Goal: Transaction & Acquisition: Purchase product/service

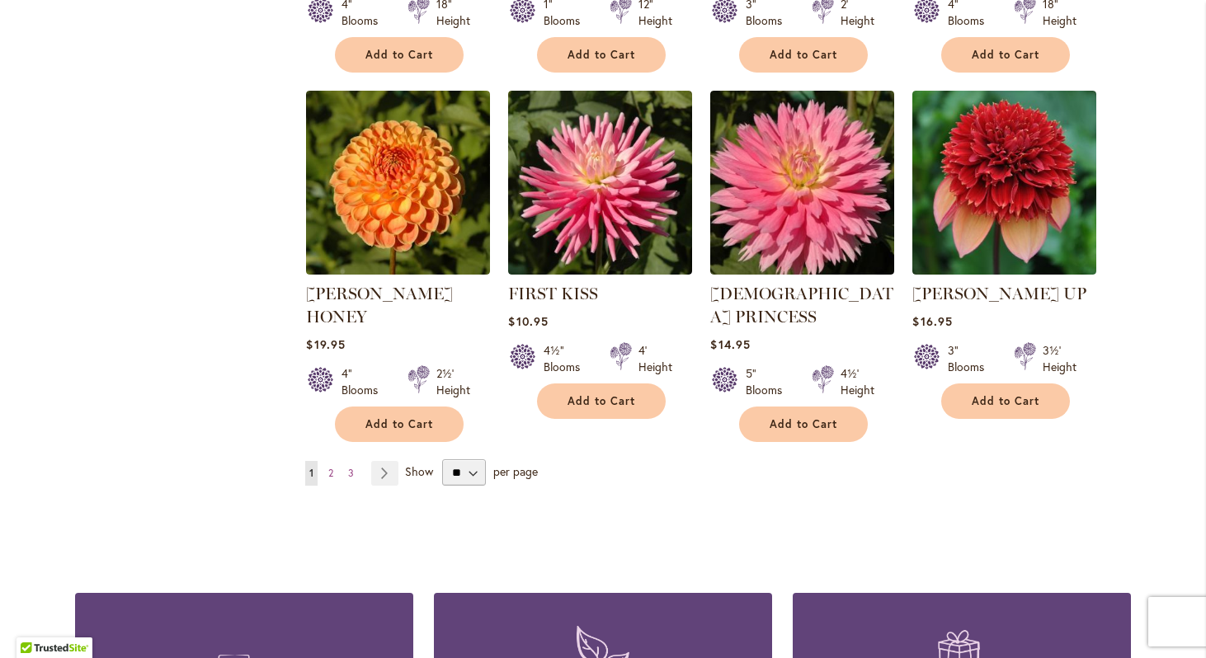
scroll to position [1335, 0]
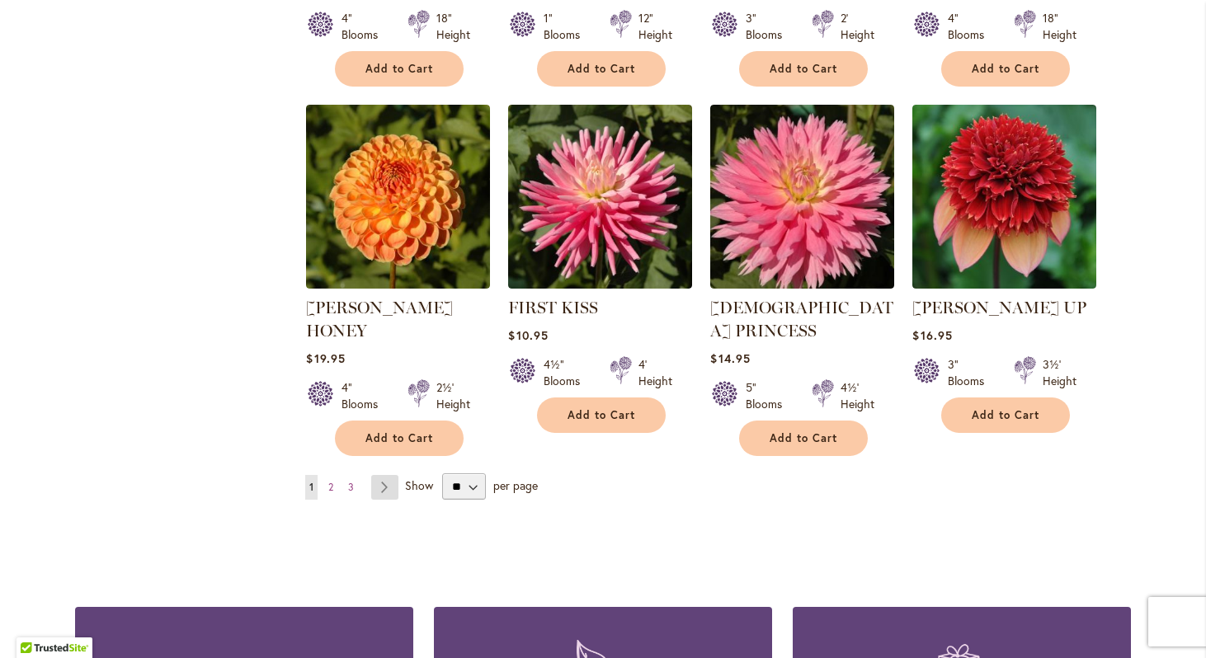
click at [387, 475] on link "Page Next" at bounding box center [384, 487] width 27 height 25
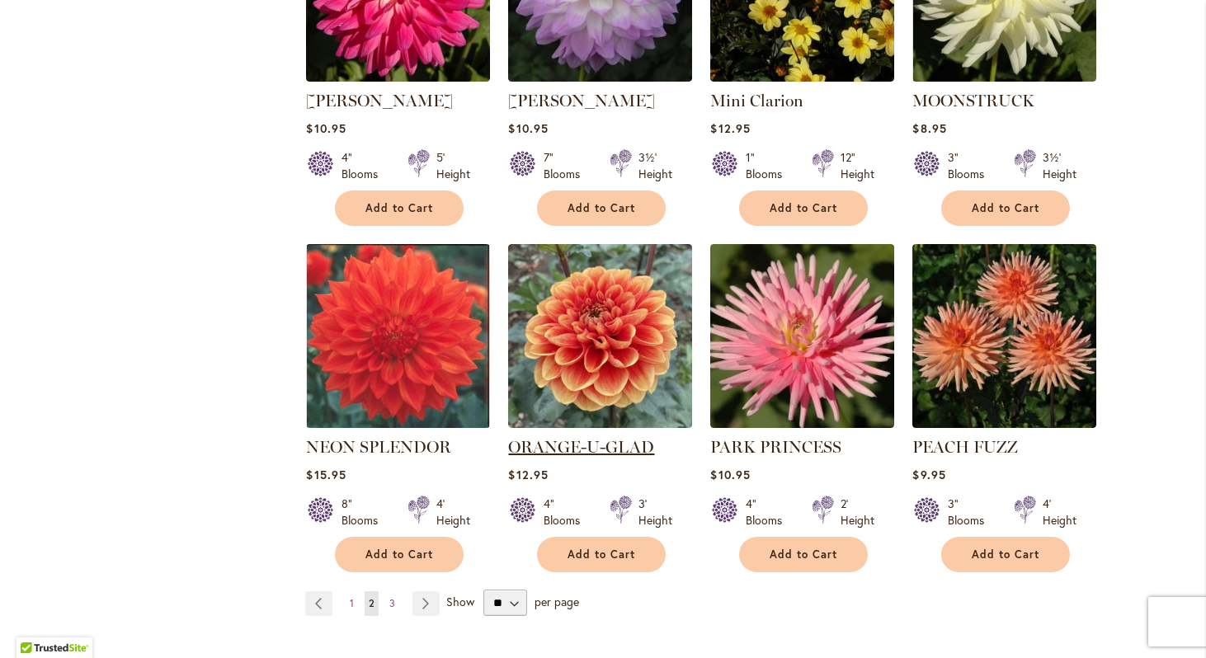
scroll to position [1218, 0]
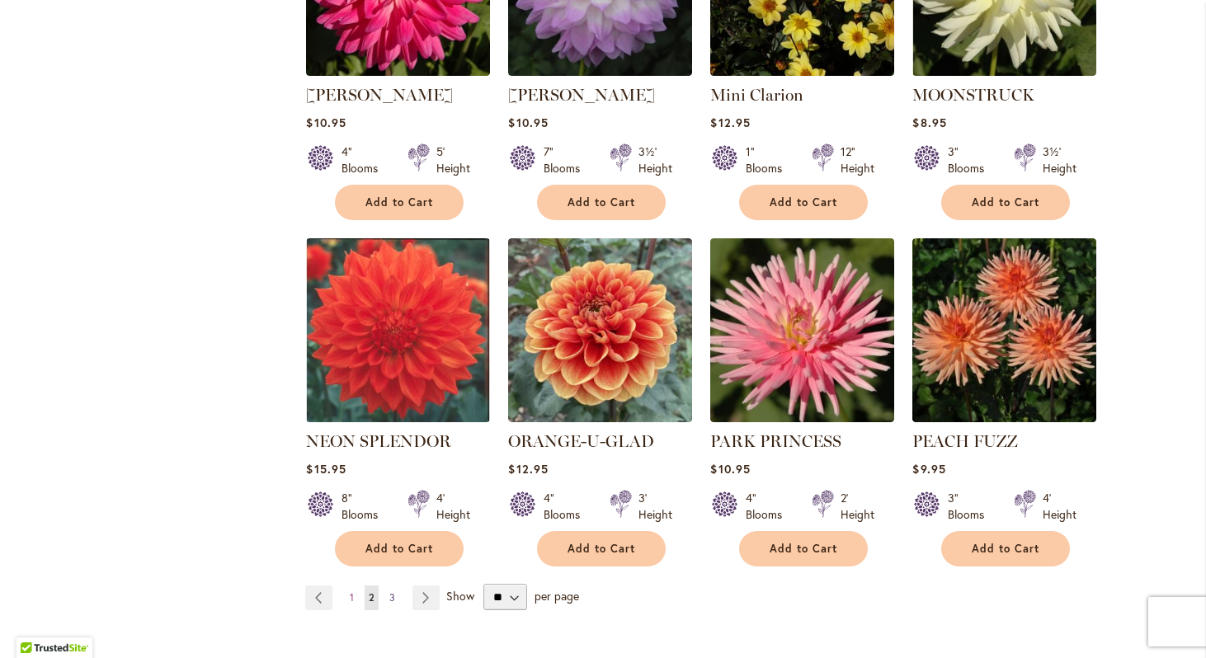
click at [388, 586] on link "Page 3" at bounding box center [392, 598] width 14 height 25
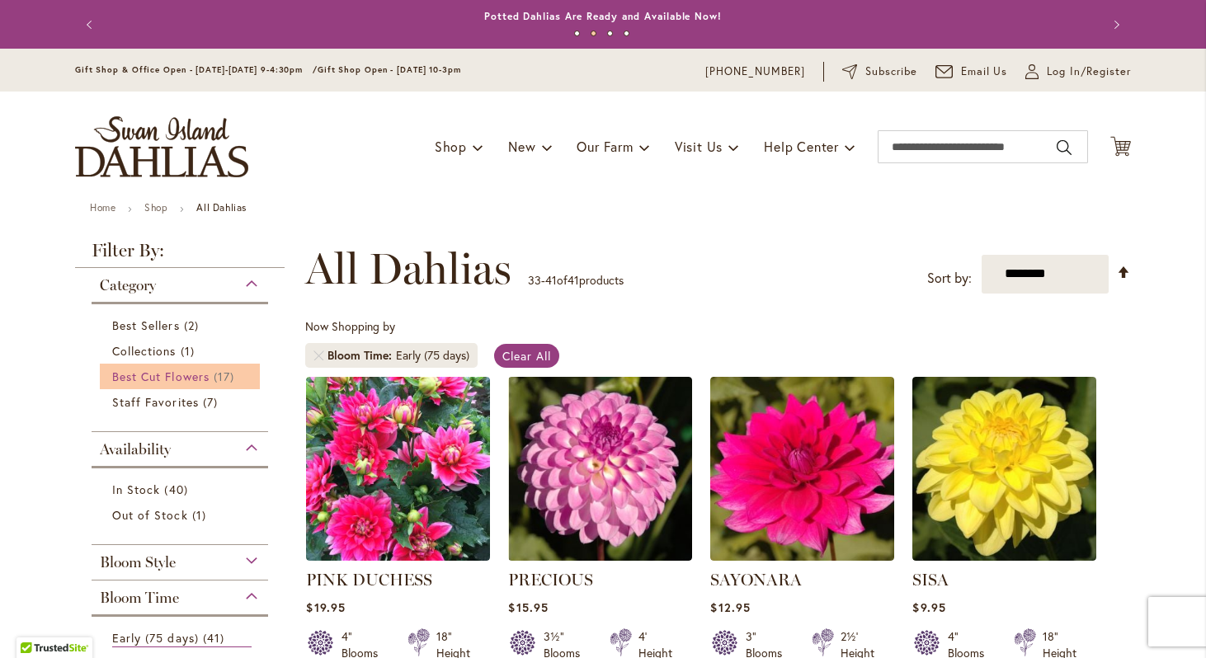
click at [177, 372] on span "Best Cut Flowers" at bounding box center [160, 377] width 97 height 16
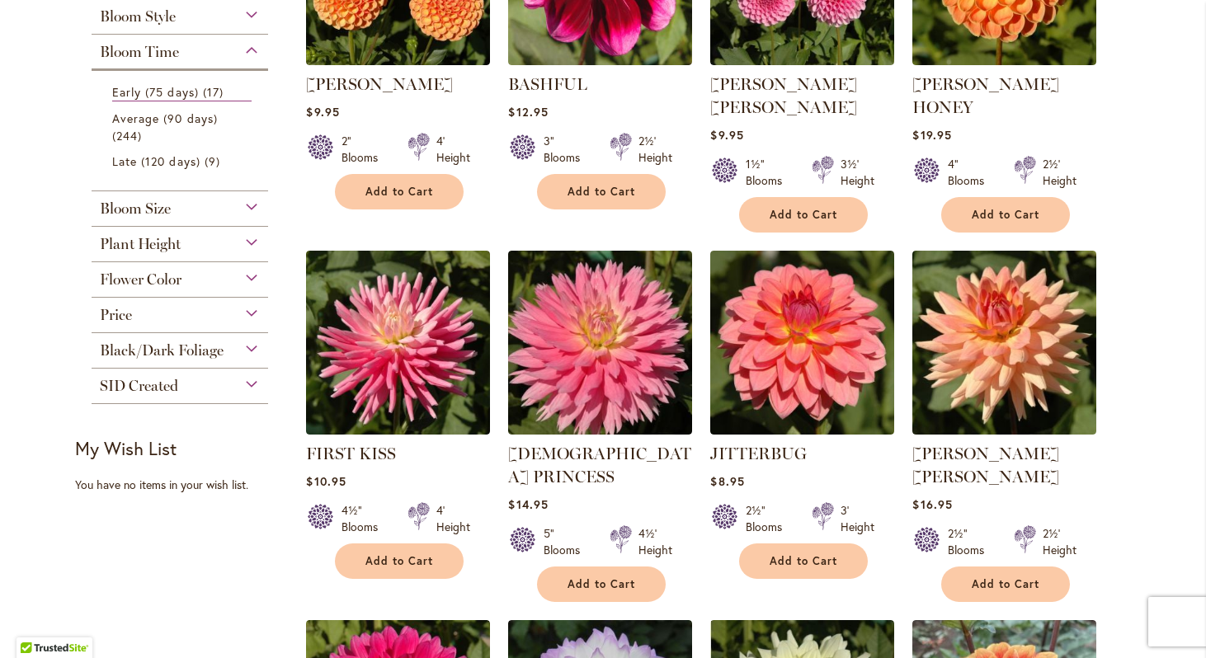
scroll to position [479, 0]
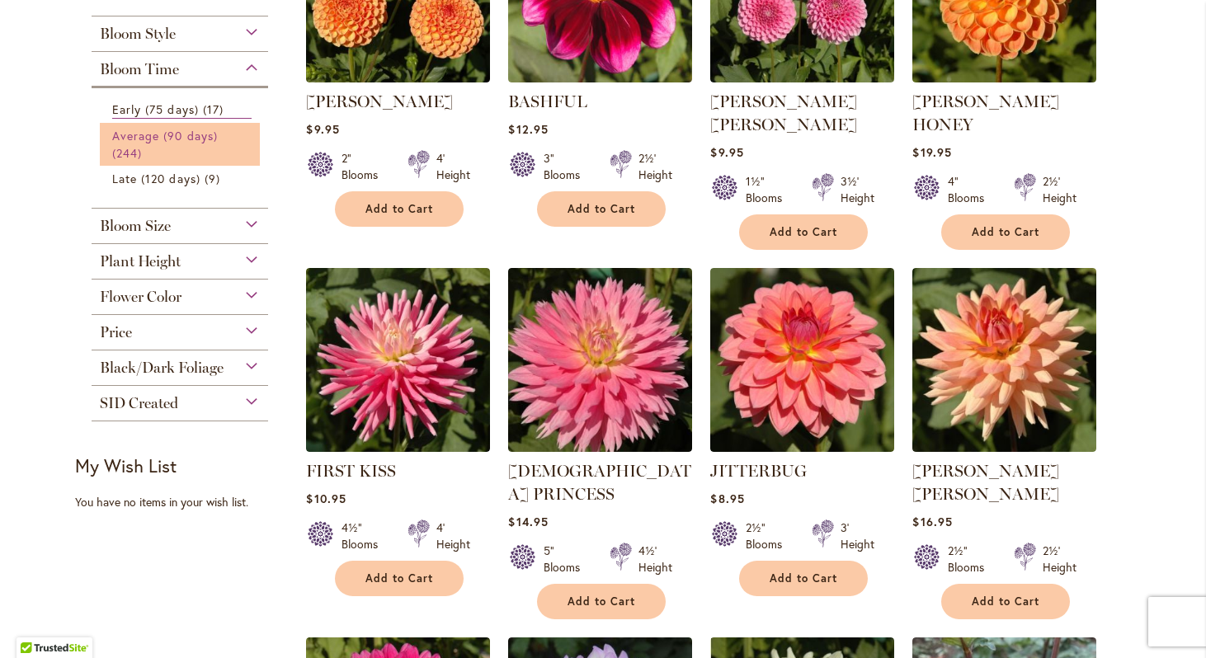
click at [168, 139] on span "Average (90 days)" at bounding box center [165, 136] width 106 height 16
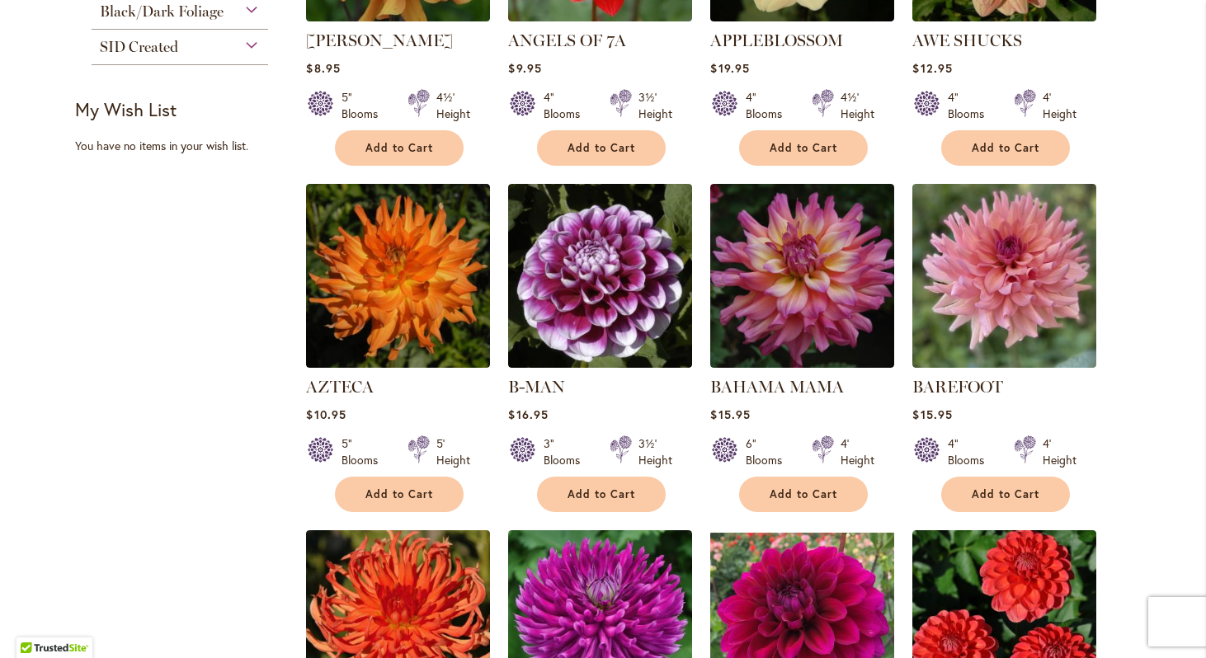
scroll to position [890, 0]
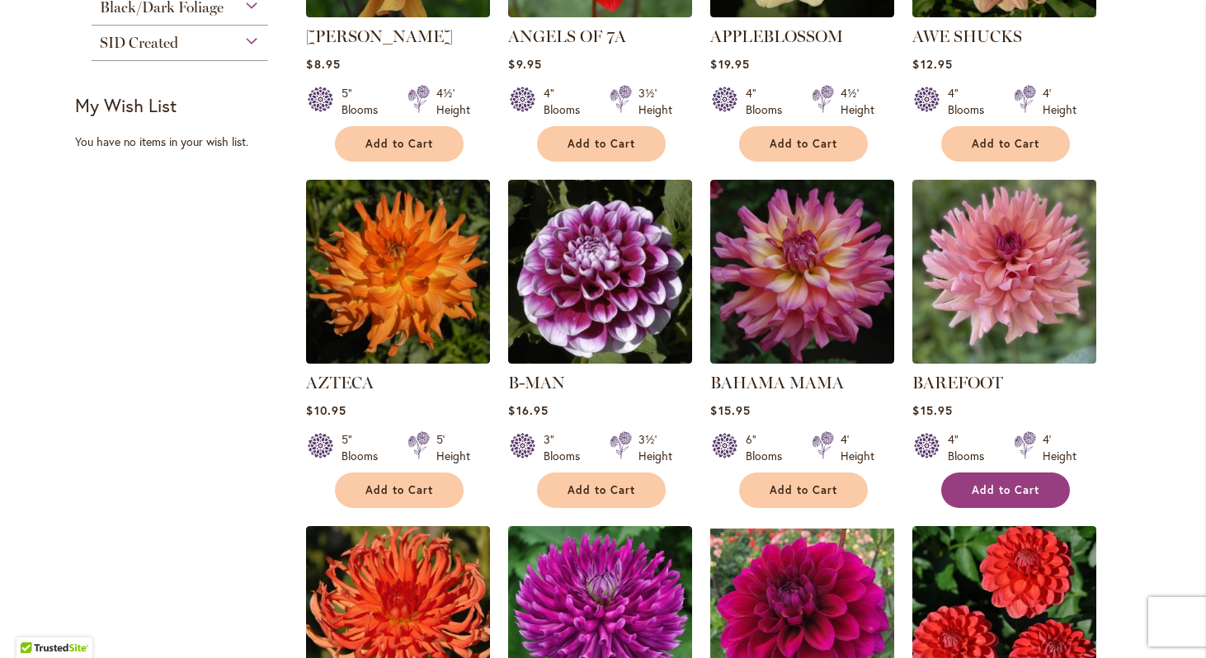
click at [981, 485] on span "Add to Cart" at bounding box center [1006, 491] width 68 height 14
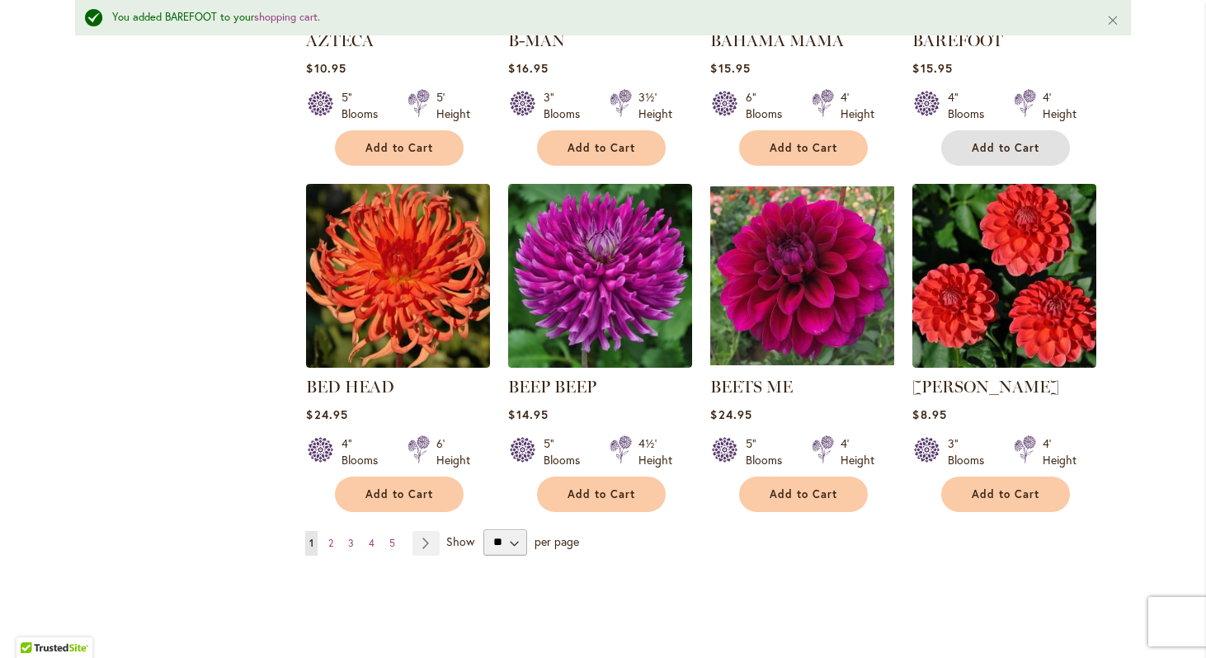
scroll to position [1280, 0]
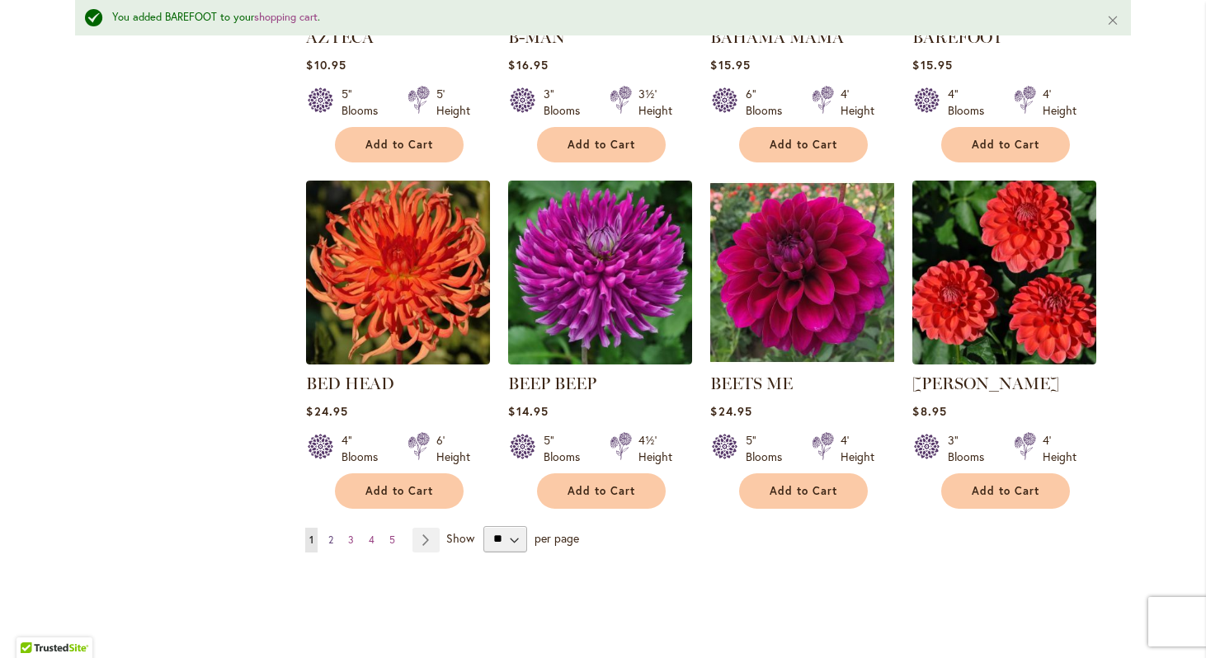
click at [332, 540] on span "2" at bounding box center [330, 540] width 5 height 12
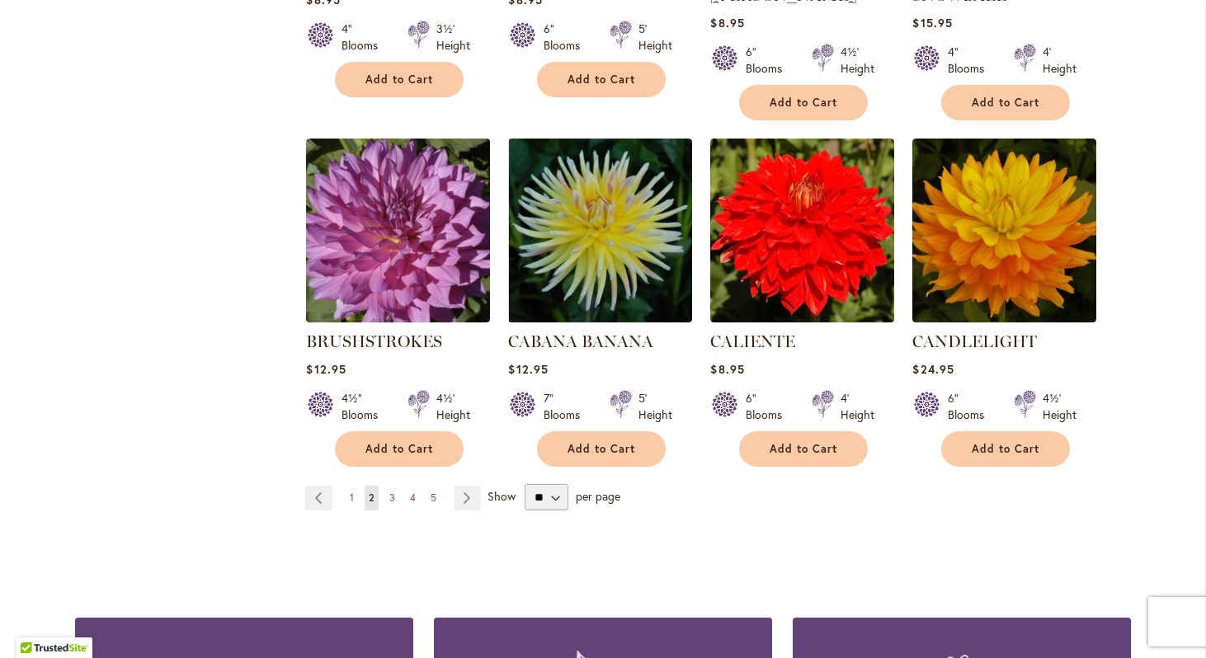
scroll to position [1312, 0]
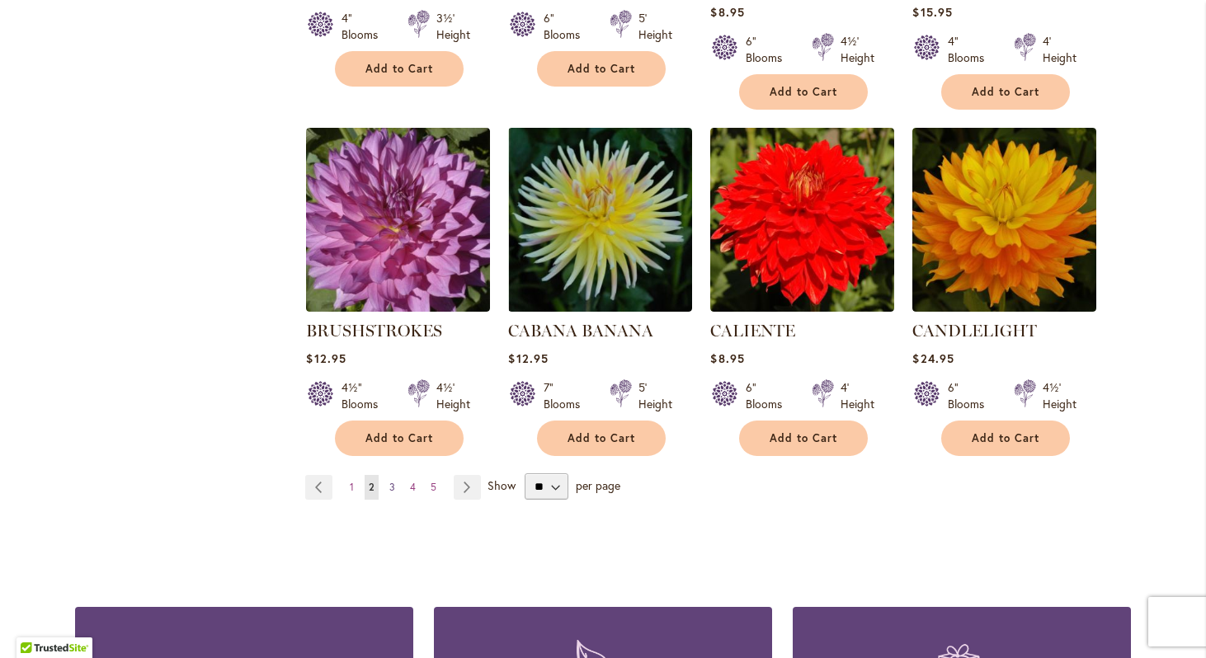
click at [391, 486] on span "3" at bounding box center [392, 487] width 6 height 12
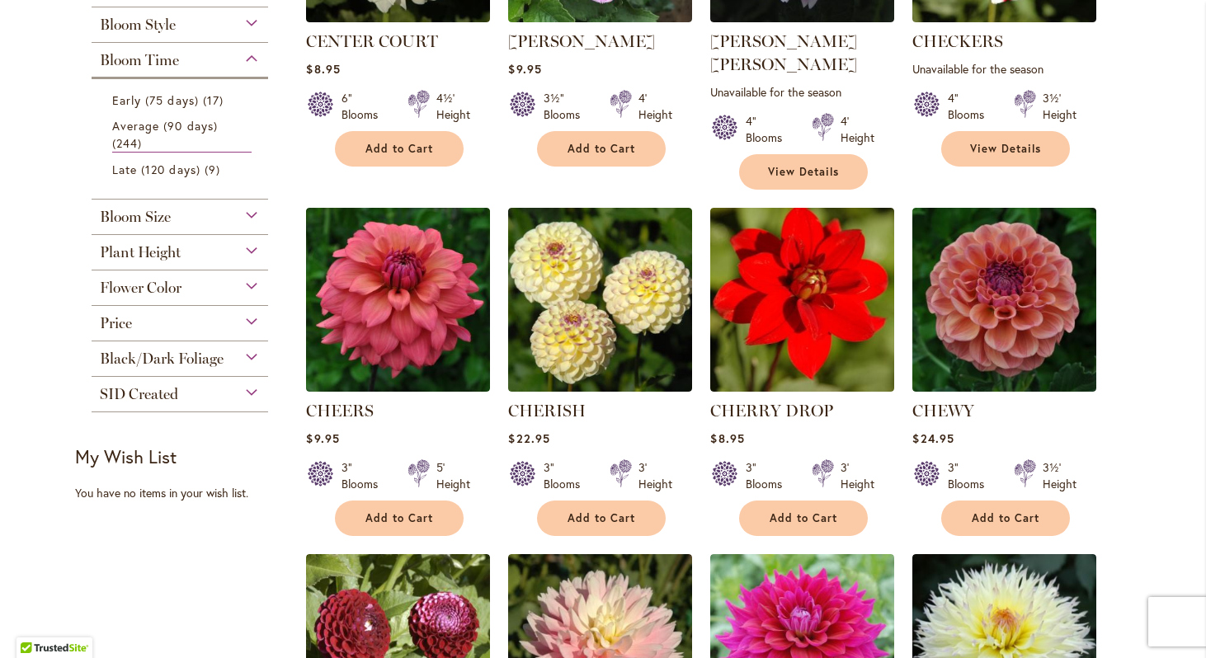
scroll to position [545, 0]
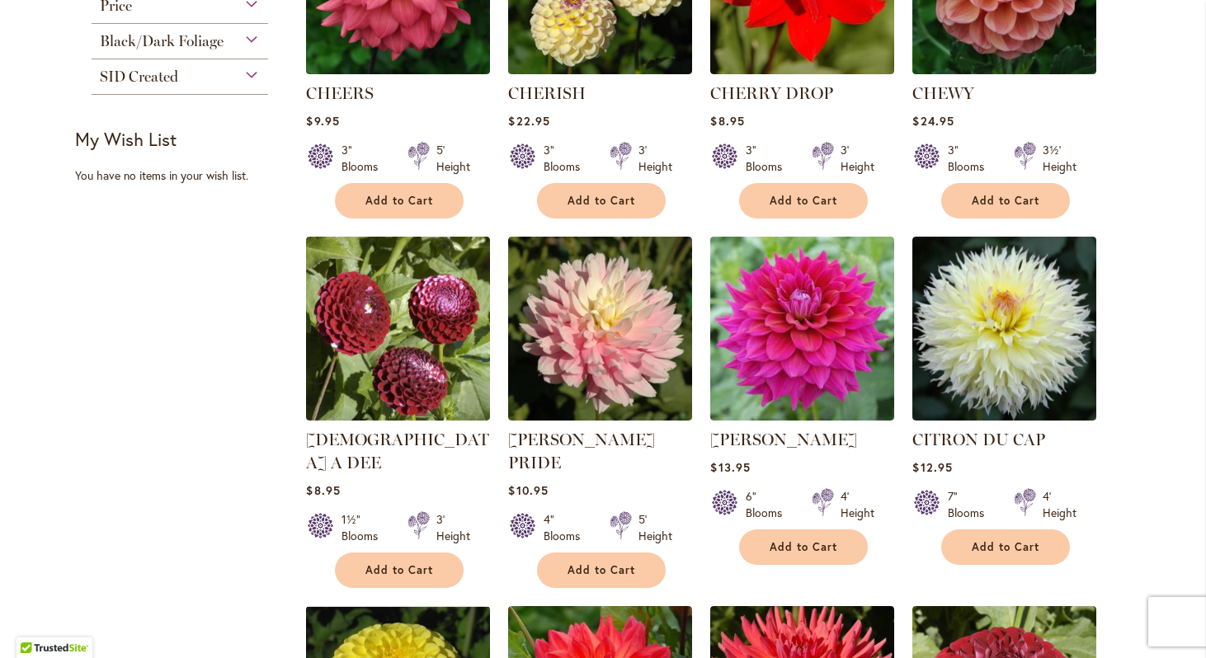
click at [781, 290] on img at bounding box center [802, 329] width 184 height 184
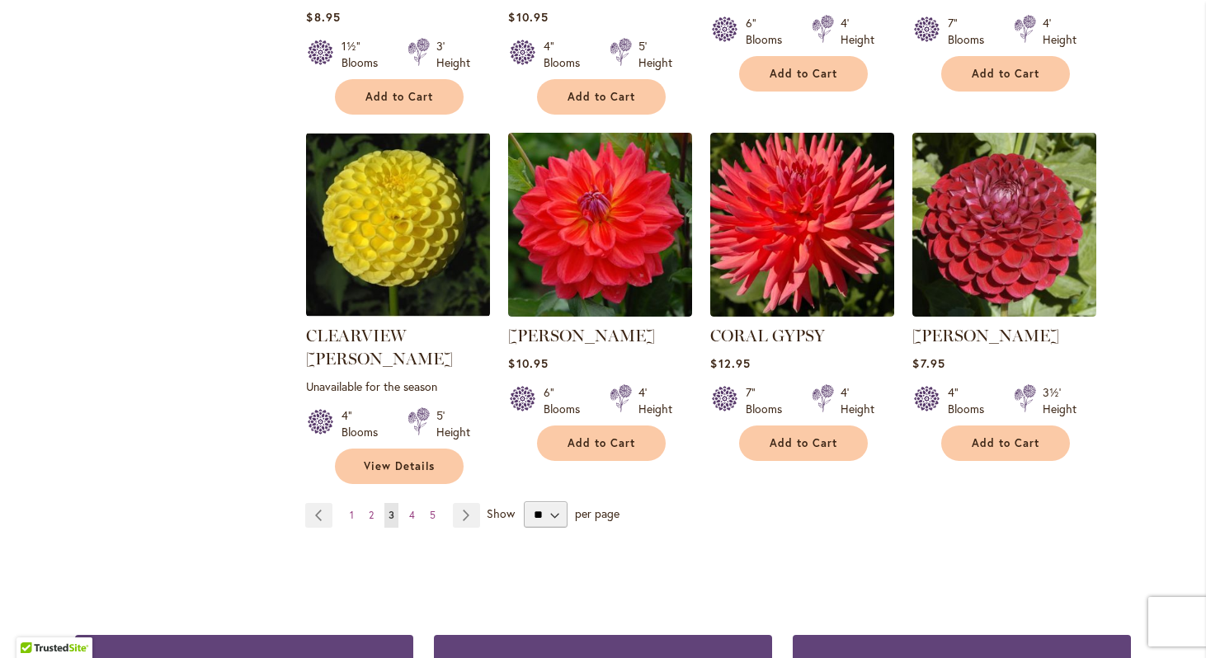
scroll to position [1333, 0]
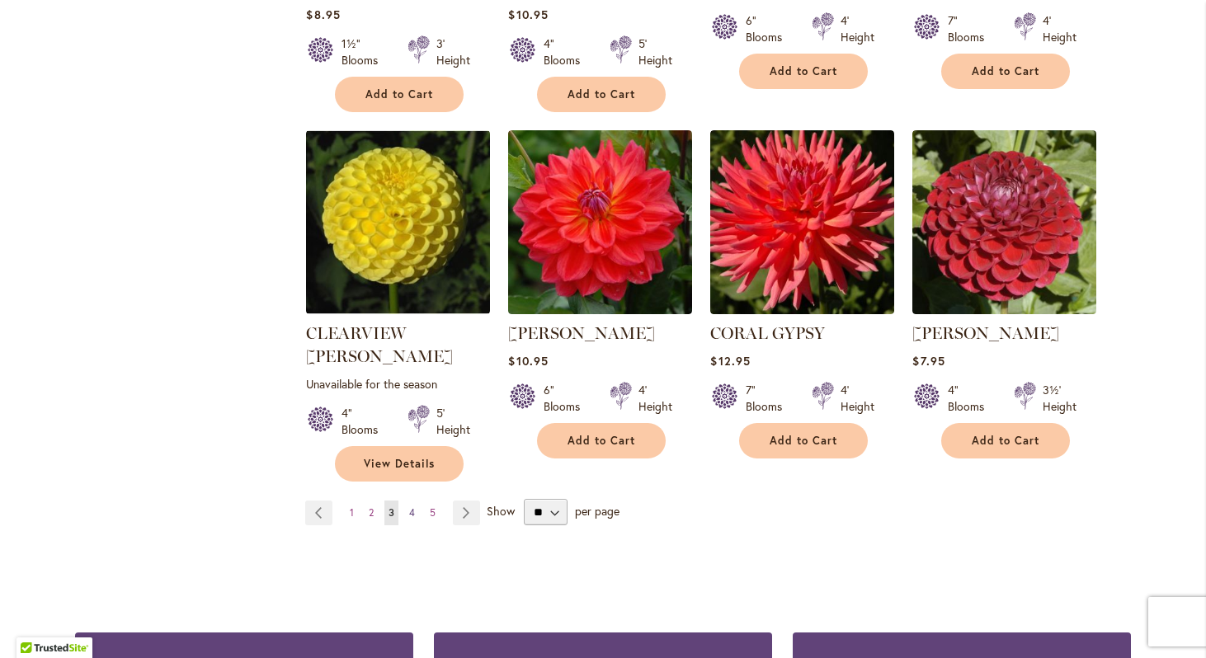
click at [415, 501] on link "Page 4" at bounding box center [412, 513] width 14 height 25
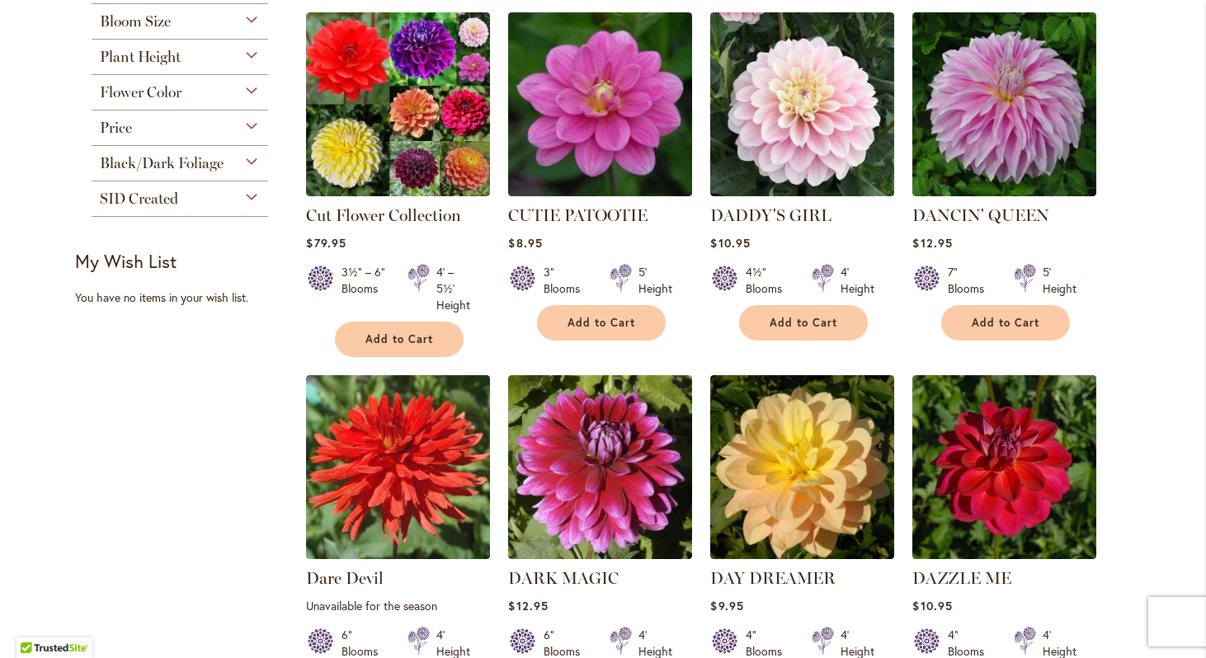
scroll to position [700, 0]
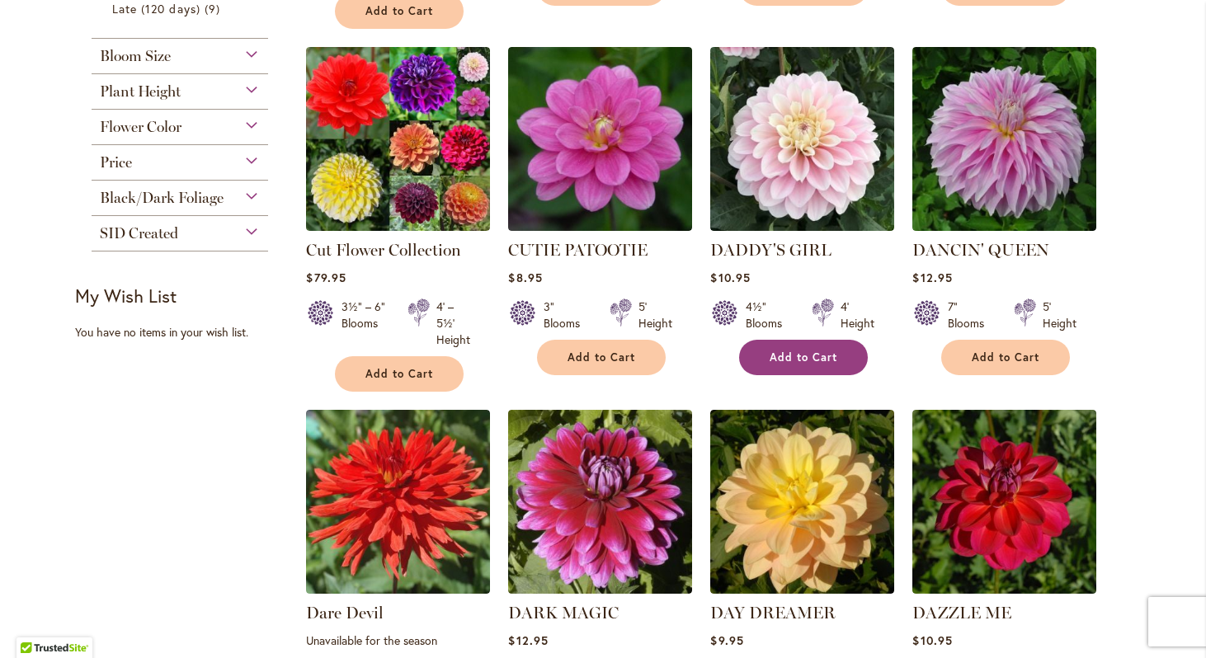
click at [814, 351] on span "Add to Cart" at bounding box center [804, 358] width 68 height 14
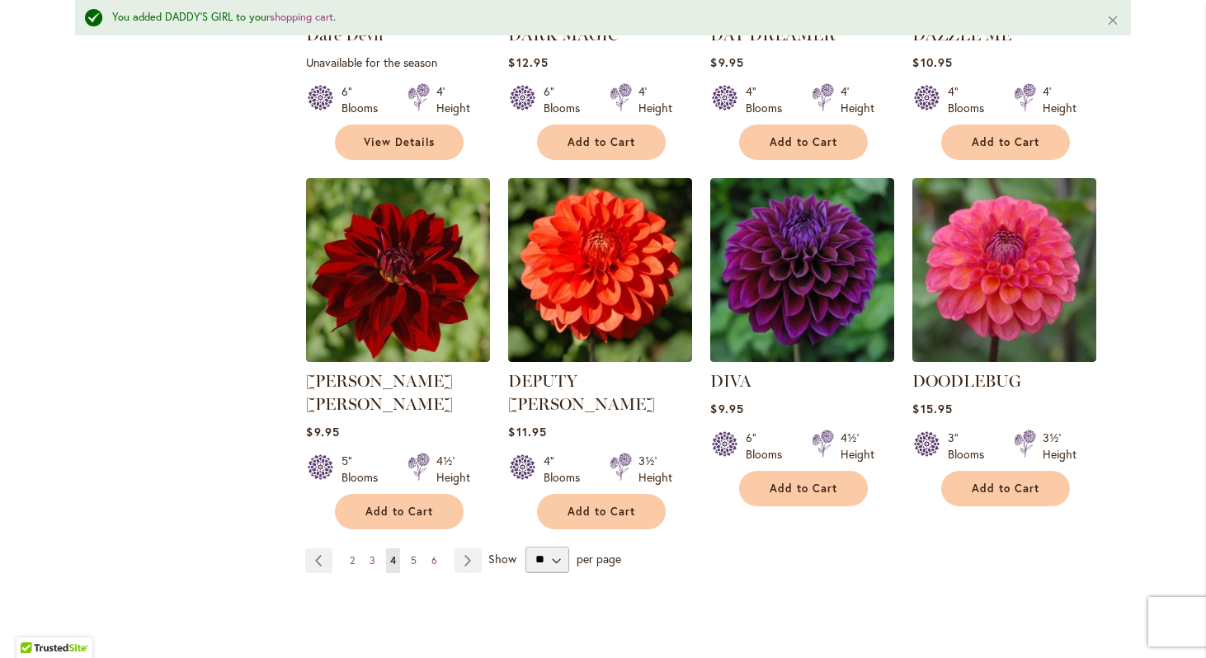
scroll to position [1327, 0]
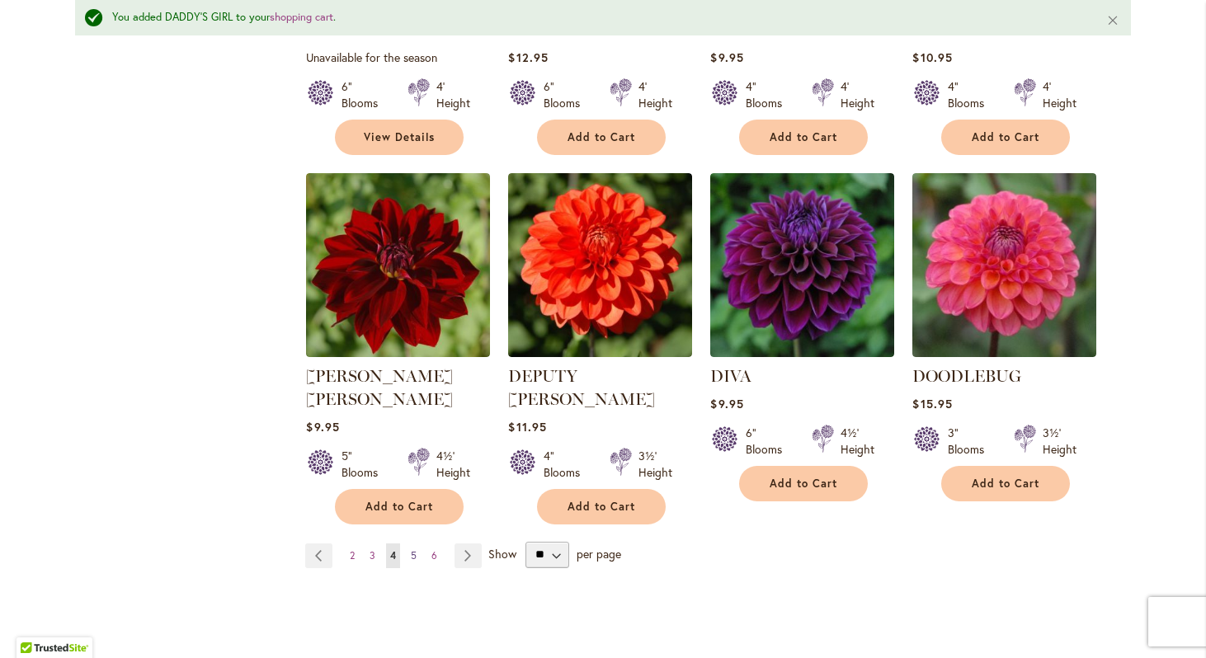
click at [413, 550] on span "5" at bounding box center [414, 556] width 6 height 12
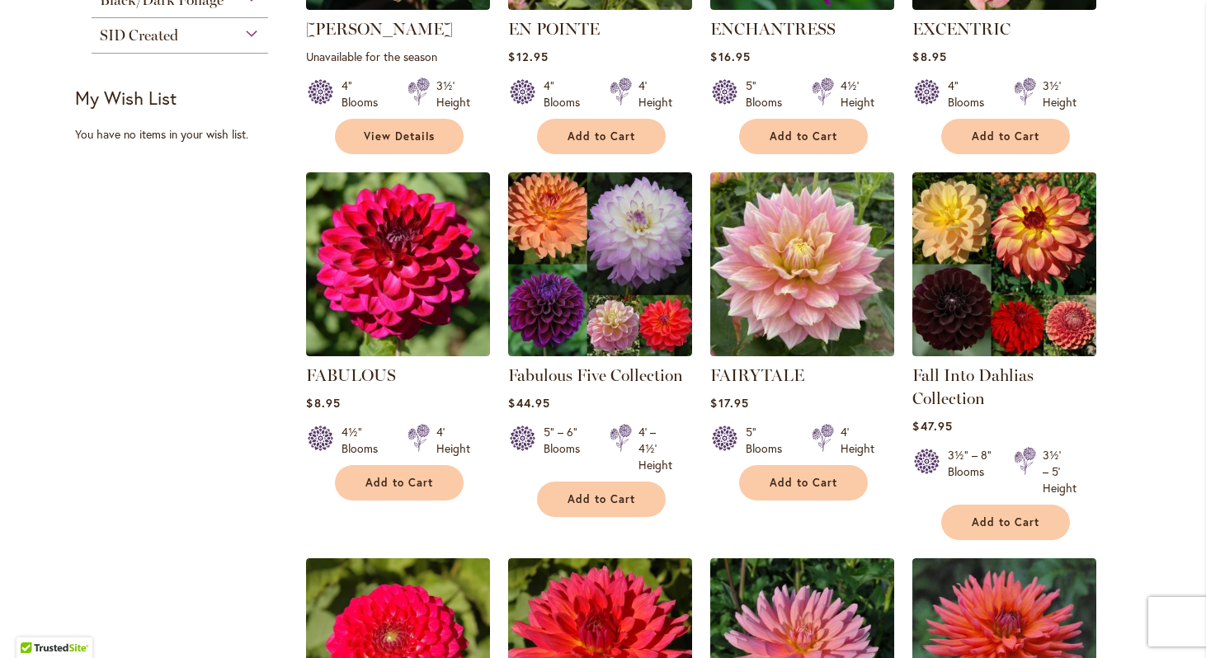
scroll to position [910, 0]
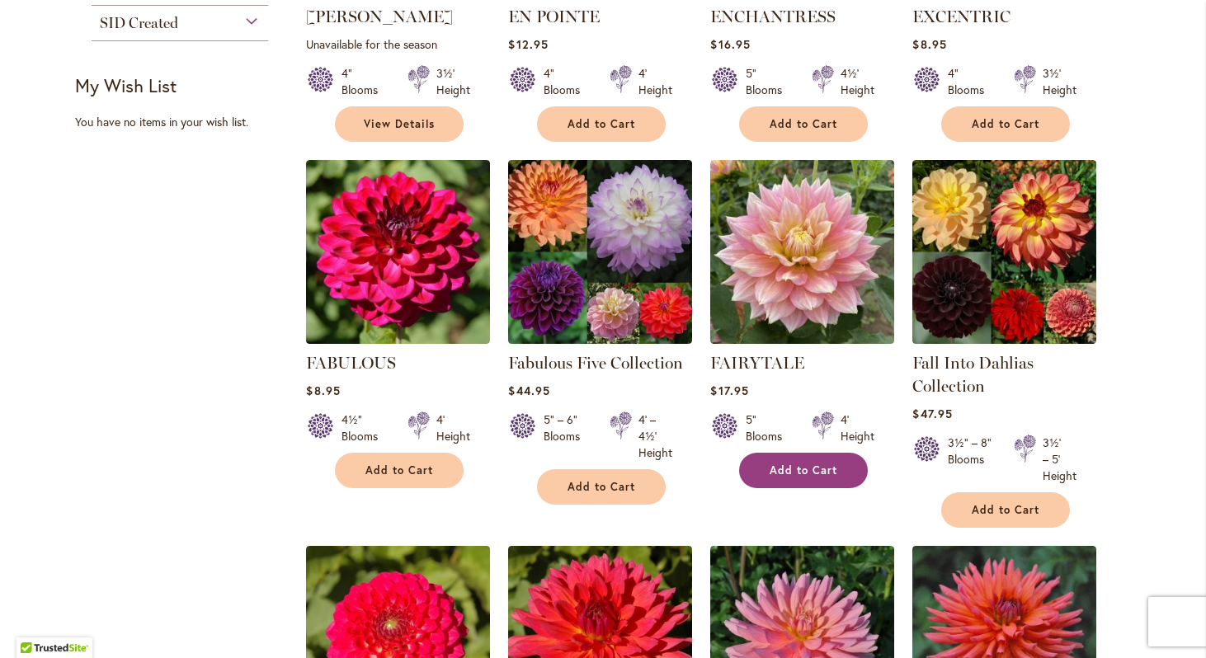
click at [810, 470] on span "Add to Cart" at bounding box center [804, 471] width 68 height 14
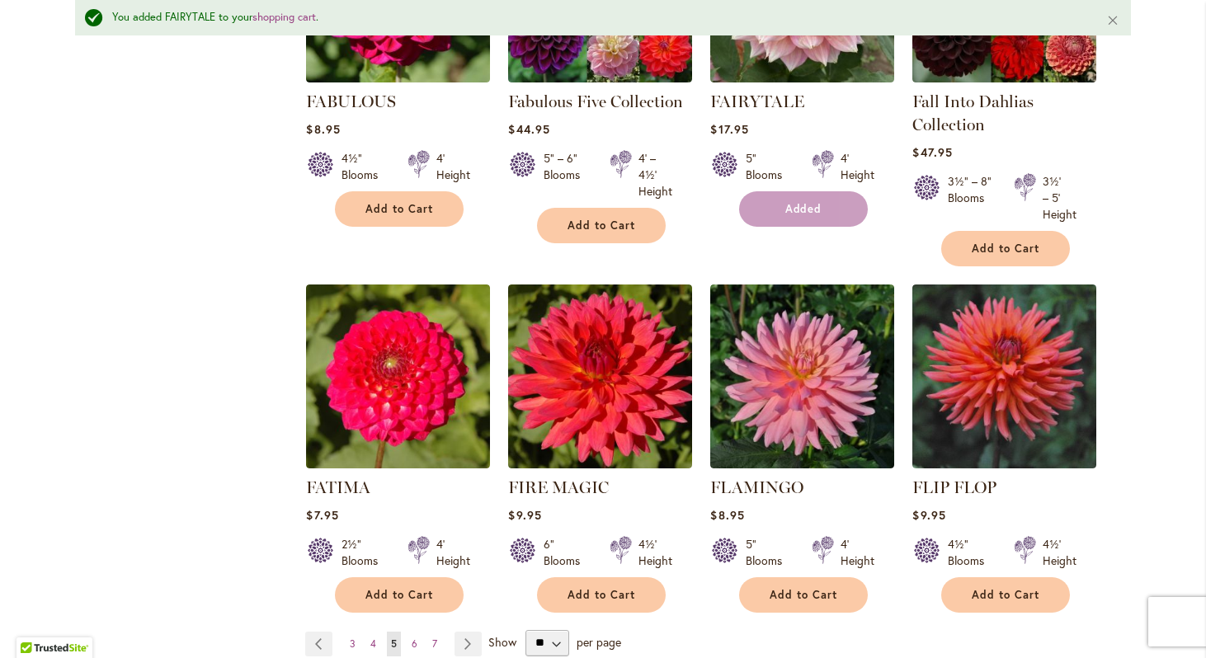
scroll to position [1258, 0]
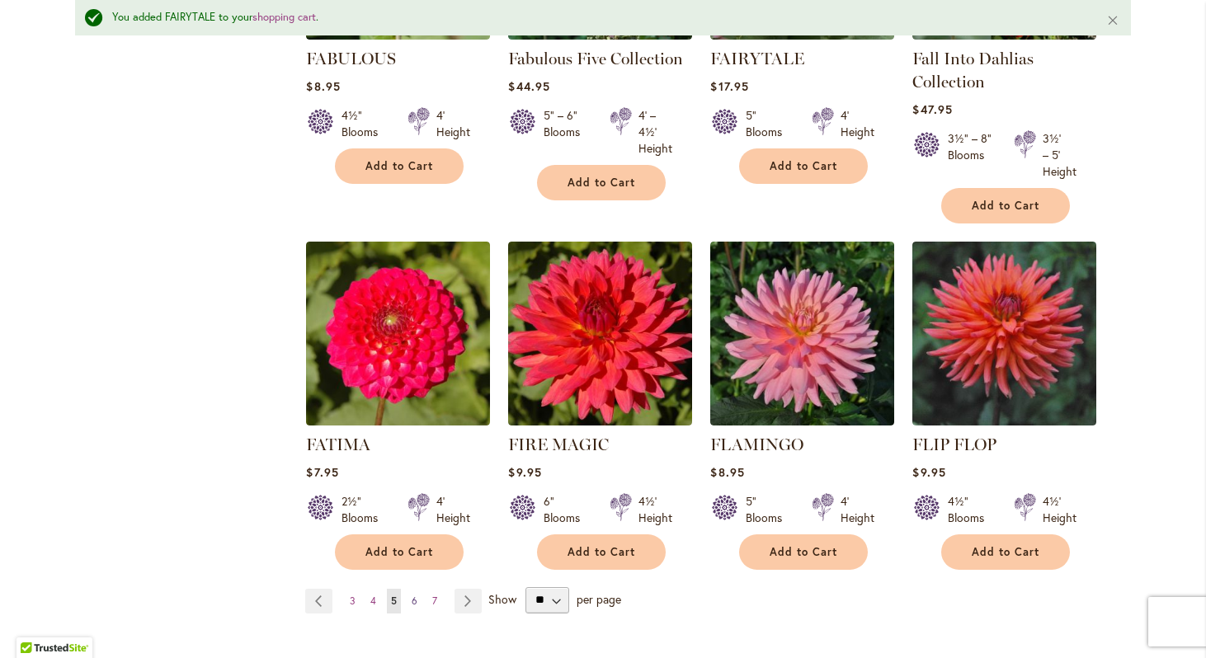
click at [417, 601] on span "6" at bounding box center [415, 601] width 6 height 12
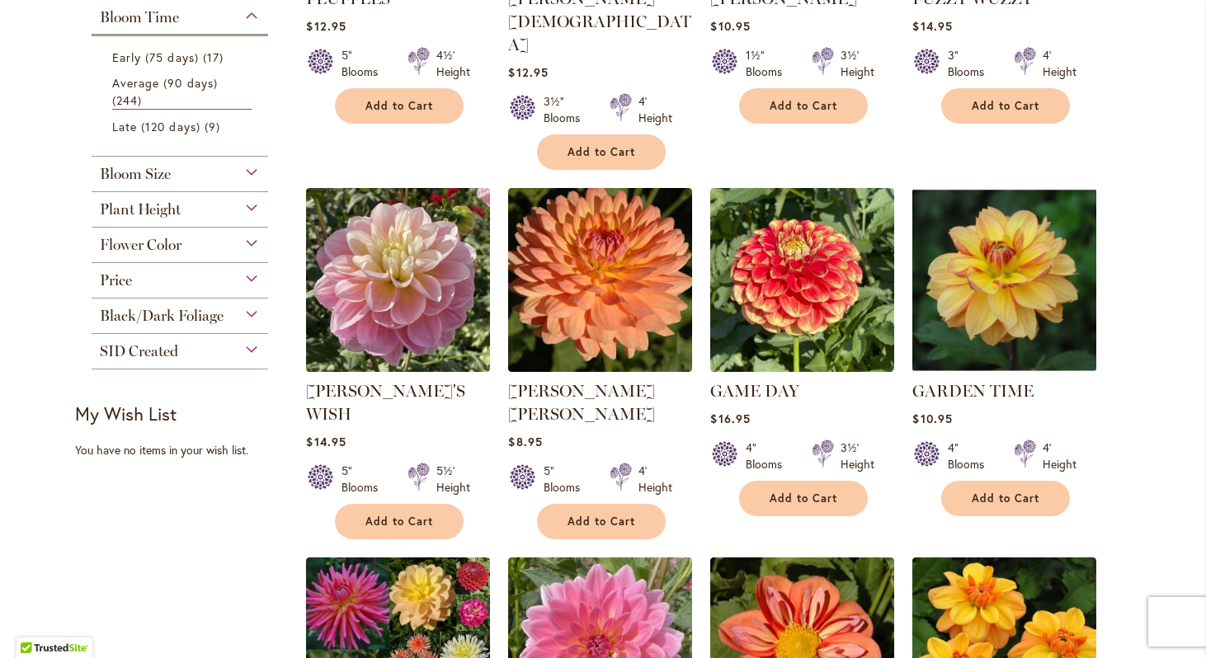
scroll to position [587, 0]
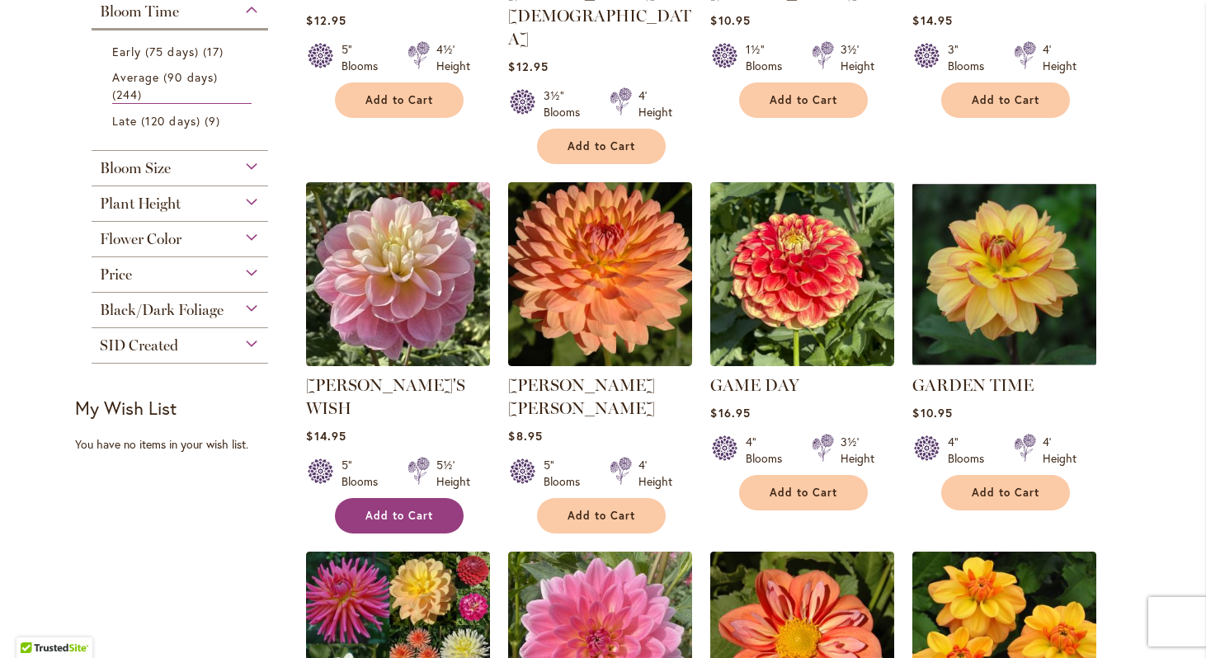
click at [412, 509] on span "Add to Cart" at bounding box center [400, 516] width 68 height 14
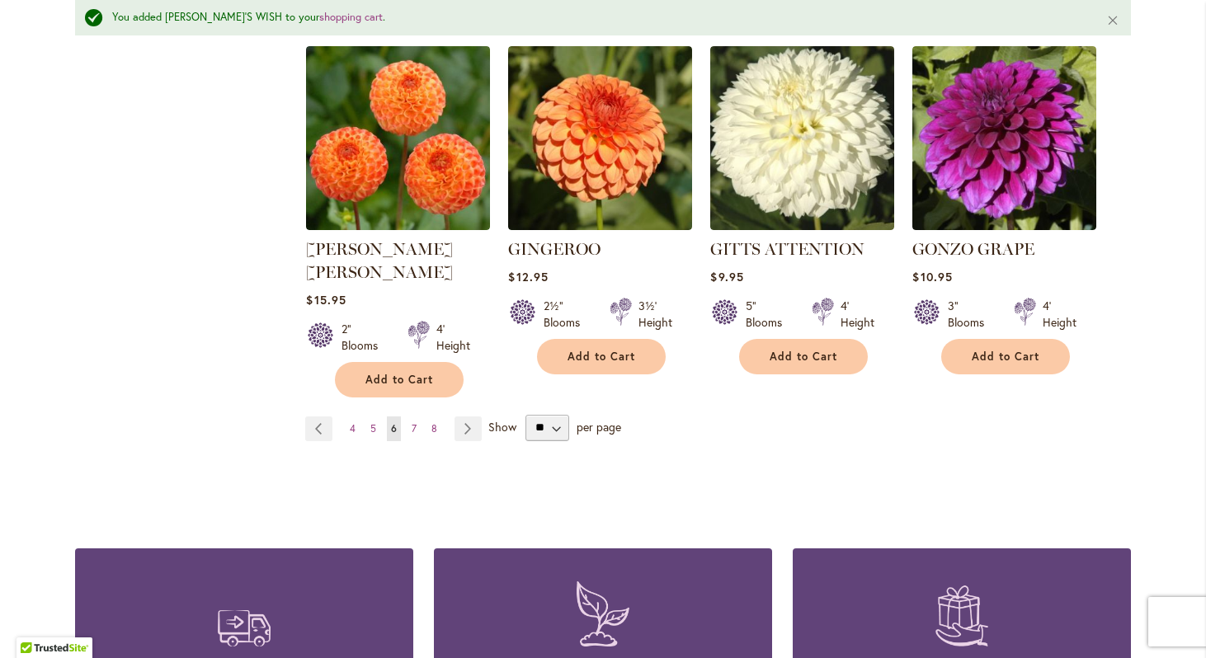
scroll to position [1532, 0]
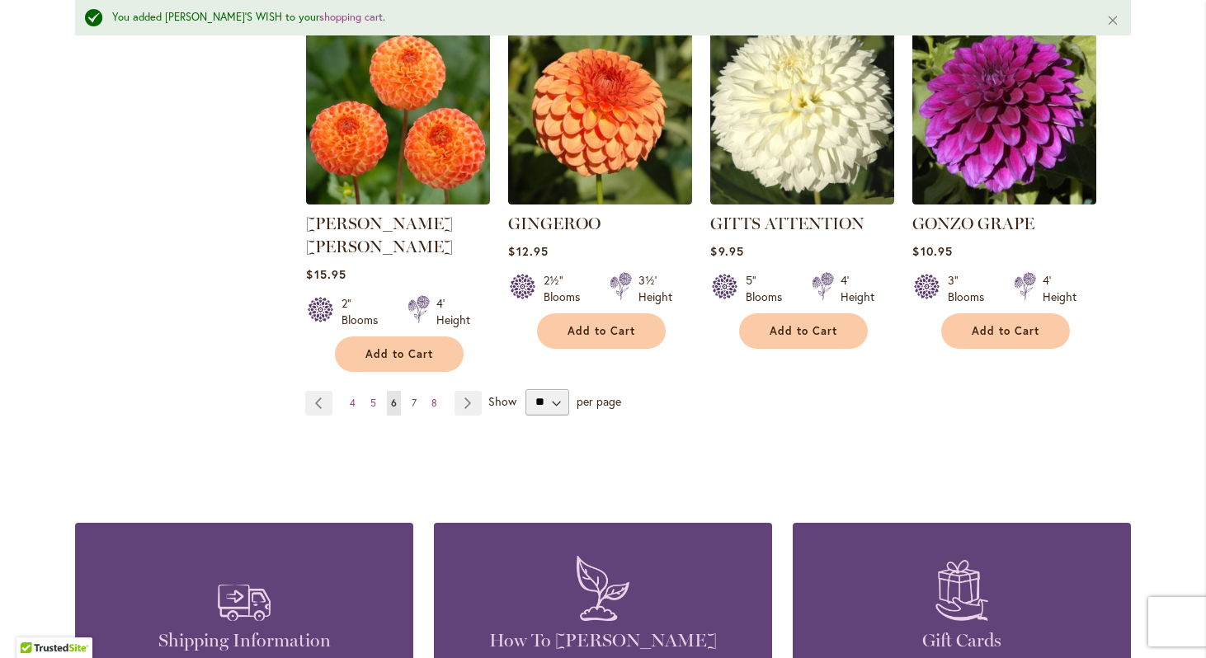
click at [415, 397] on span "7" at bounding box center [414, 403] width 5 height 12
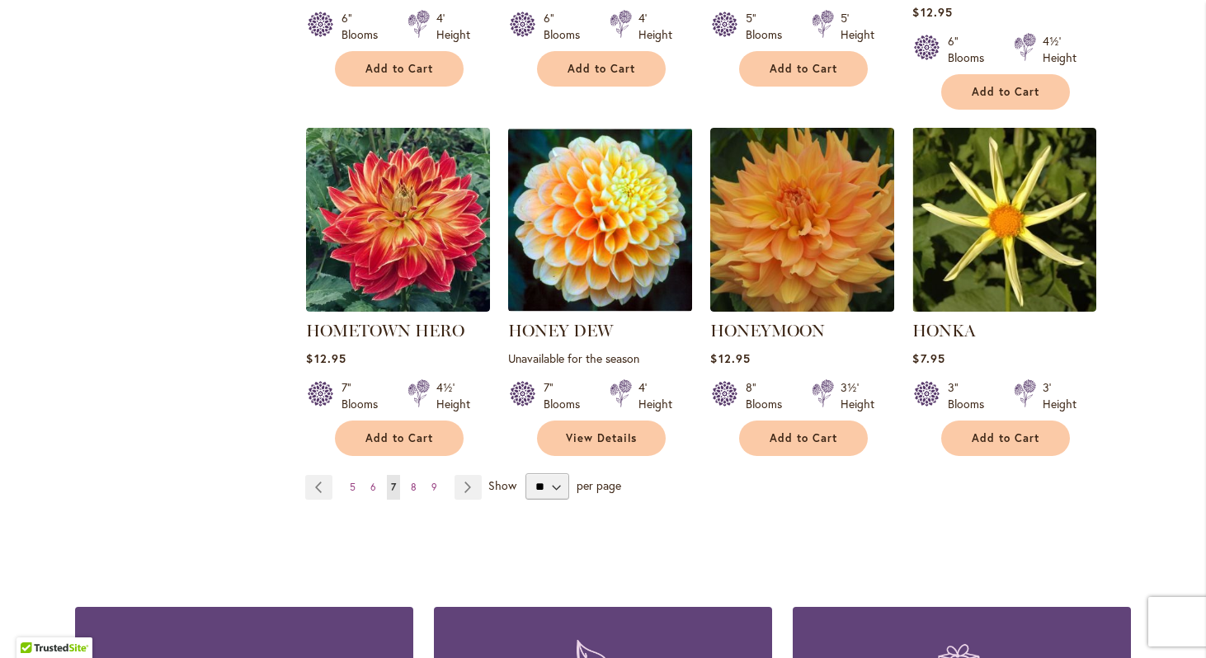
scroll to position [1384, 0]
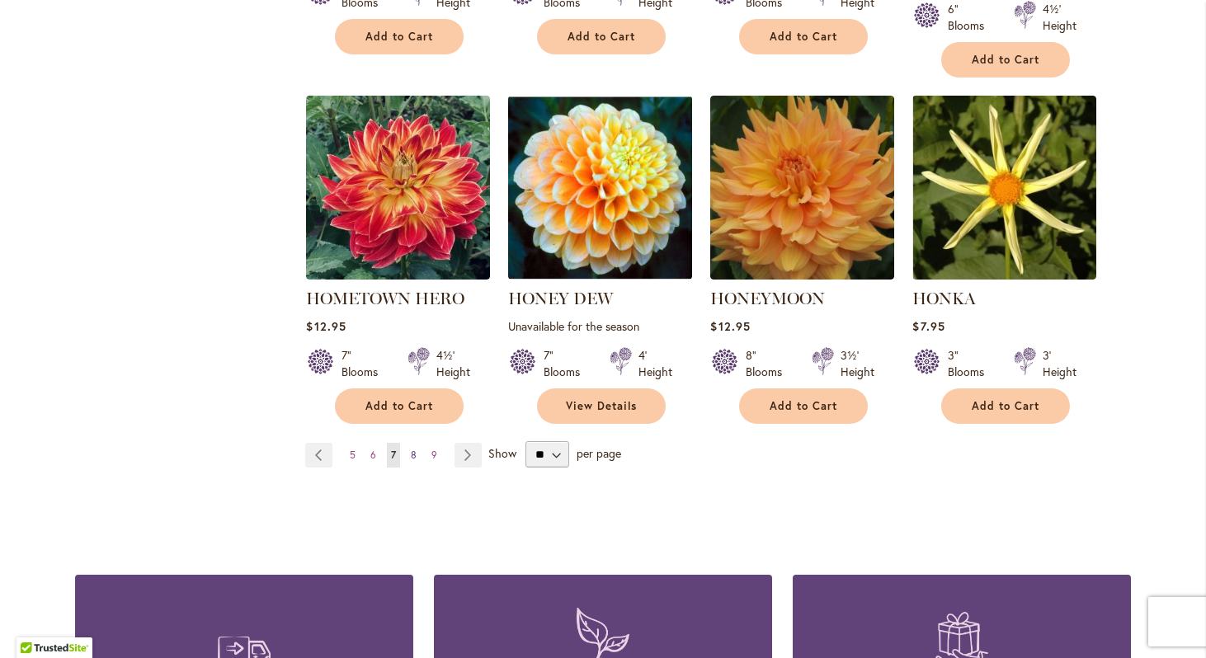
click at [413, 450] on span "8" at bounding box center [414, 455] width 6 height 12
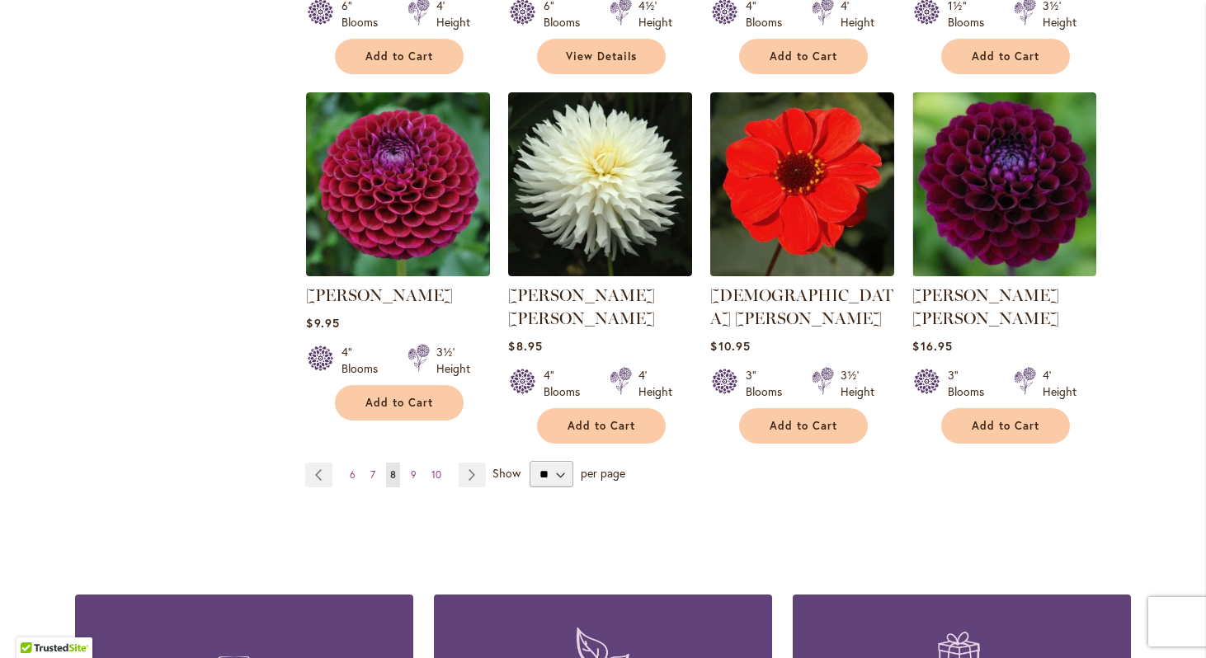
scroll to position [1349, 0]
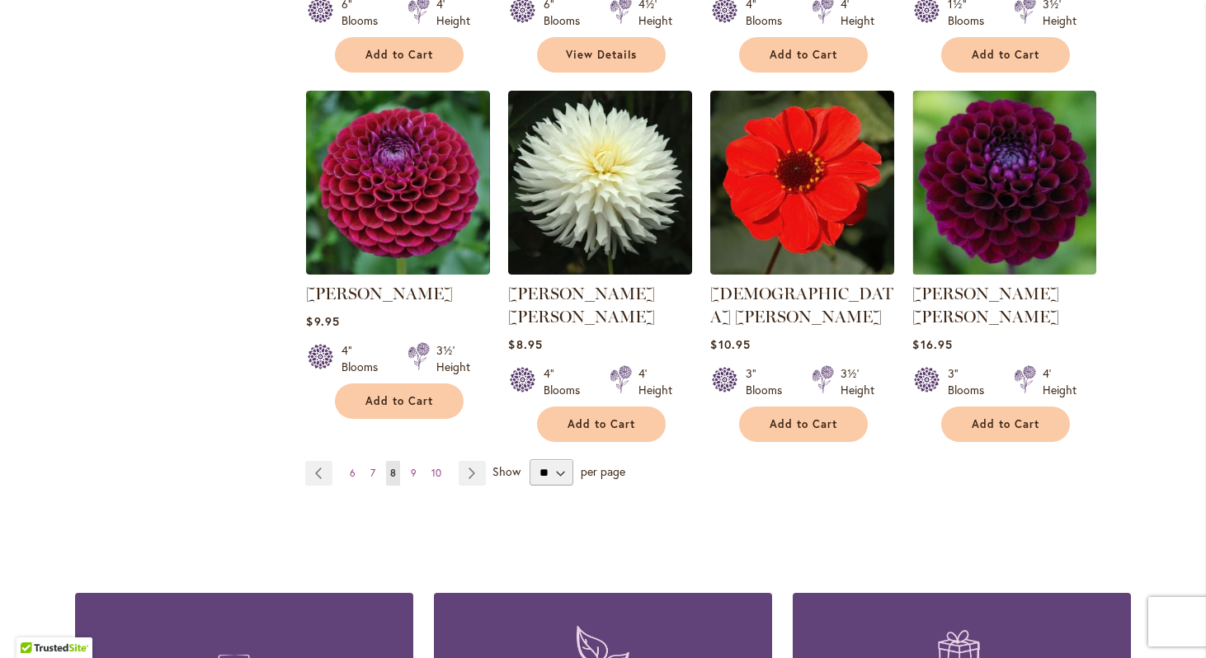
click at [411, 467] on span "9" at bounding box center [414, 473] width 6 height 12
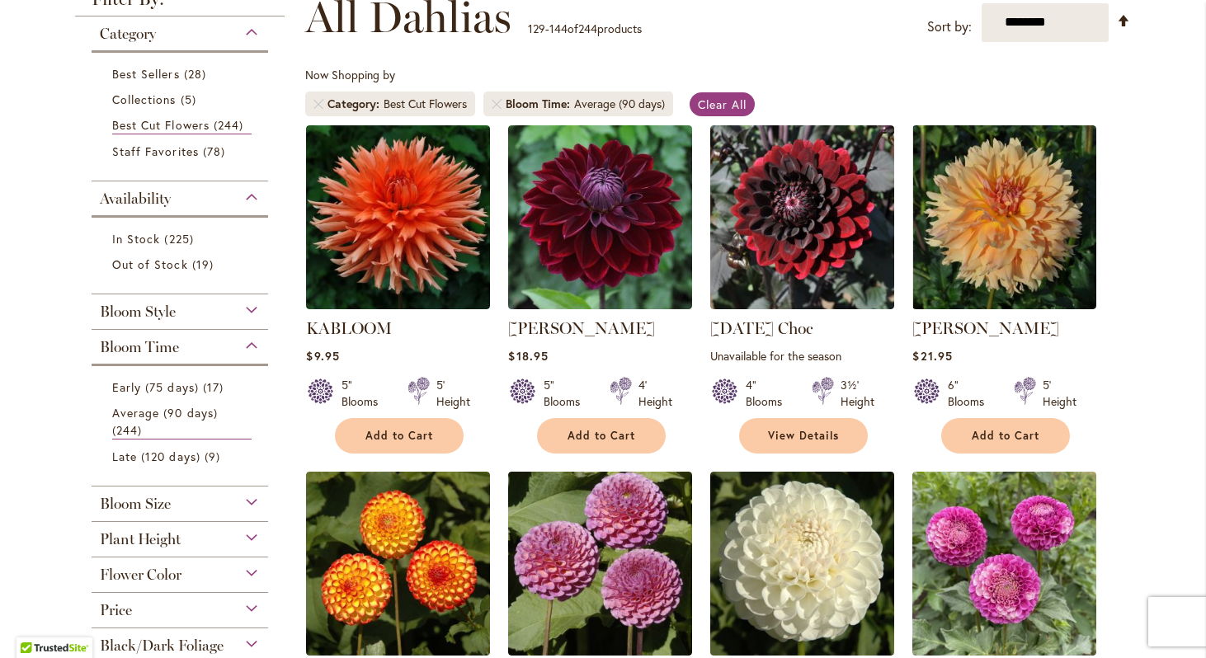
scroll to position [252, 0]
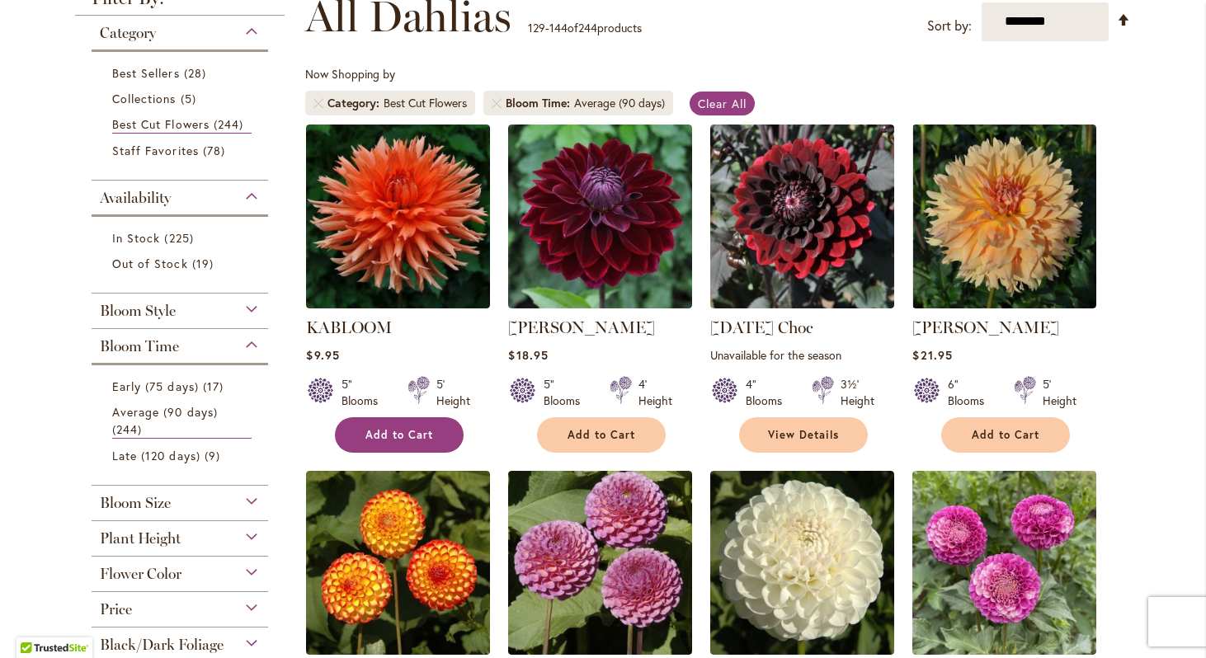
click at [422, 432] on span "Add to Cart" at bounding box center [400, 435] width 68 height 14
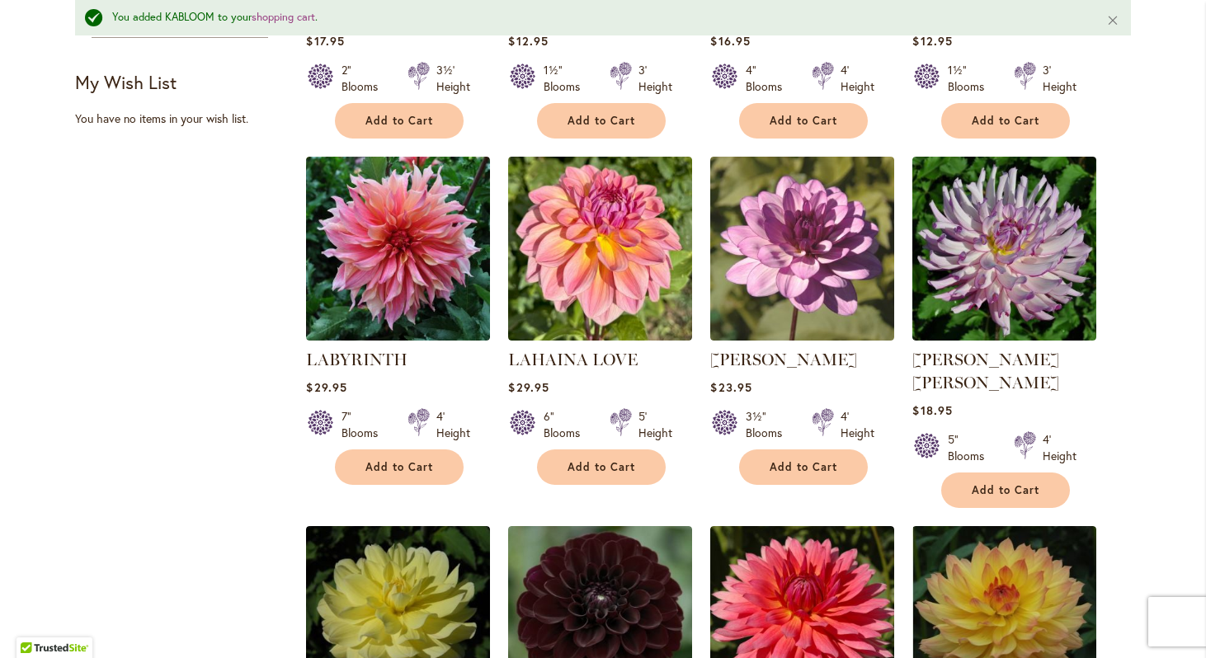
scroll to position [958, 0]
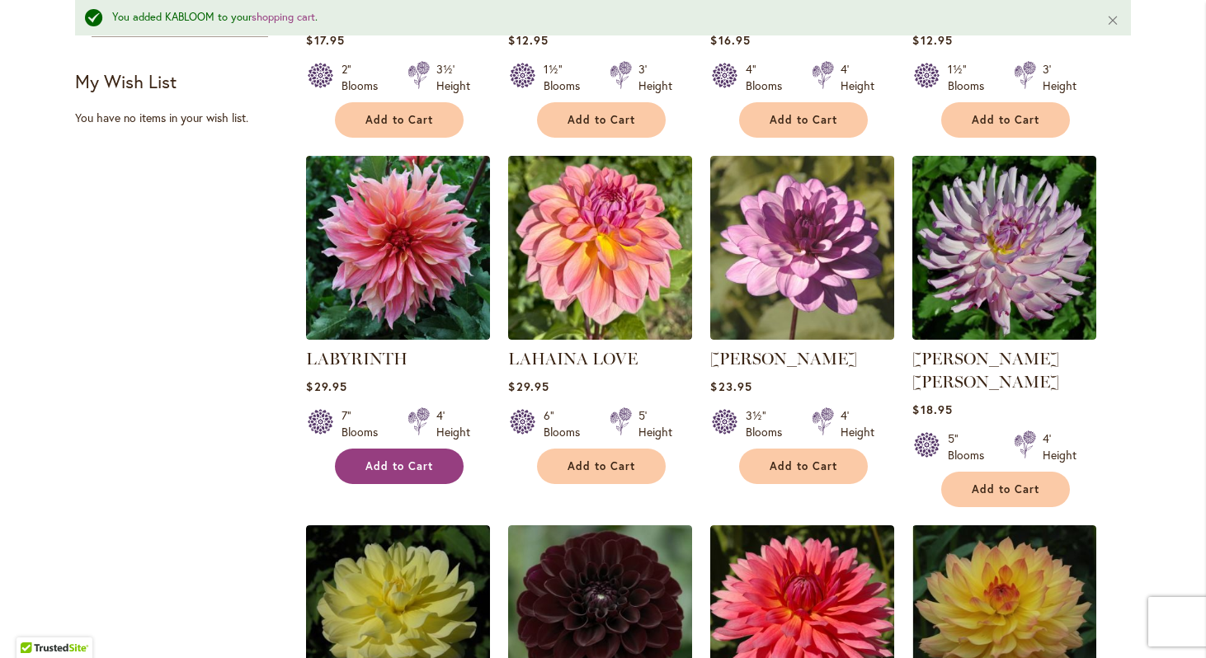
click at [418, 461] on span "Add to Cart" at bounding box center [400, 467] width 68 height 14
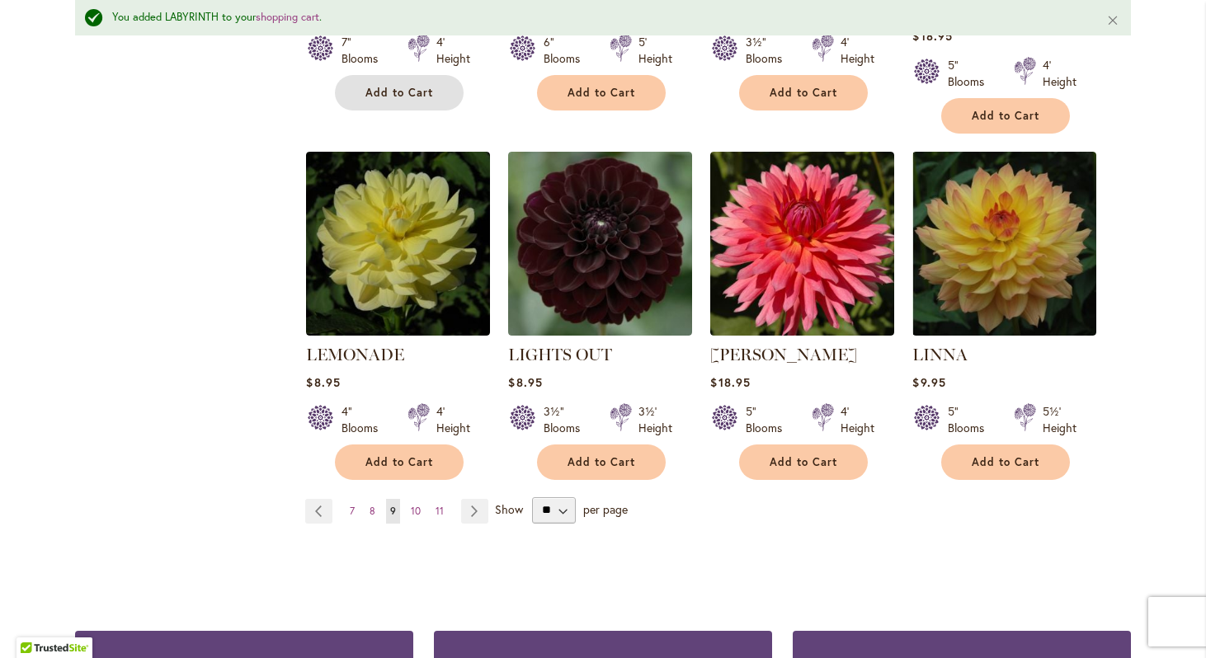
scroll to position [1335, 0]
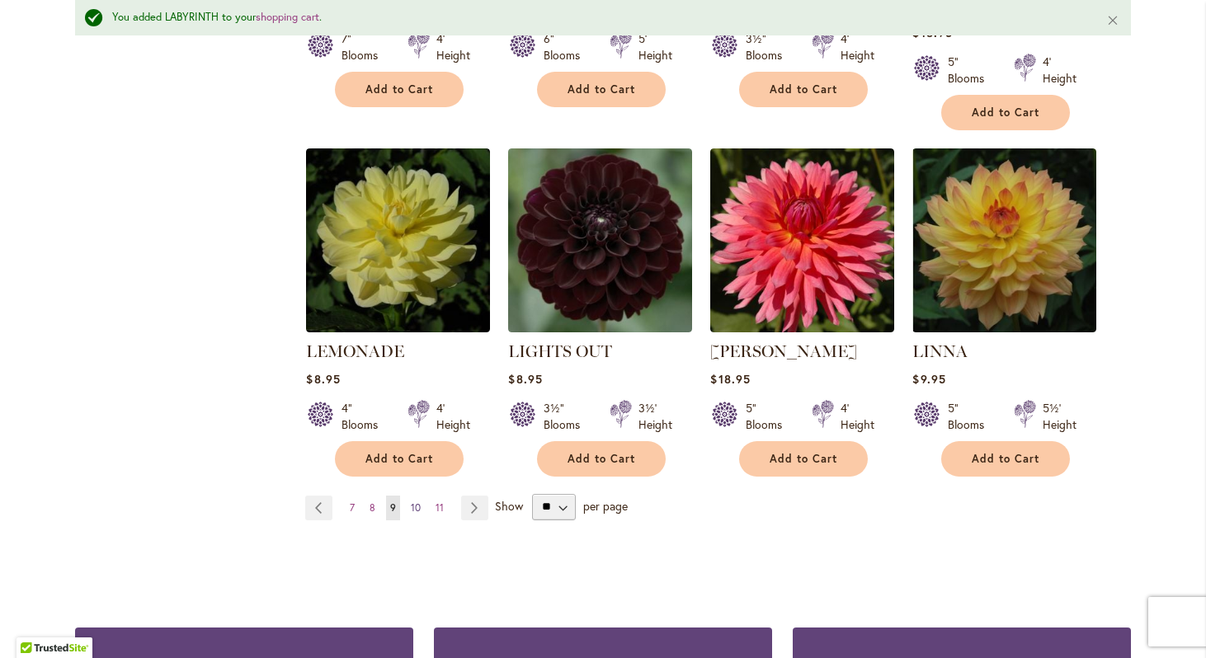
click at [414, 502] on span "10" at bounding box center [416, 508] width 10 height 12
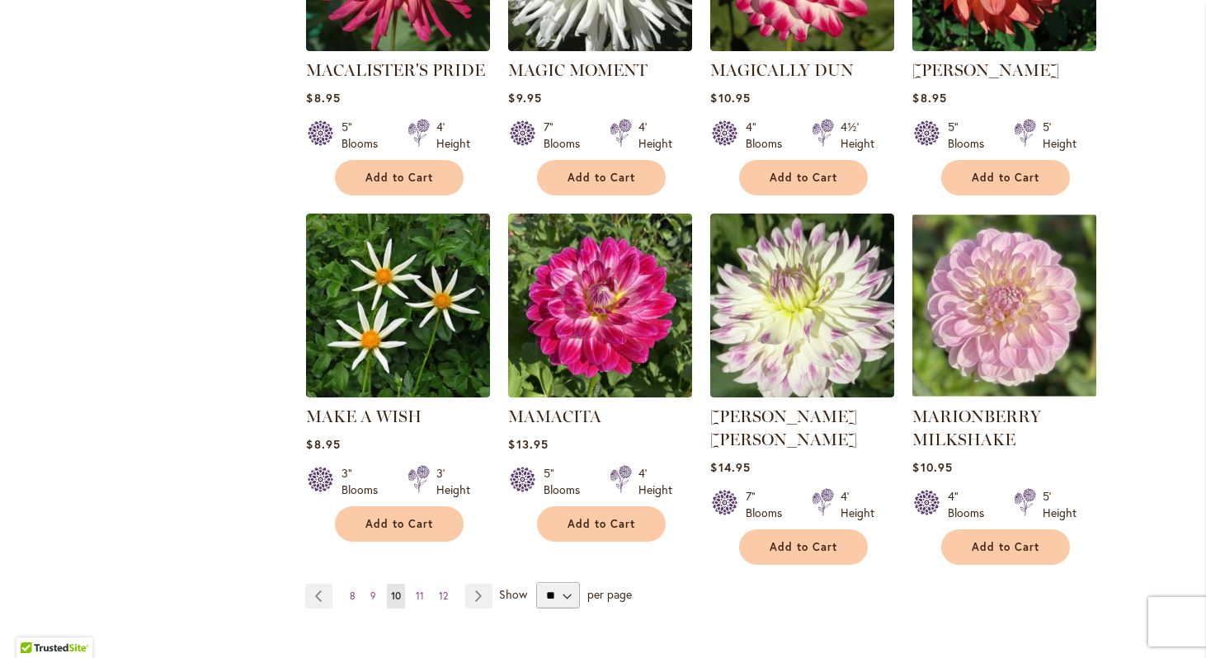
scroll to position [1254, 0]
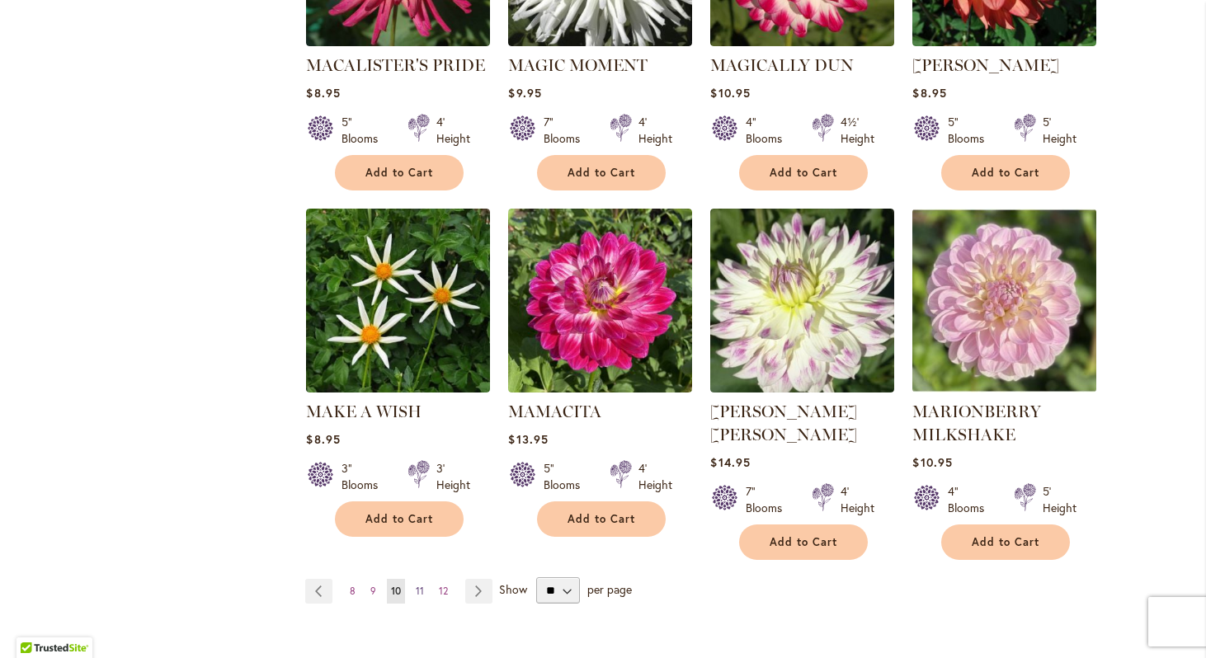
click at [421, 585] on span "11" at bounding box center [420, 591] width 8 height 12
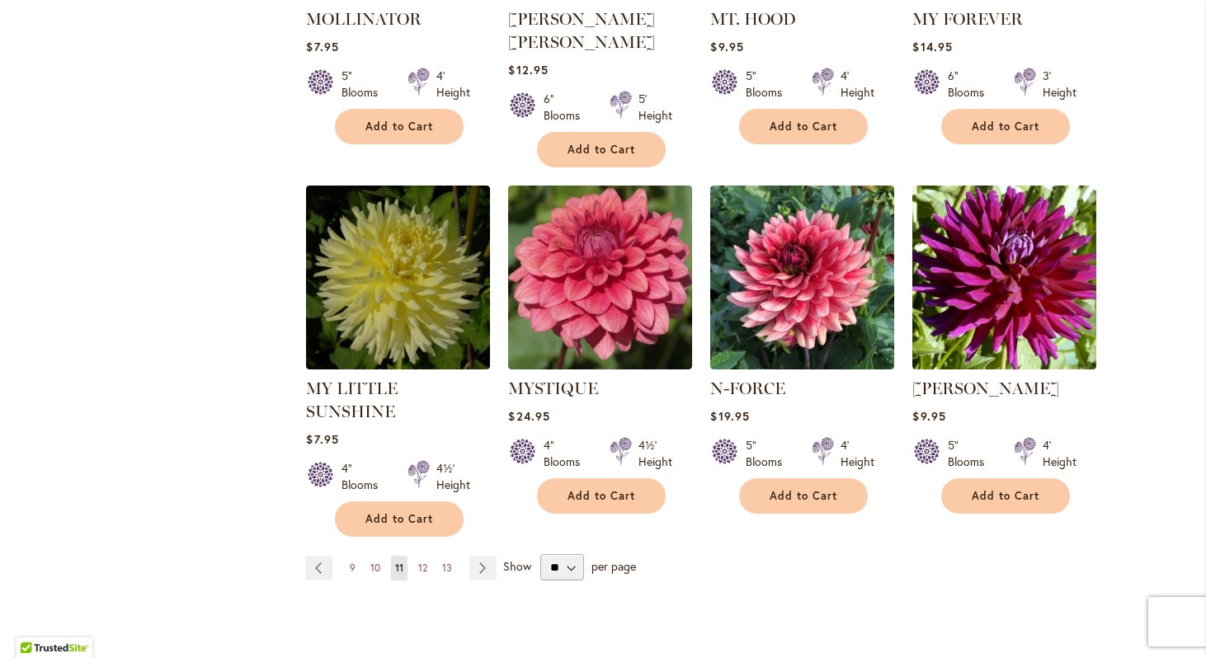
scroll to position [1284, 0]
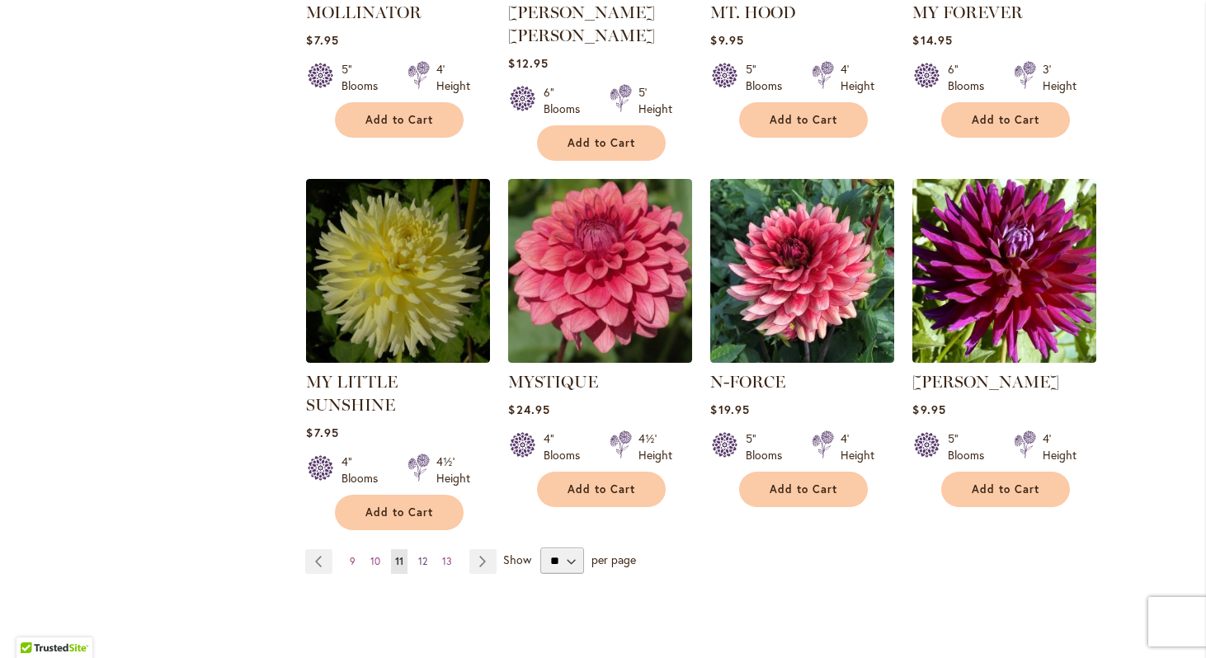
click at [423, 555] on span "12" at bounding box center [422, 561] width 9 height 12
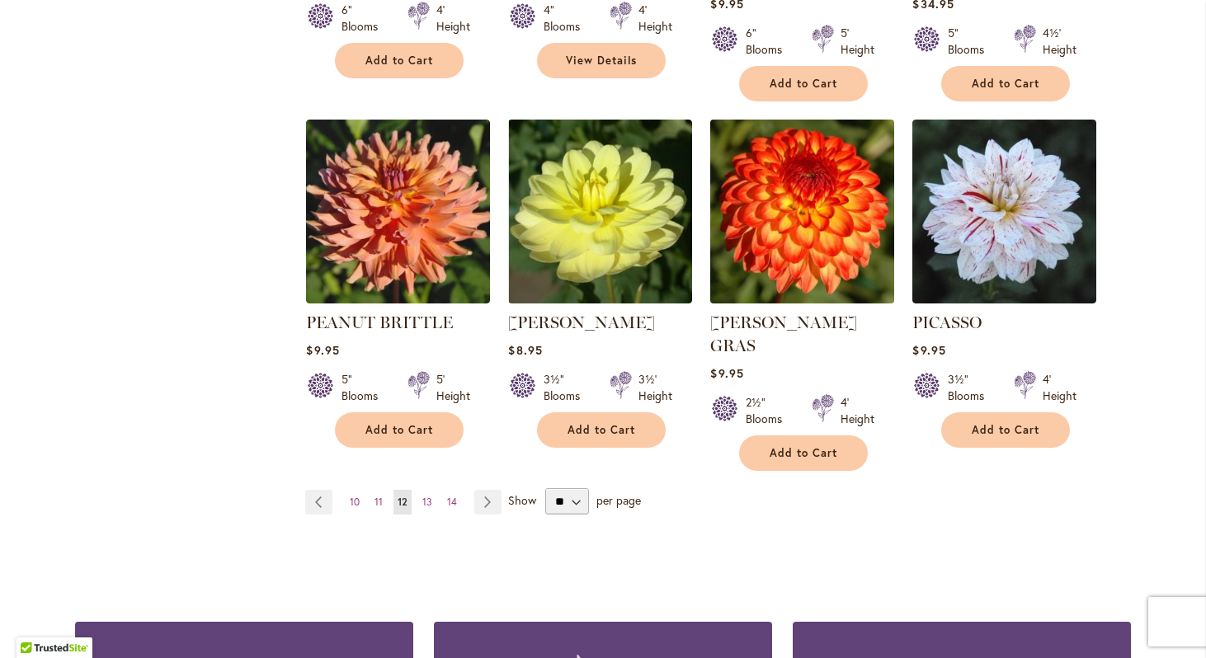
scroll to position [1322, 0]
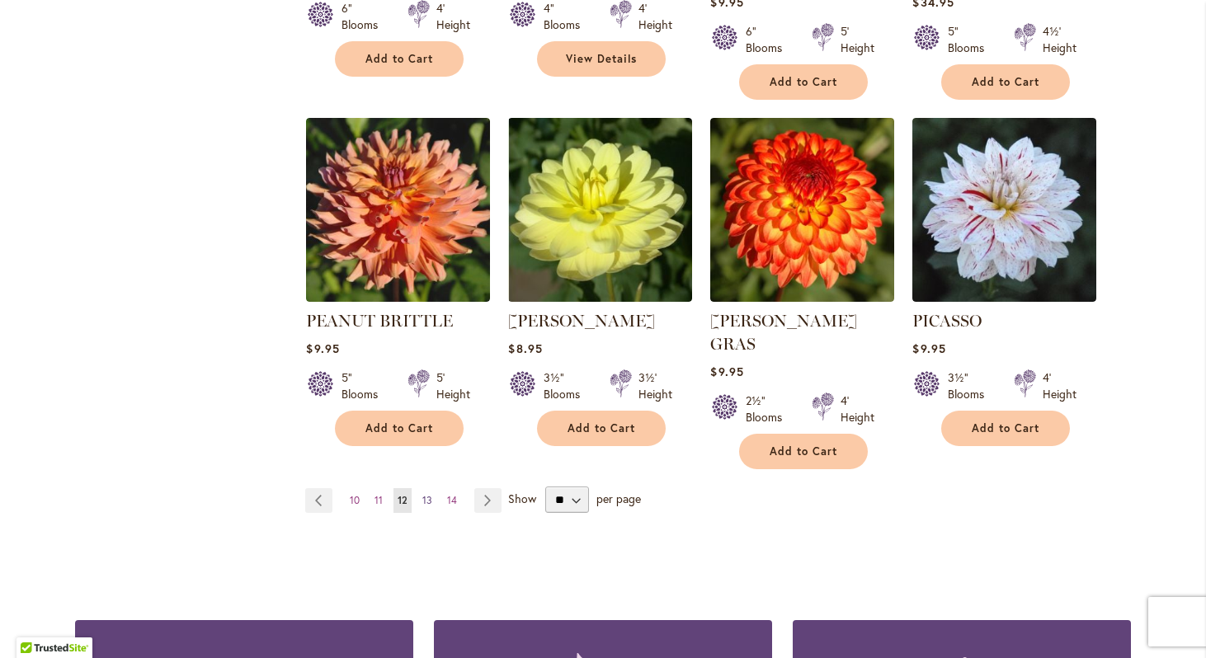
click at [422, 494] on span "13" at bounding box center [427, 500] width 10 height 12
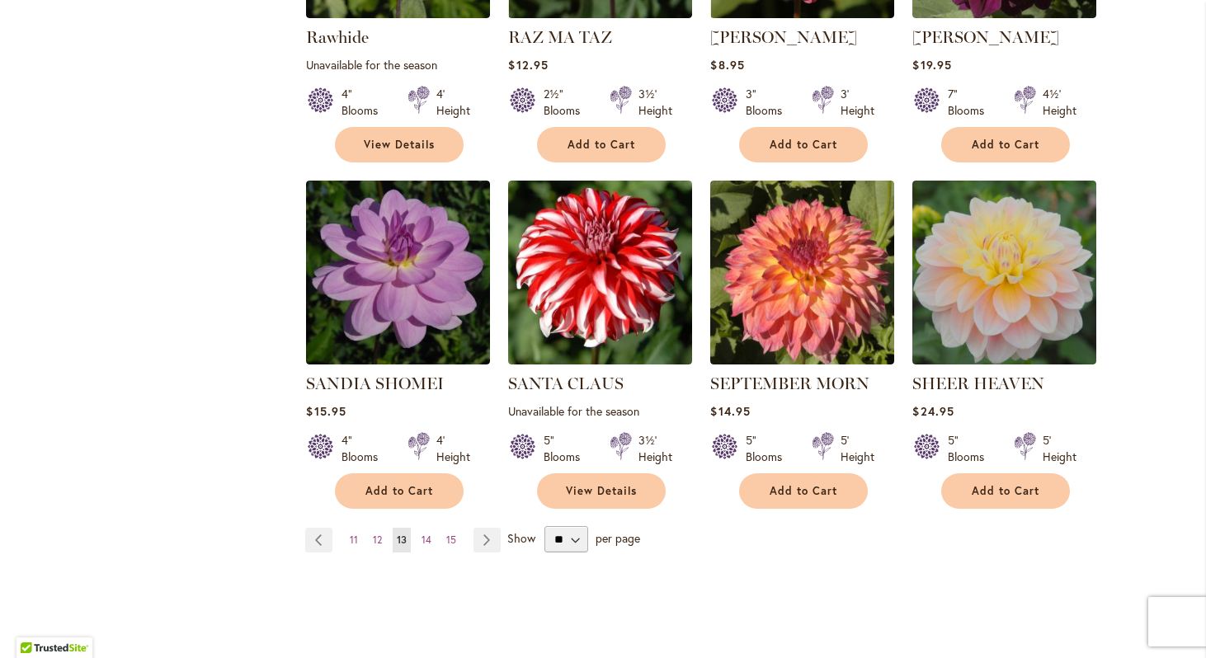
scroll to position [1274, 0]
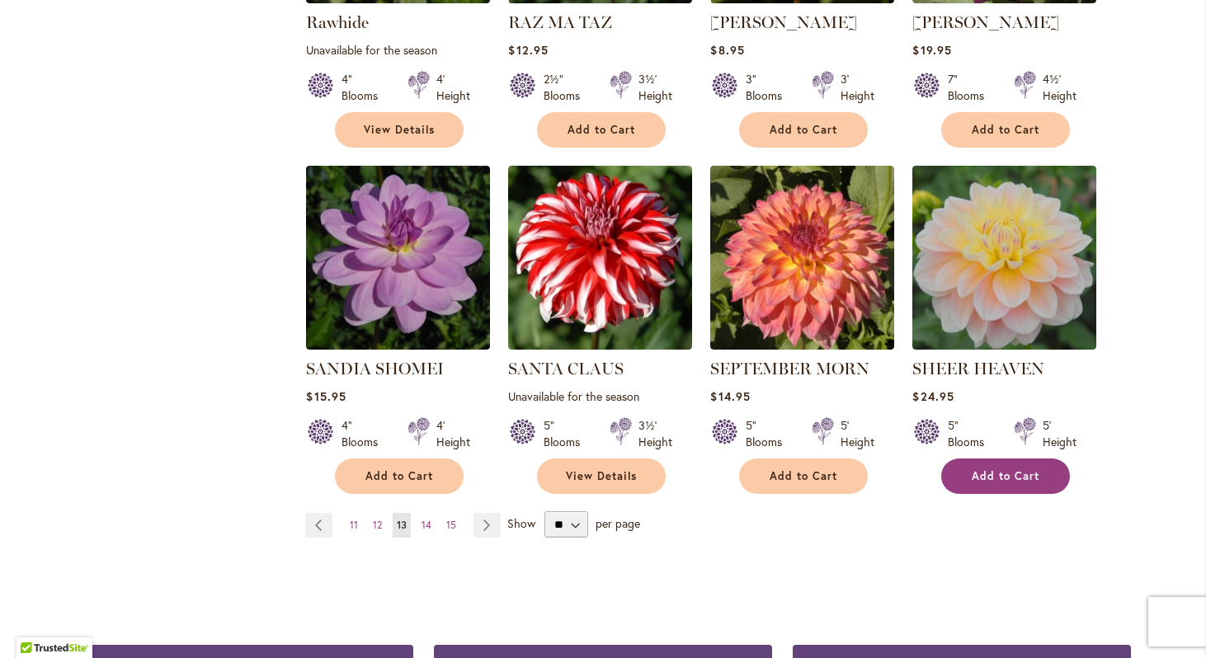
click at [1021, 475] on span "Add to Cart" at bounding box center [1006, 477] width 68 height 14
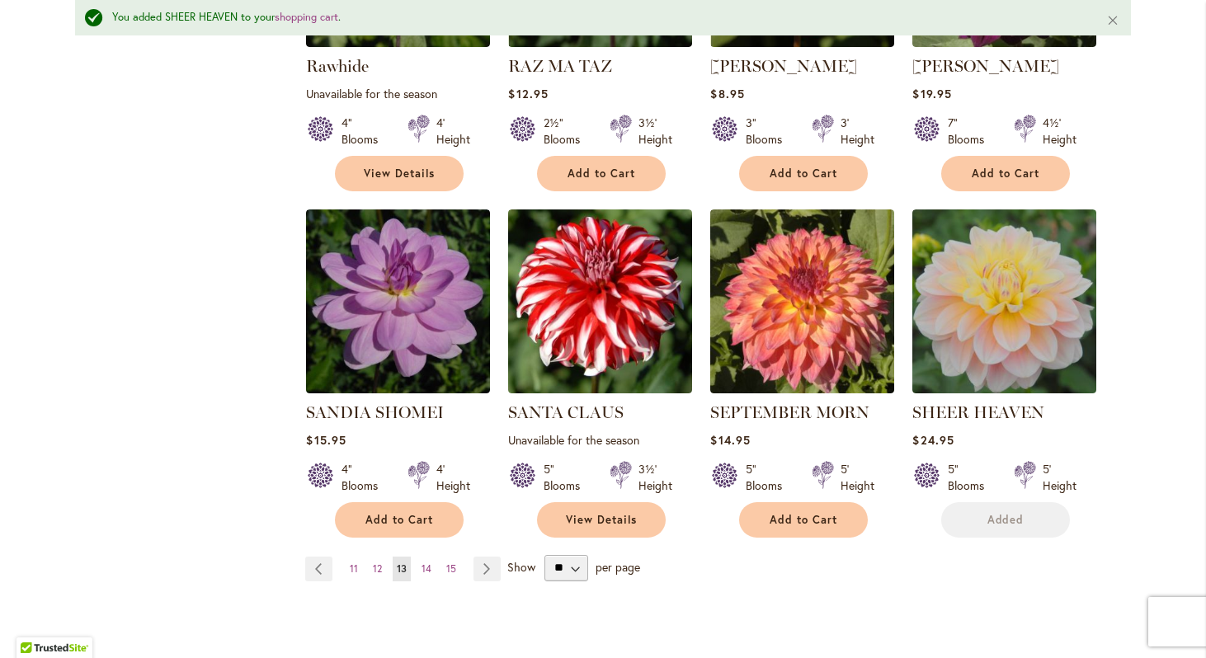
scroll to position [1317, 0]
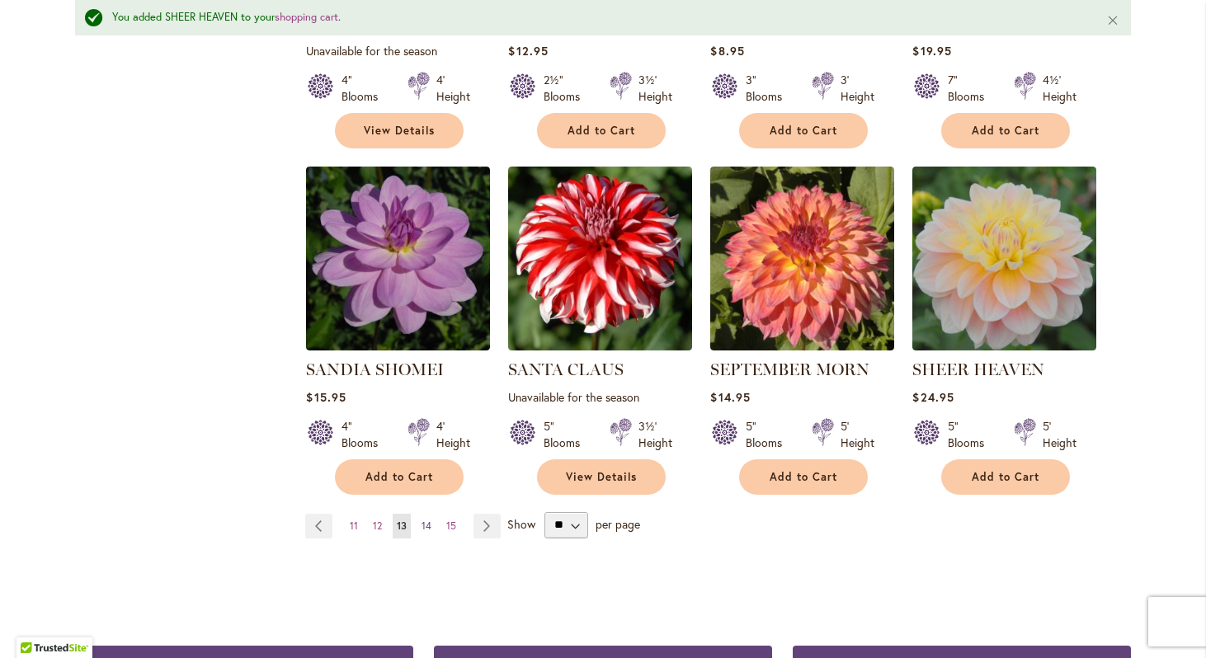
click at [426, 521] on span "14" at bounding box center [427, 526] width 10 height 12
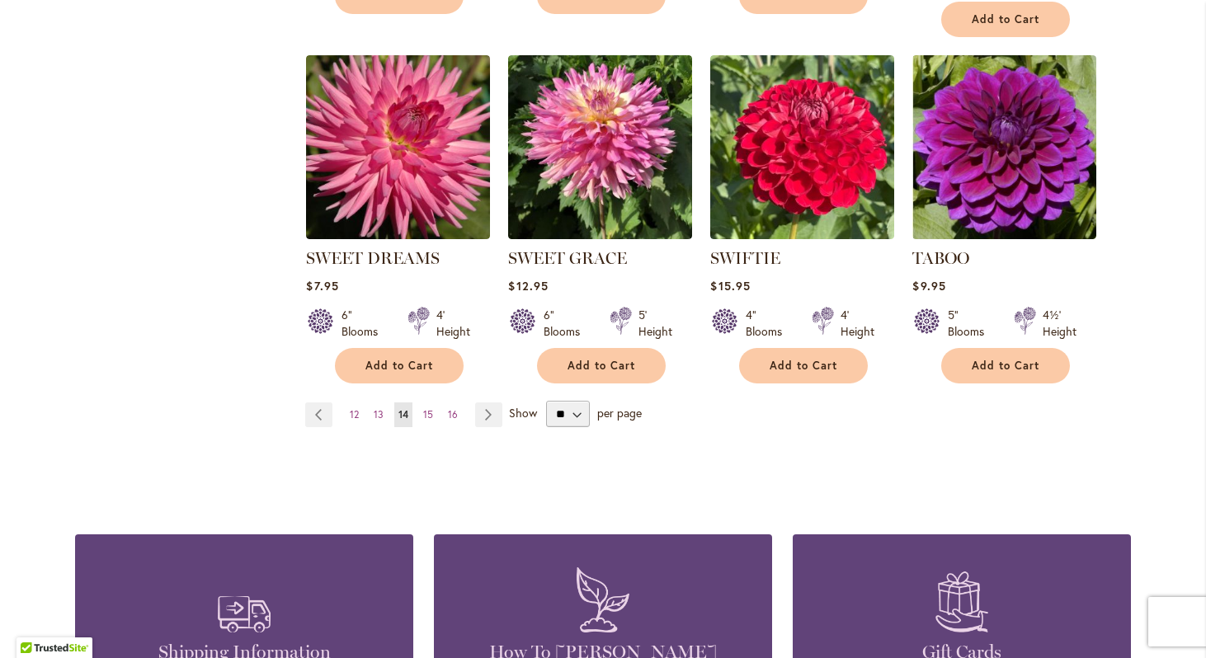
scroll to position [1404, 0]
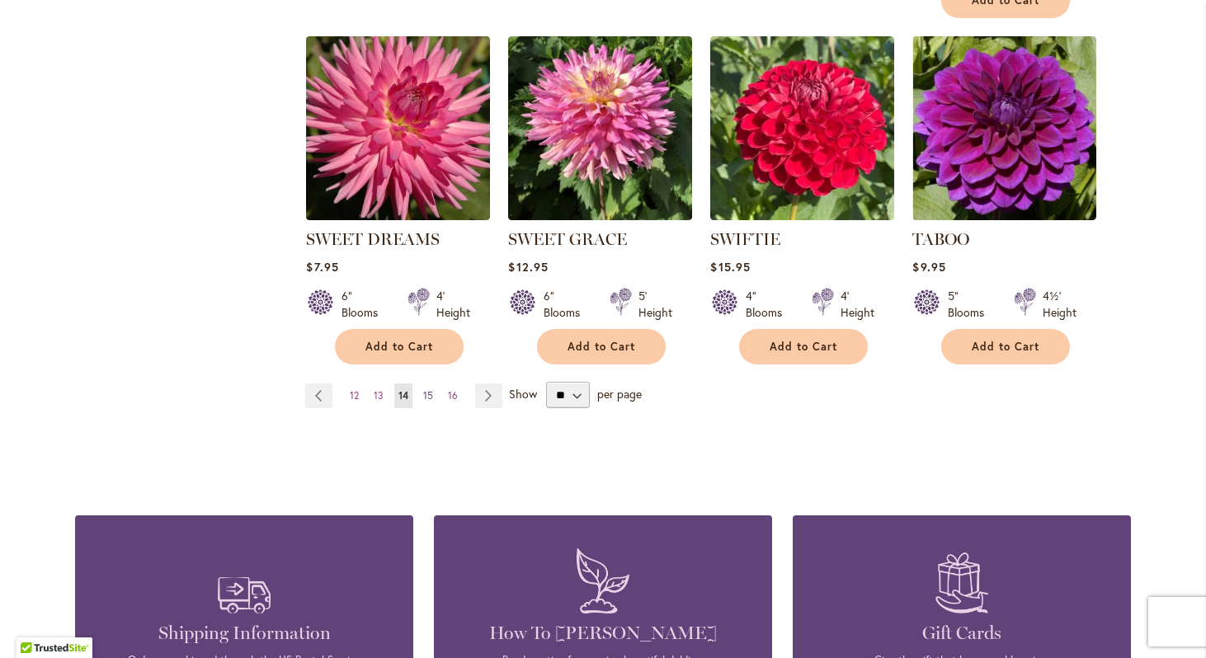
click at [427, 391] on span "15" at bounding box center [428, 395] width 10 height 12
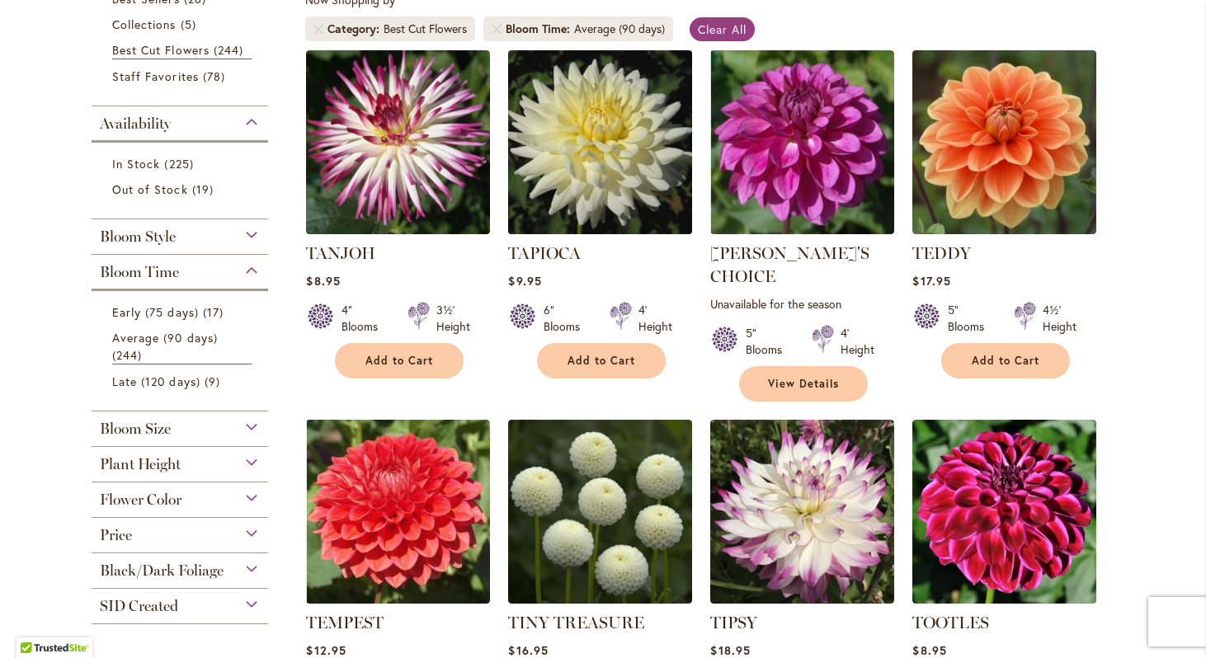
scroll to position [328, 0]
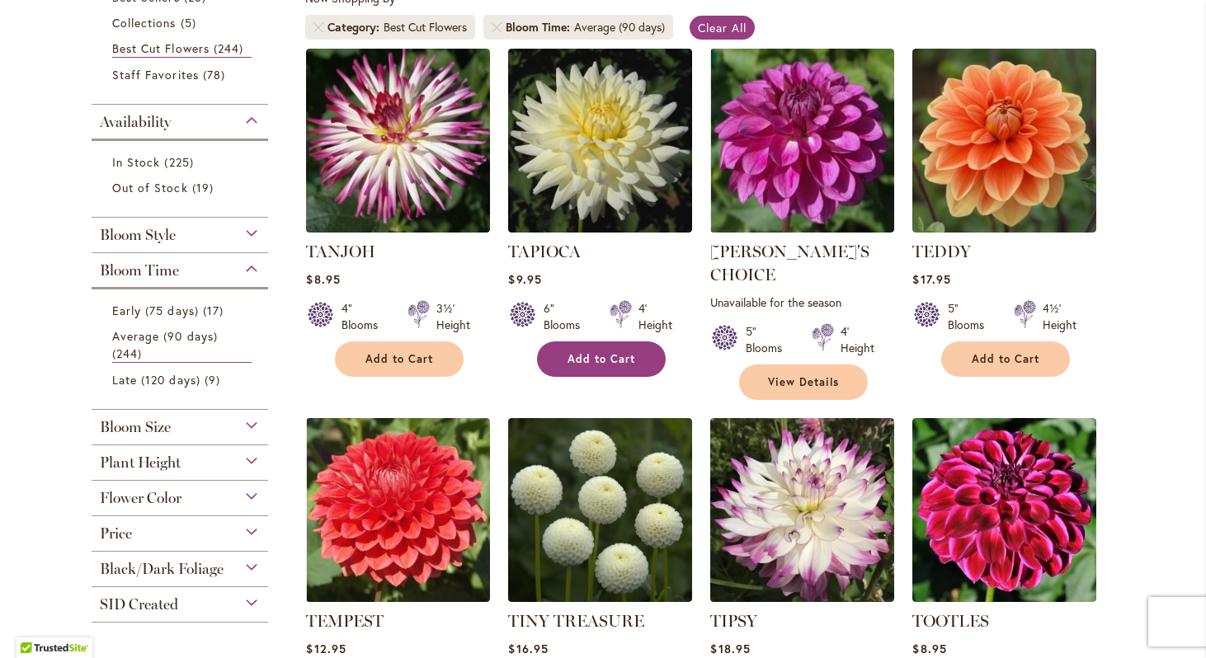
click at [581, 358] on span "Add to Cart" at bounding box center [602, 359] width 68 height 14
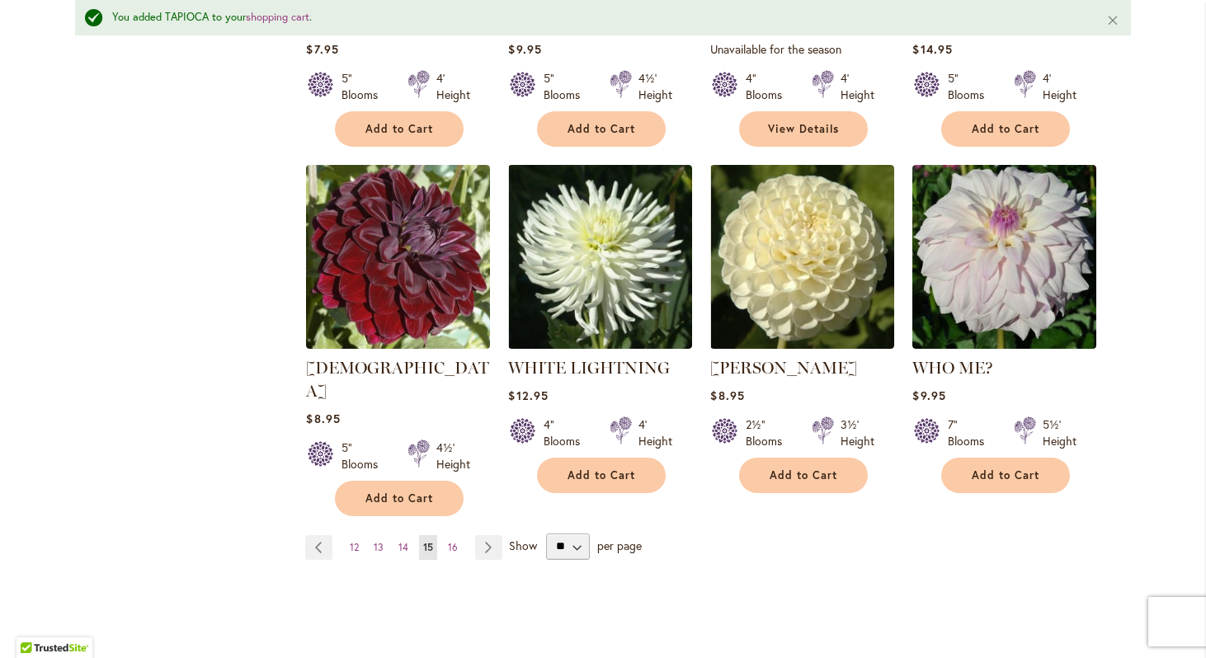
scroll to position [1357, 0]
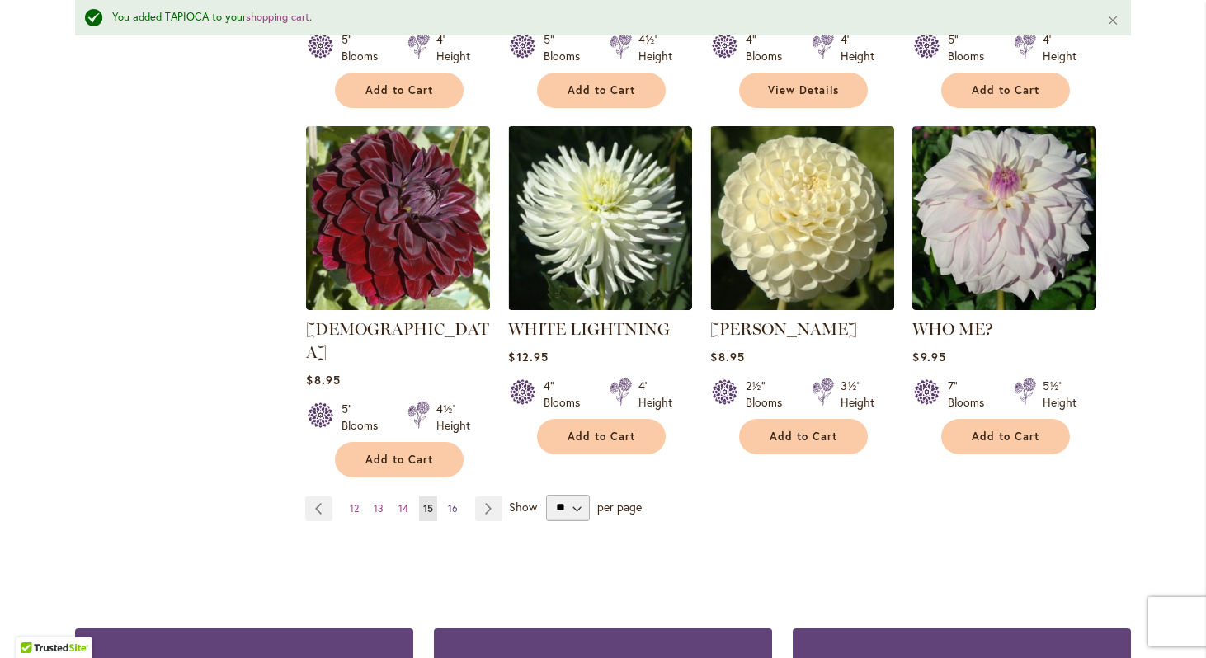
click at [451, 503] on span "16" at bounding box center [453, 509] width 10 height 12
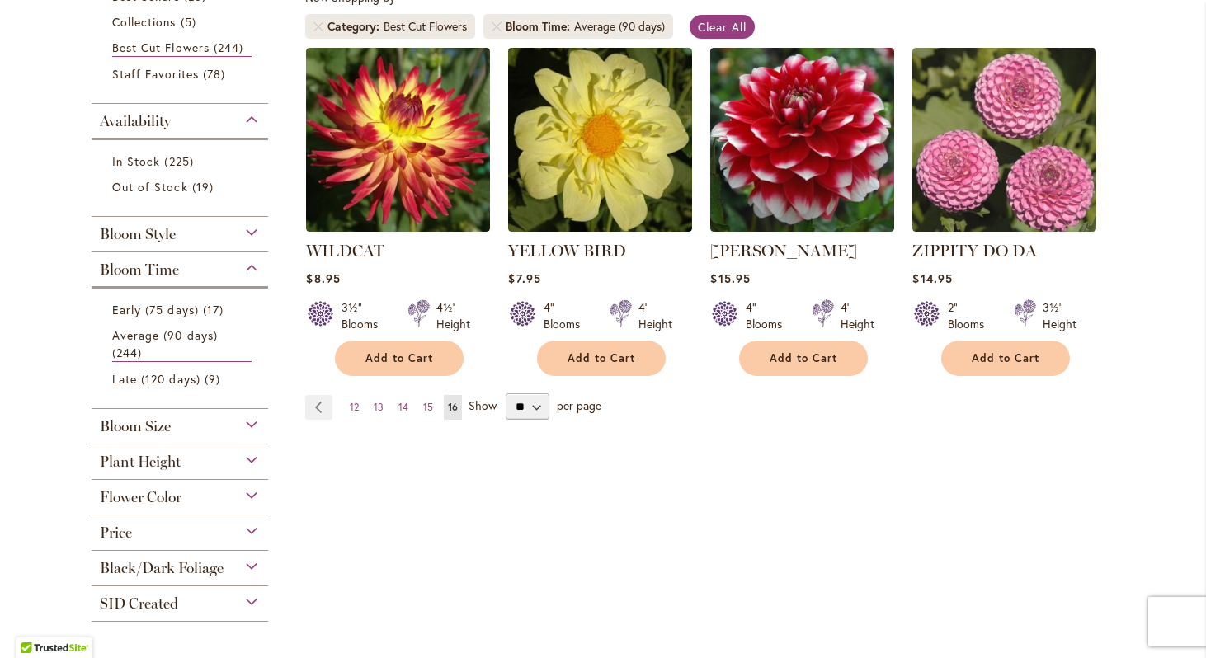
scroll to position [333, 0]
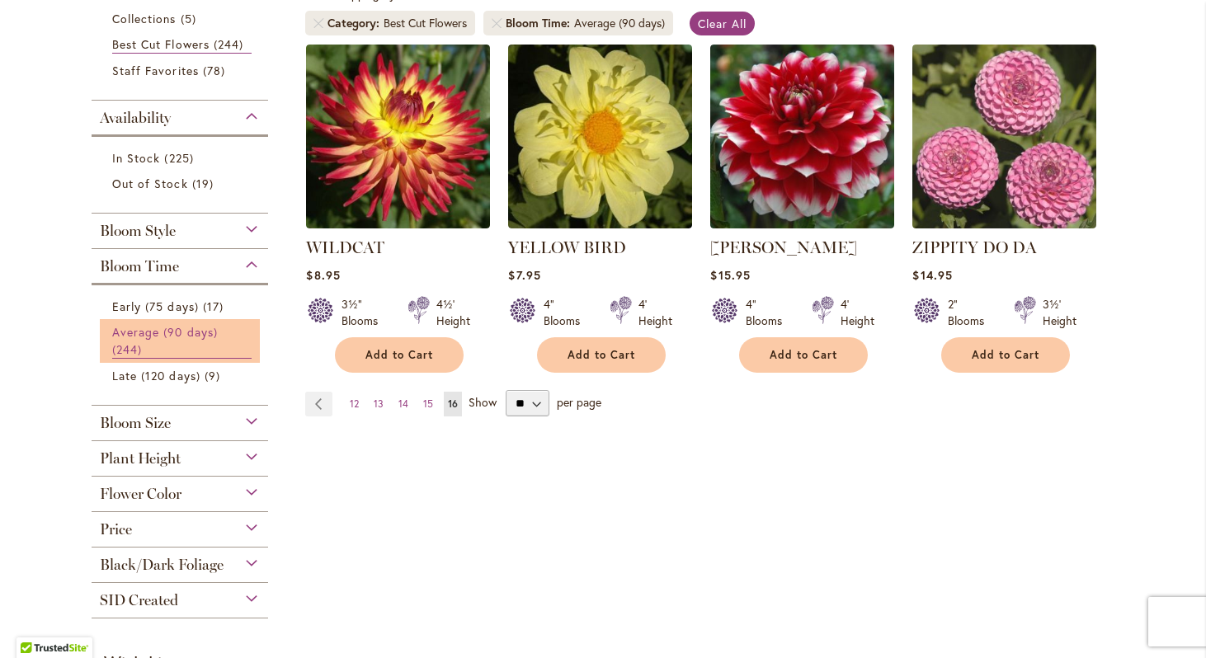
click at [175, 333] on span "Average (90 days)" at bounding box center [165, 332] width 106 height 16
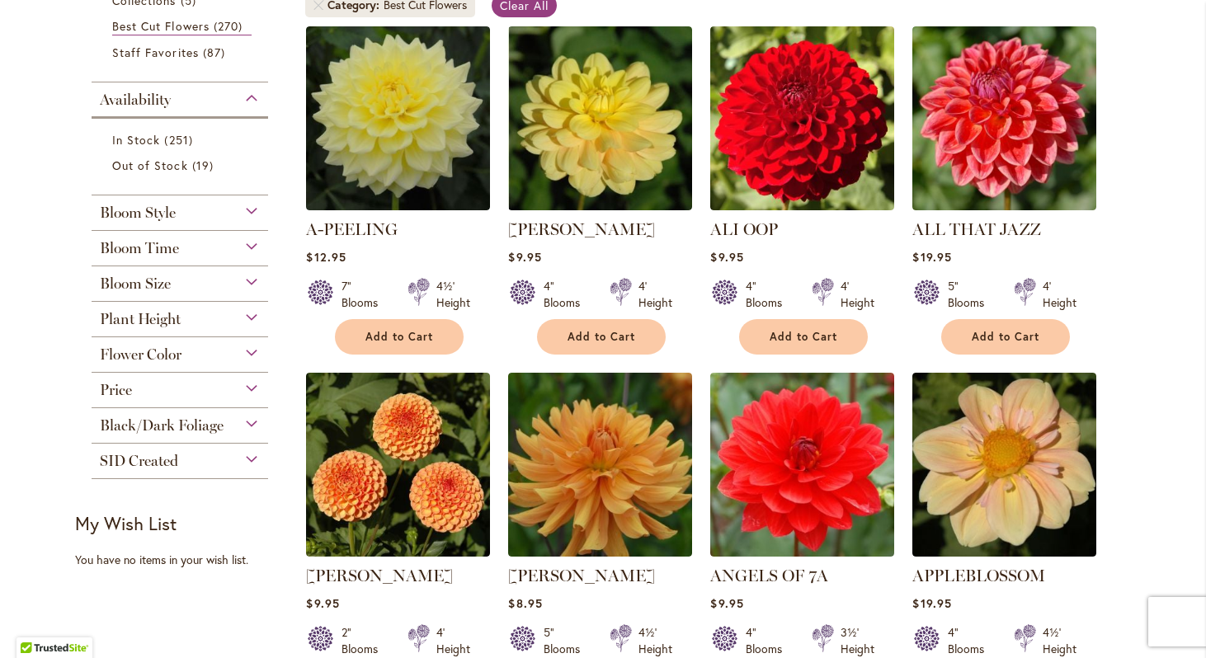
scroll to position [347, 0]
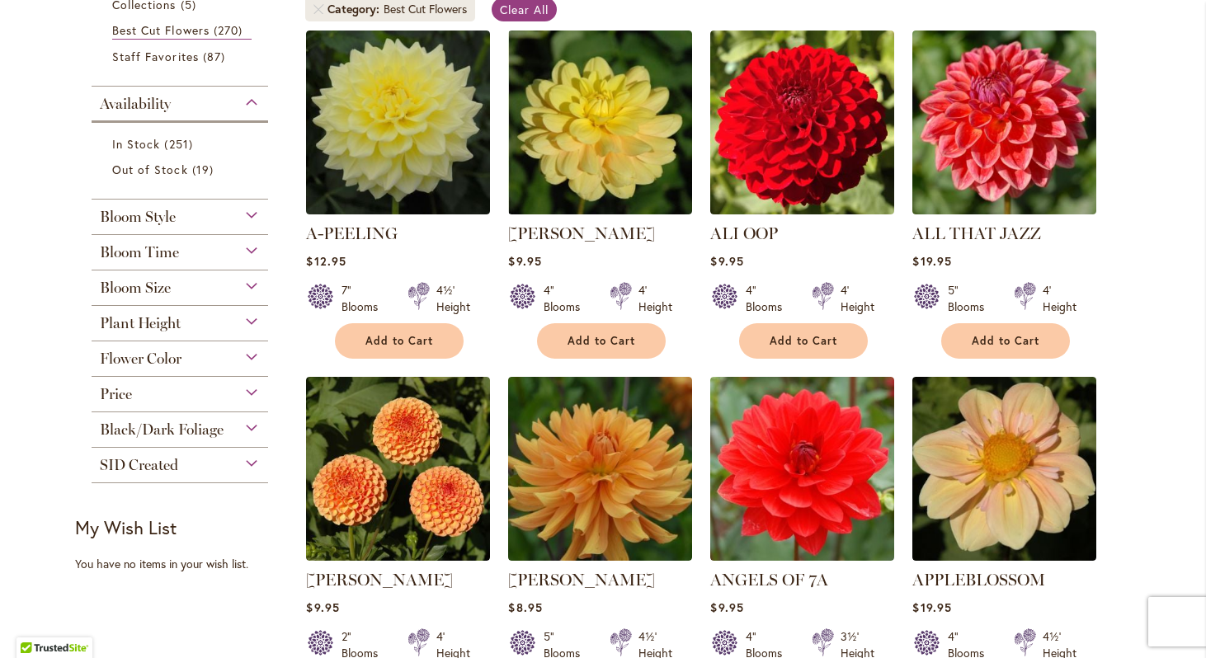
click at [195, 254] on div "Bloom Time" at bounding box center [180, 248] width 177 height 26
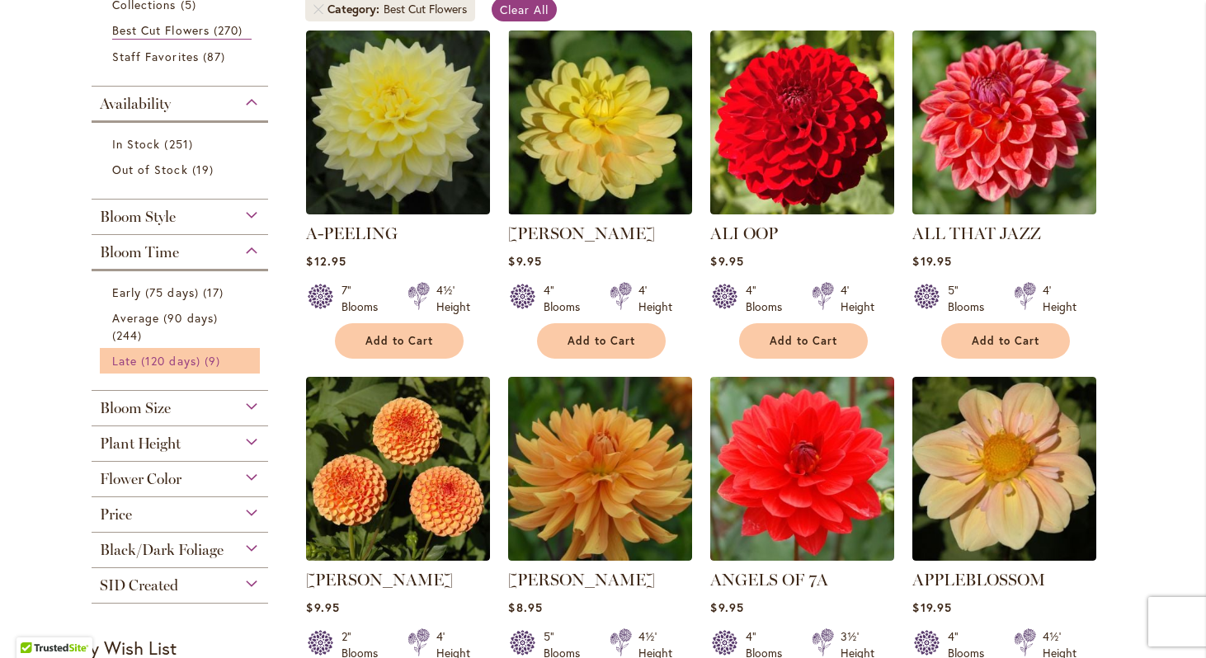
click at [182, 361] on span "Late (120 days)" at bounding box center [156, 361] width 88 height 16
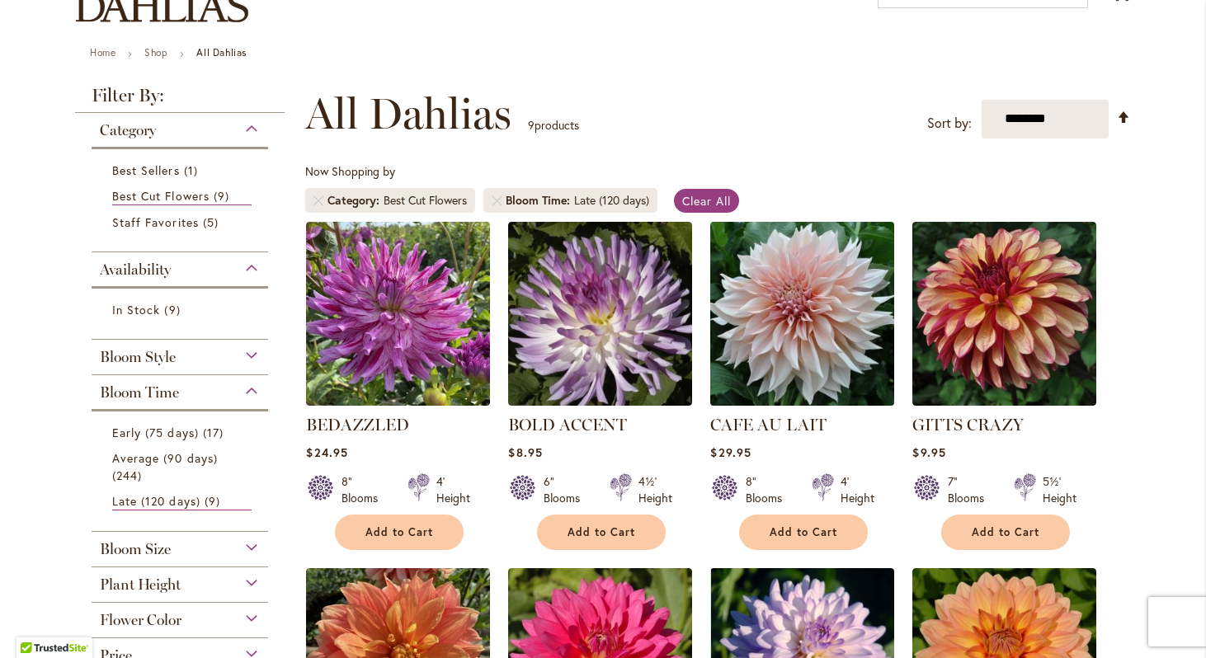
scroll to position [182, 0]
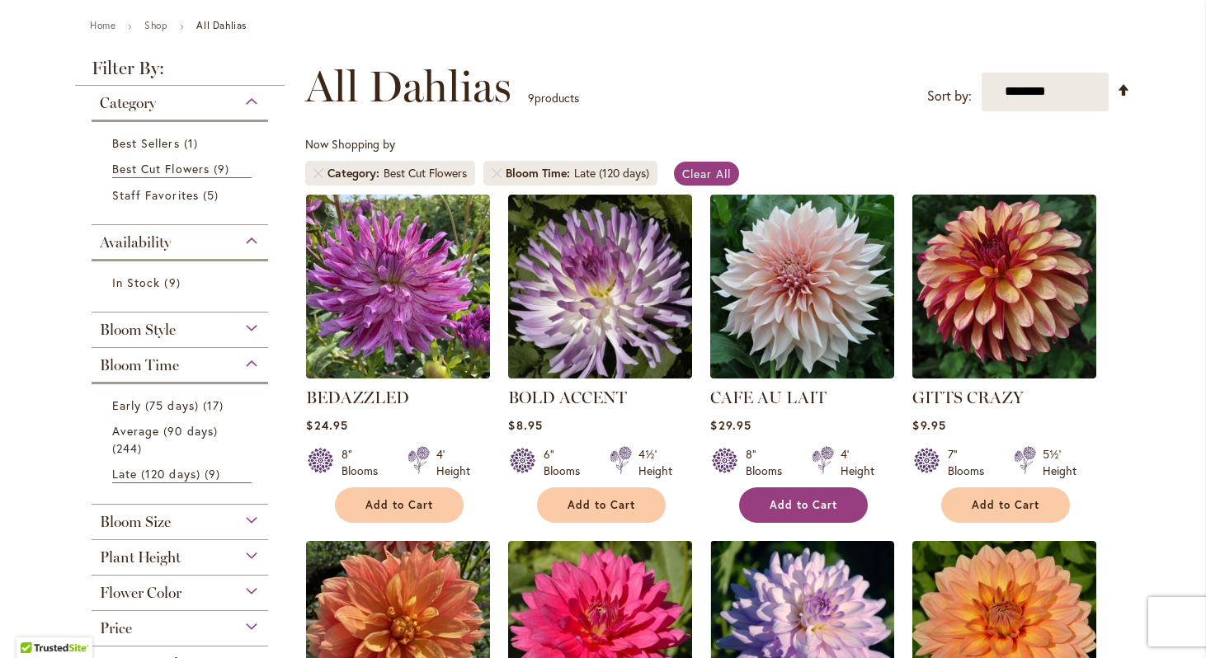
click at [808, 508] on span "Add to Cart" at bounding box center [804, 505] width 68 height 14
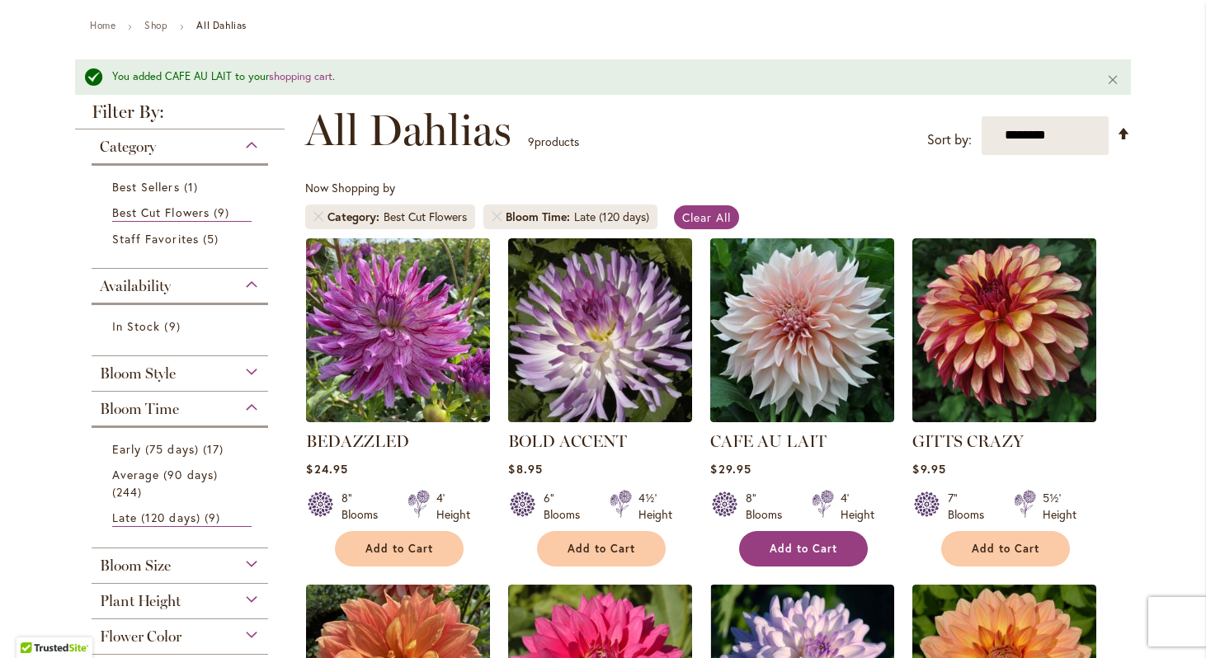
click at [792, 545] on span "Add to Cart" at bounding box center [804, 549] width 68 height 14
click at [802, 545] on span "Add to Cart" at bounding box center [804, 549] width 68 height 14
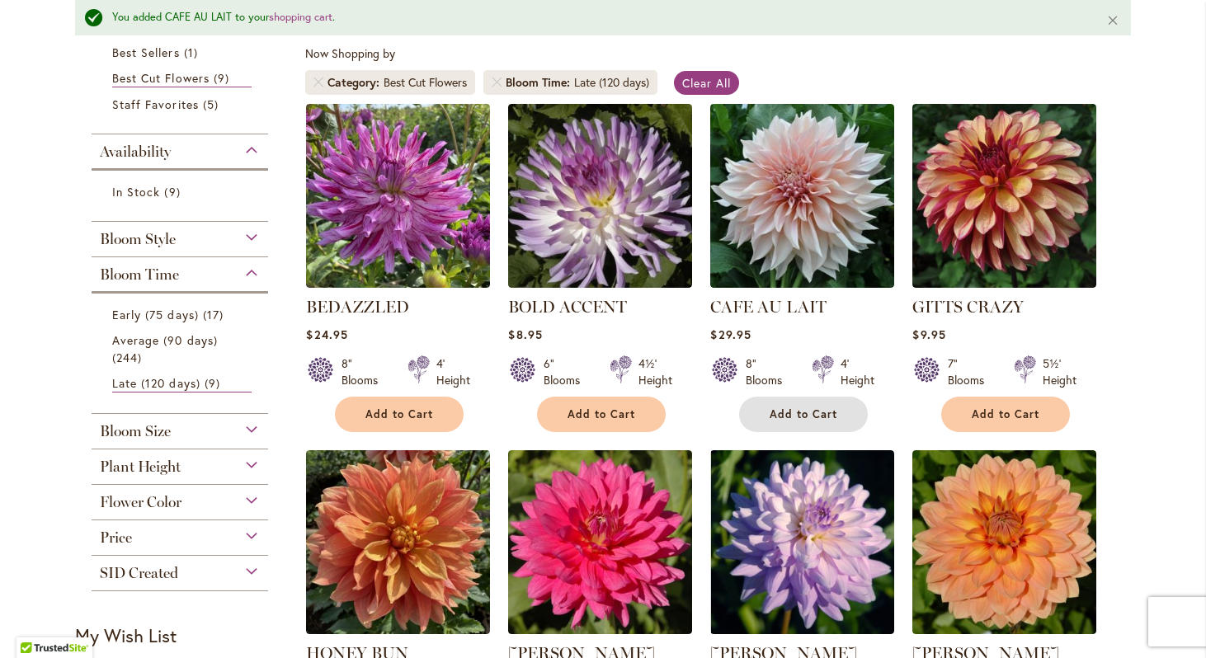
scroll to position [327, 0]
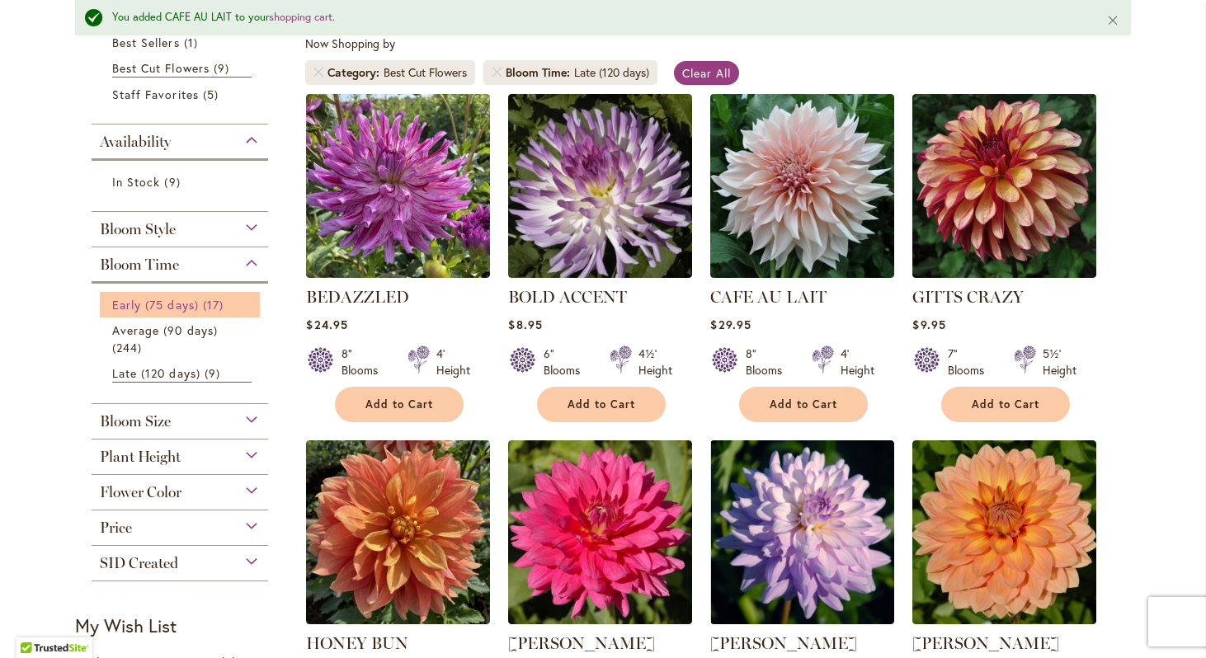
click at [168, 301] on span "Early (75 days)" at bounding box center [155, 305] width 87 height 16
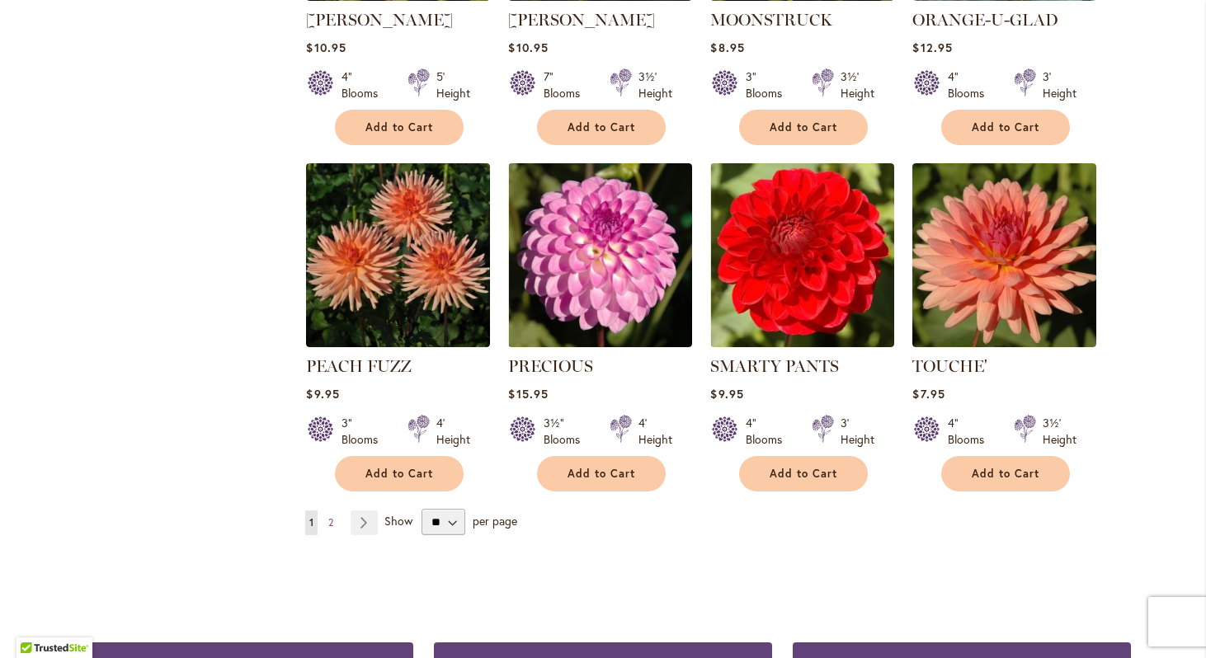
scroll to position [1323, 0]
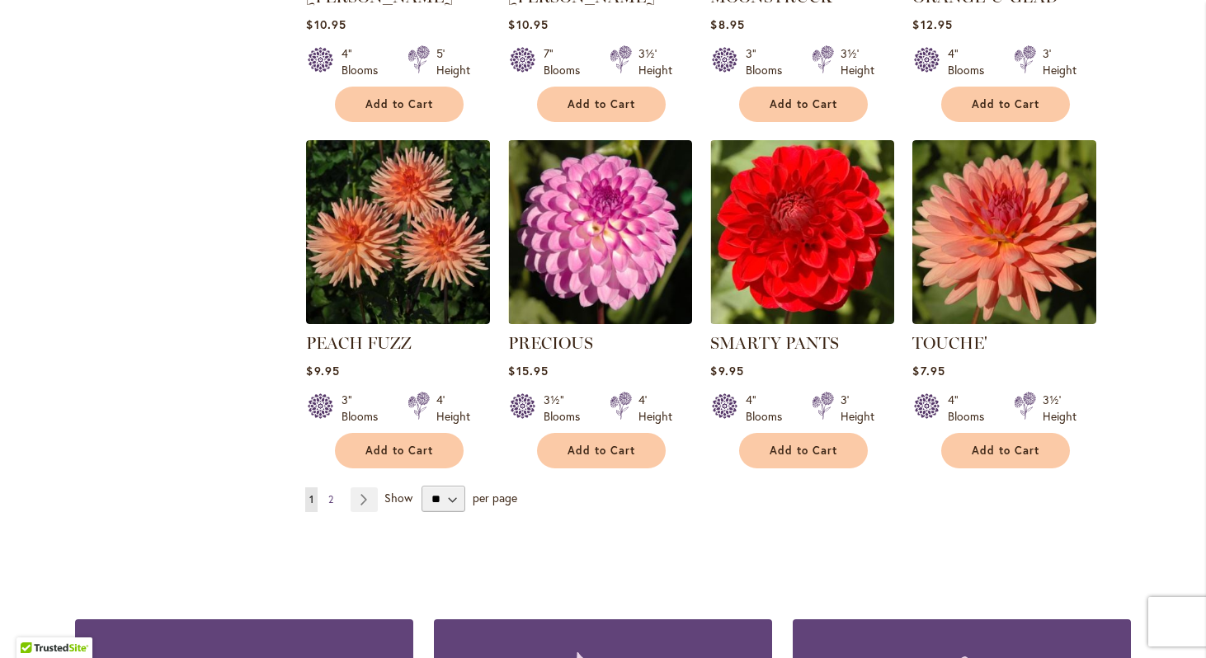
click at [329, 493] on span "2" at bounding box center [330, 499] width 5 height 12
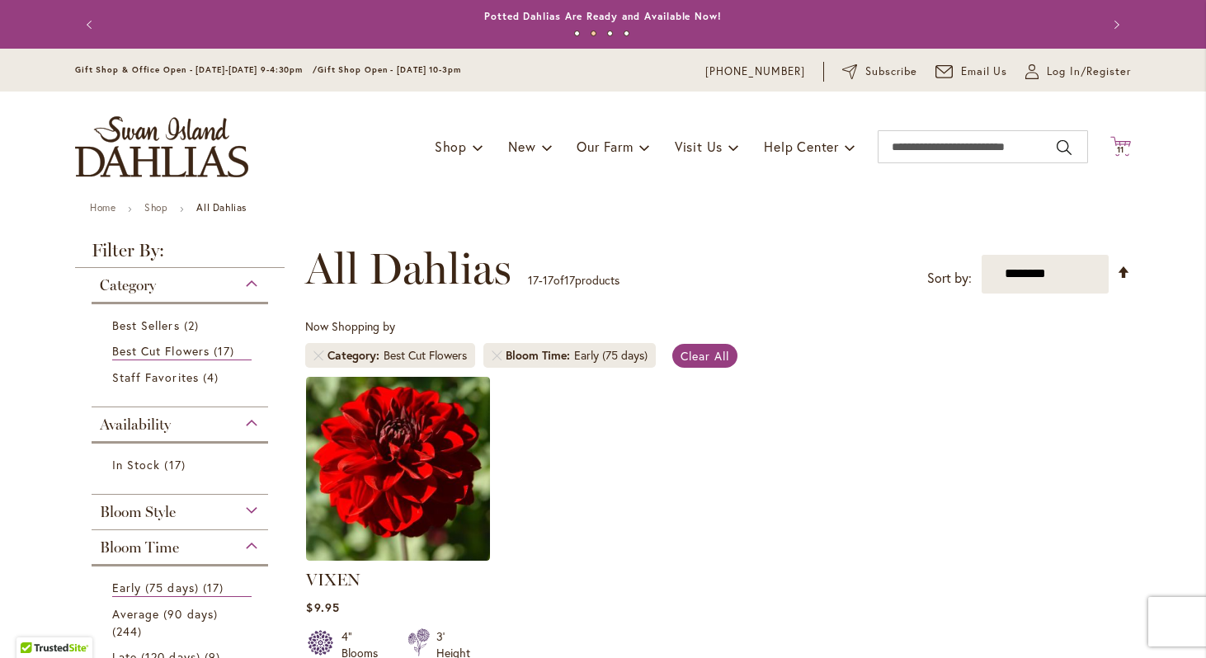
click at [1120, 144] on icon at bounding box center [1121, 146] width 21 height 20
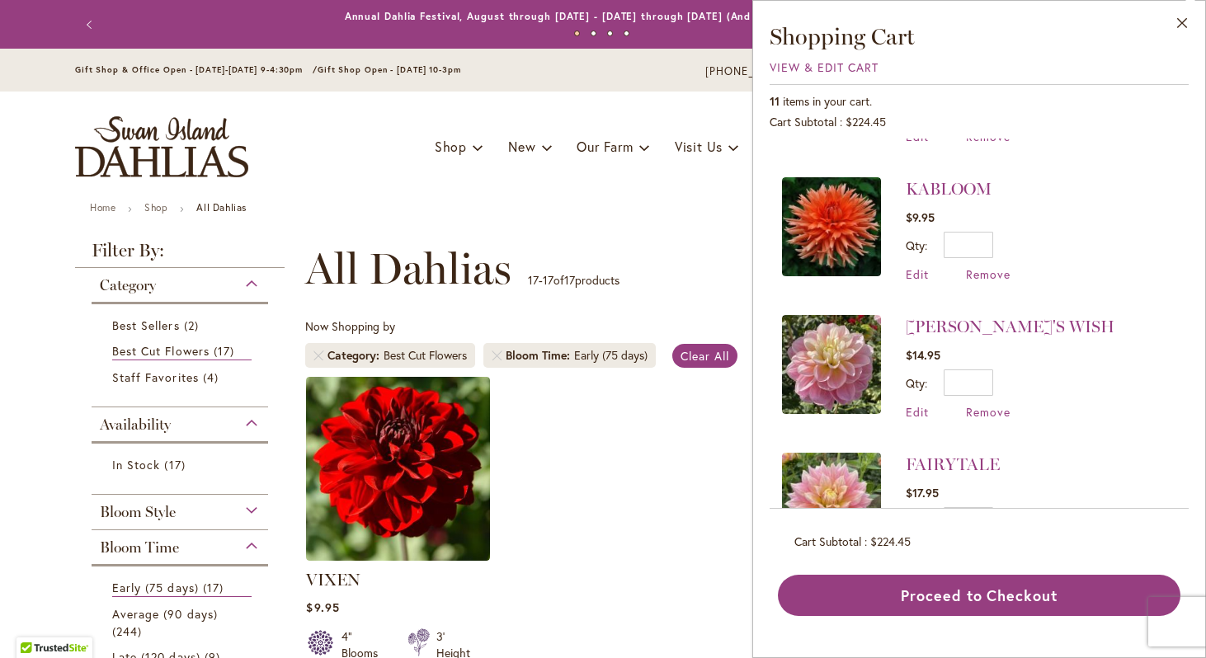
scroll to position [532, 0]
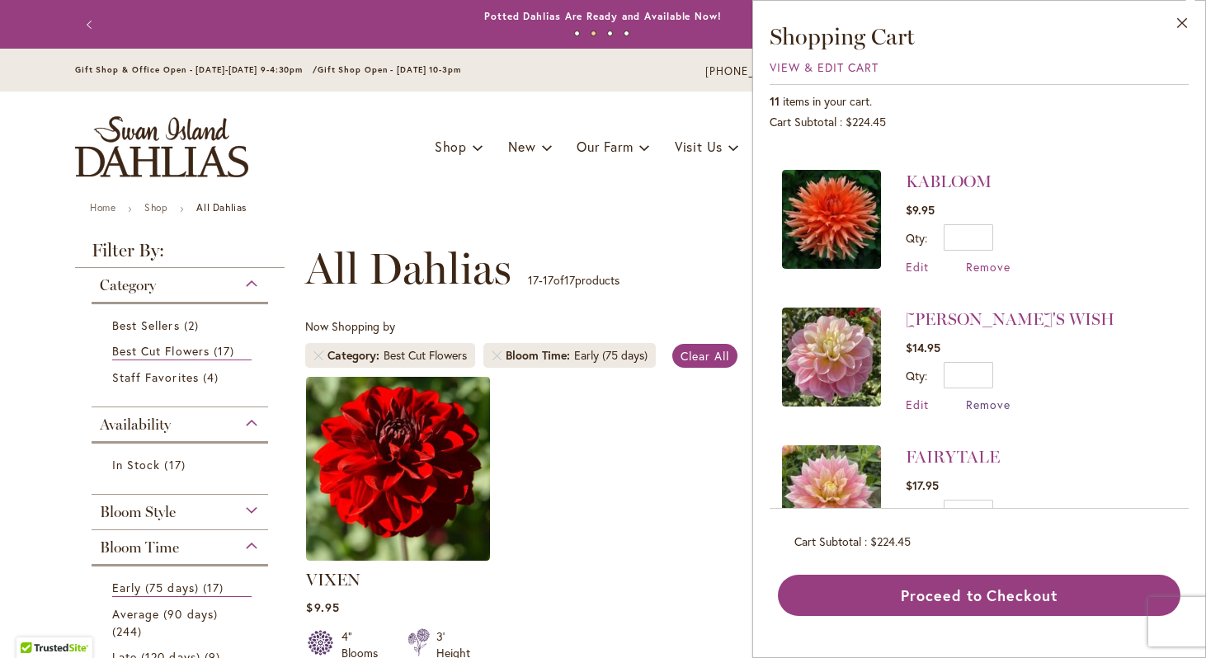
click at [998, 399] on span "Remove" at bounding box center [988, 405] width 45 height 16
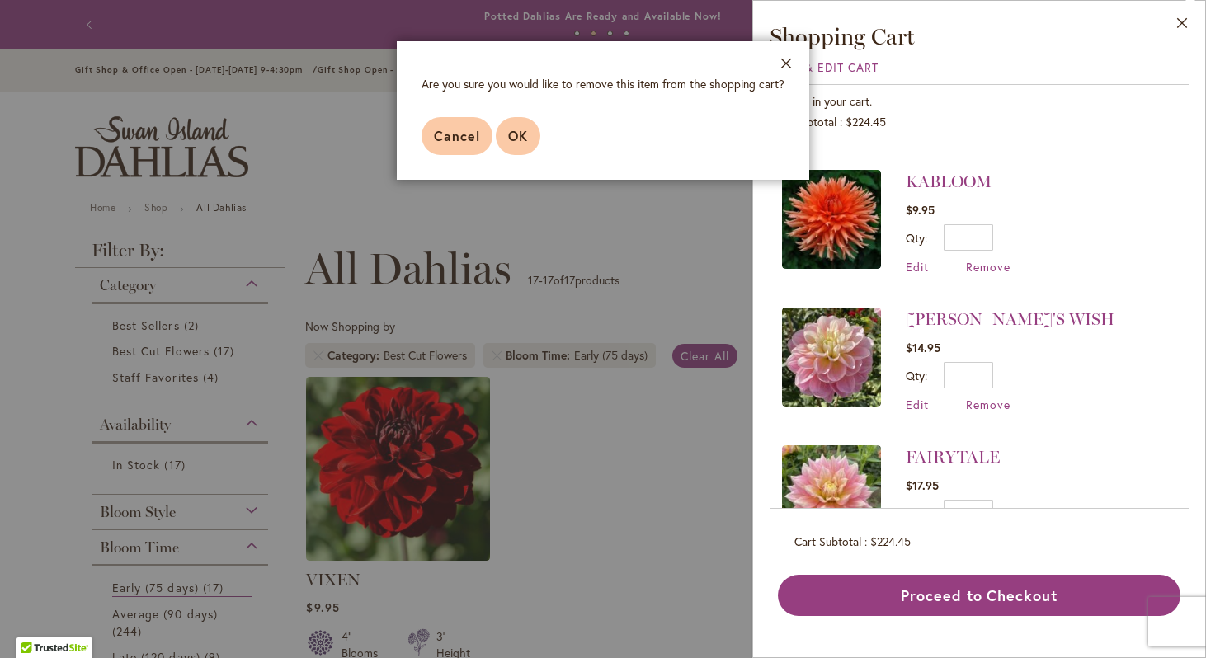
click at [511, 130] on span "OK" at bounding box center [518, 135] width 20 height 17
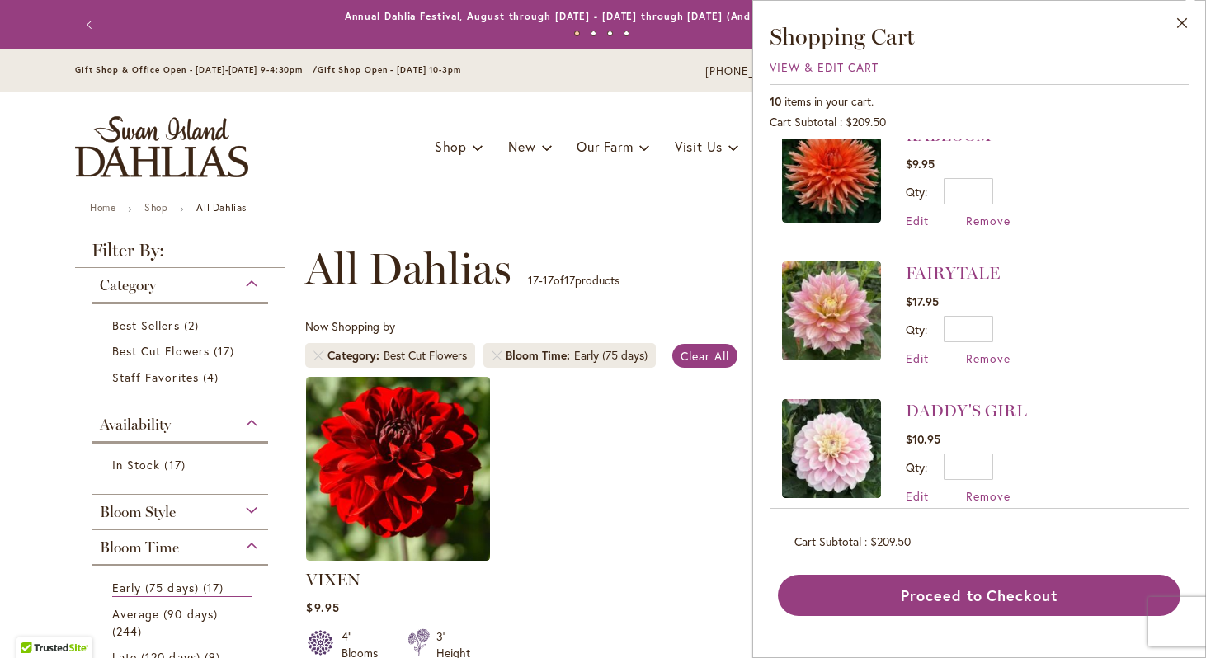
scroll to position [582, 0]
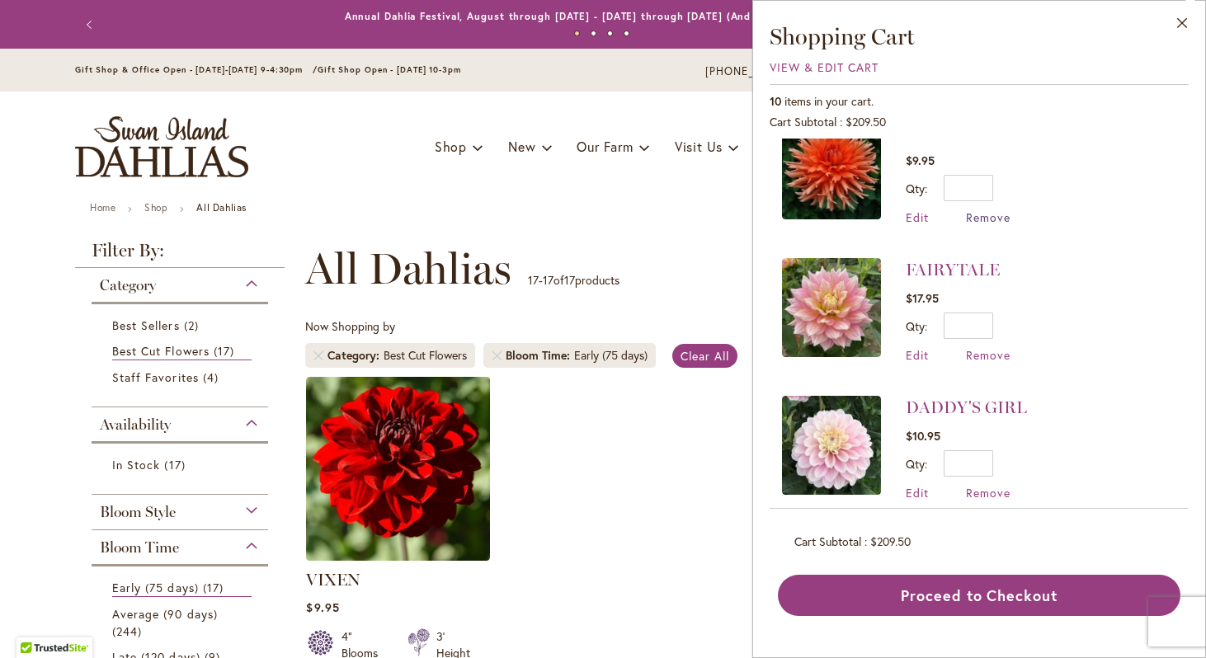
click at [983, 212] on span "Remove" at bounding box center [988, 218] width 45 height 16
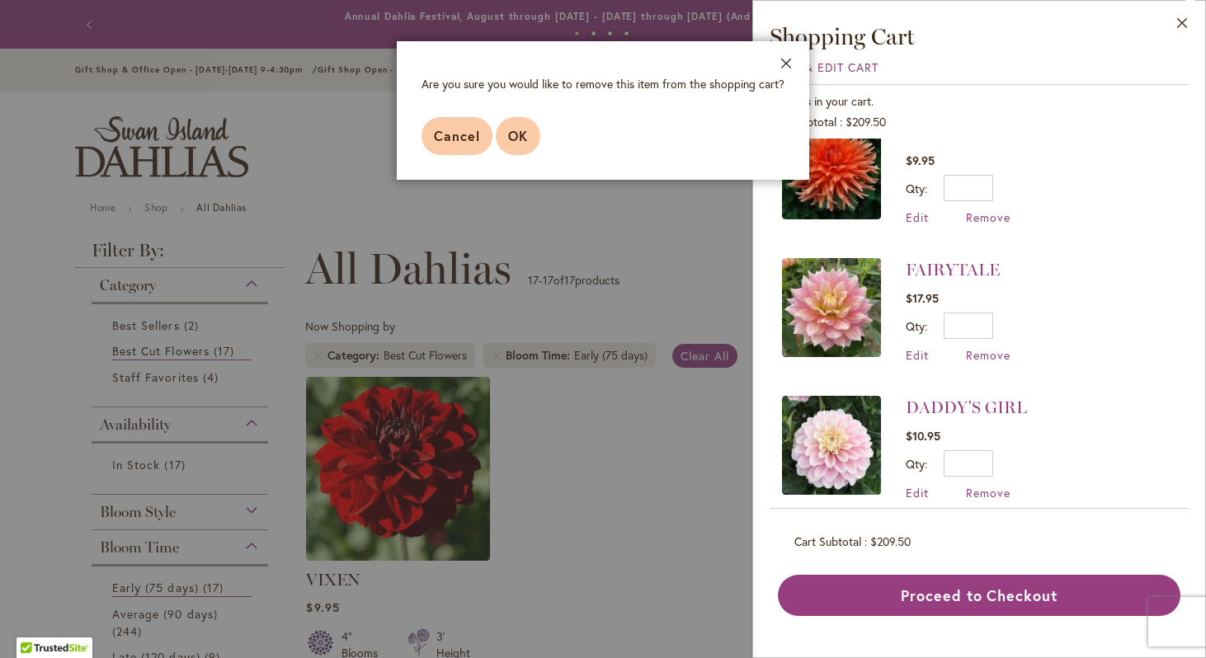
click at [516, 133] on span "OK" at bounding box center [518, 135] width 20 height 17
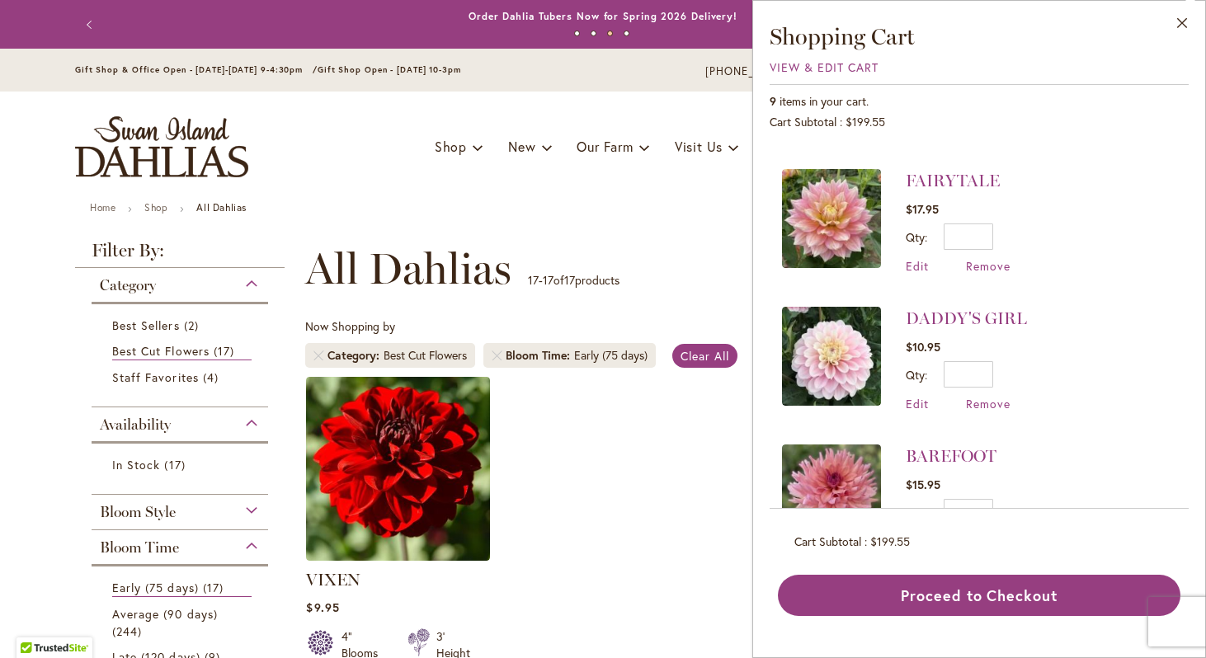
scroll to position [600, 0]
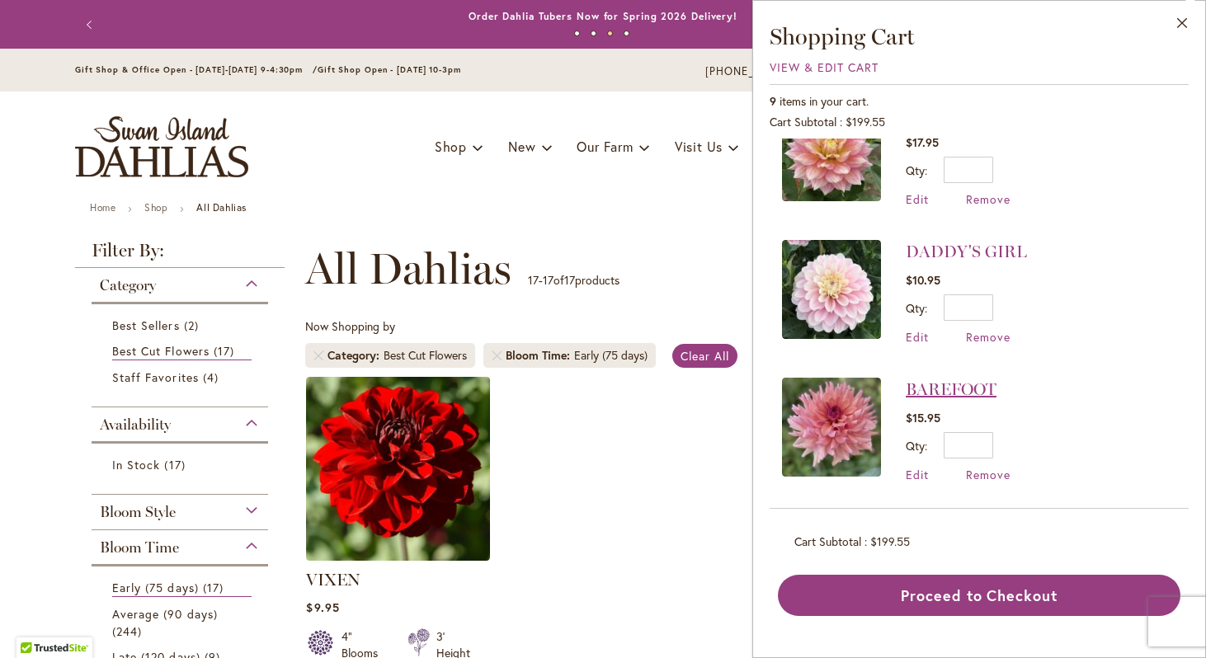
click at [927, 391] on link "BAREFOOT" at bounding box center [951, 390] width 91 height 20
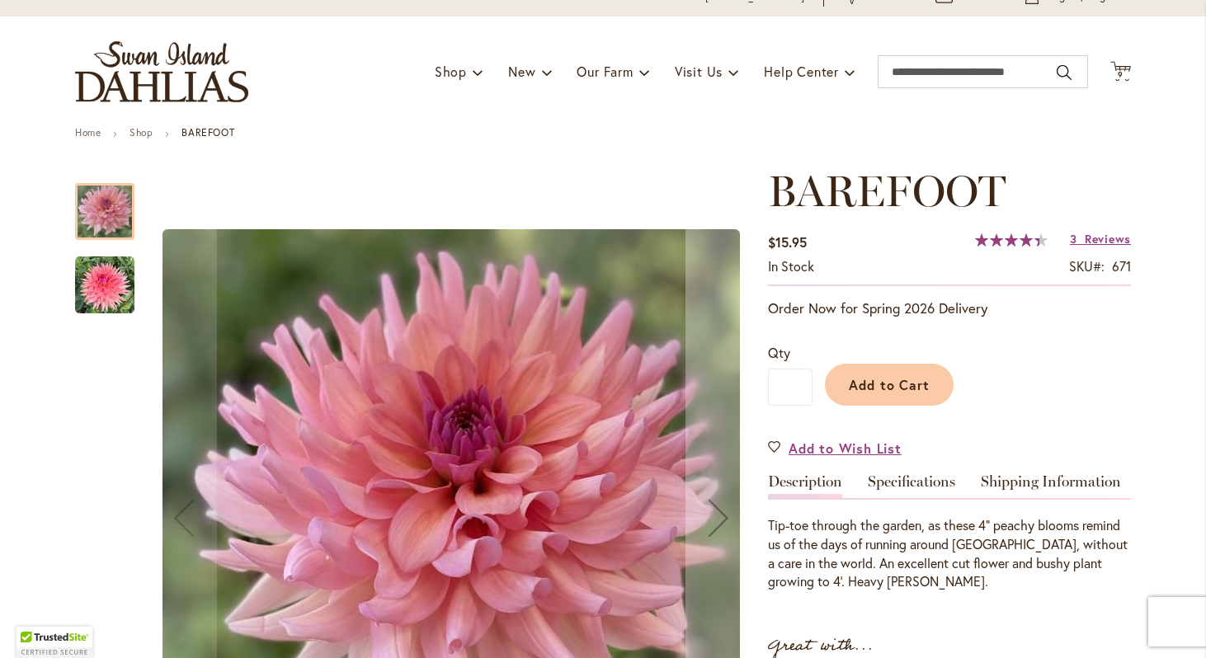
scroll to position [78, 0]
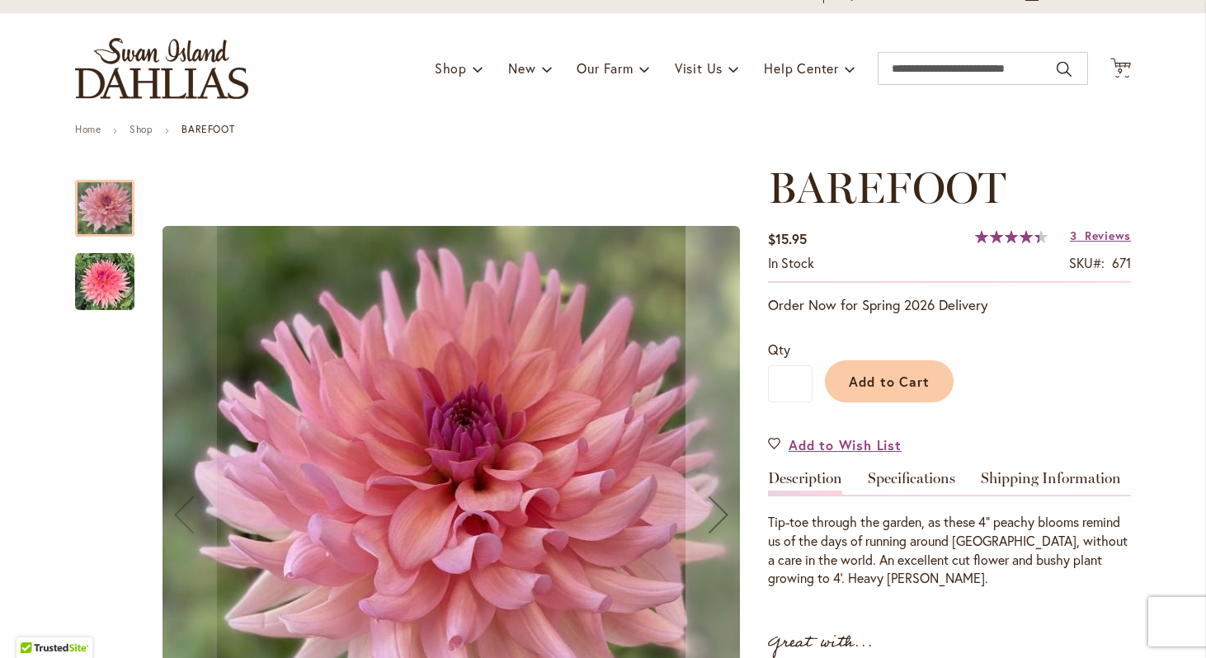
click at [115, 291] on img "BAREFOOT" at bounding box center [104, 281] width 59 height 59
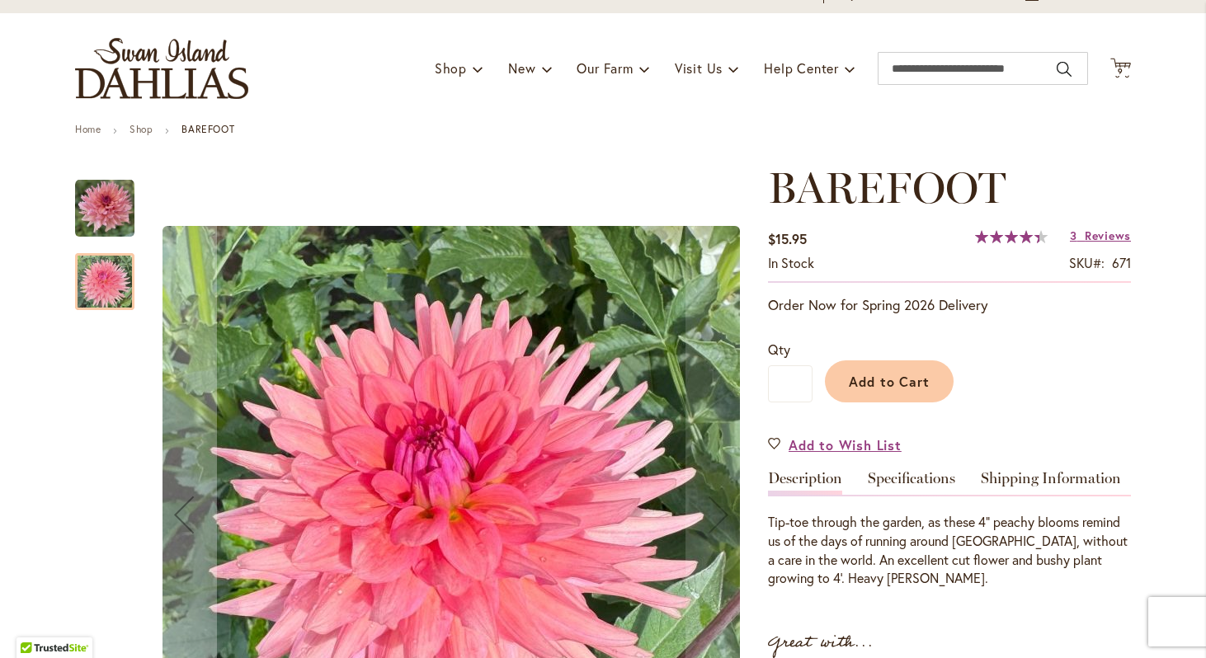
click at [109, 209] on img "BAREFOOT" at bounding box center [104, 208] width 59 height 59
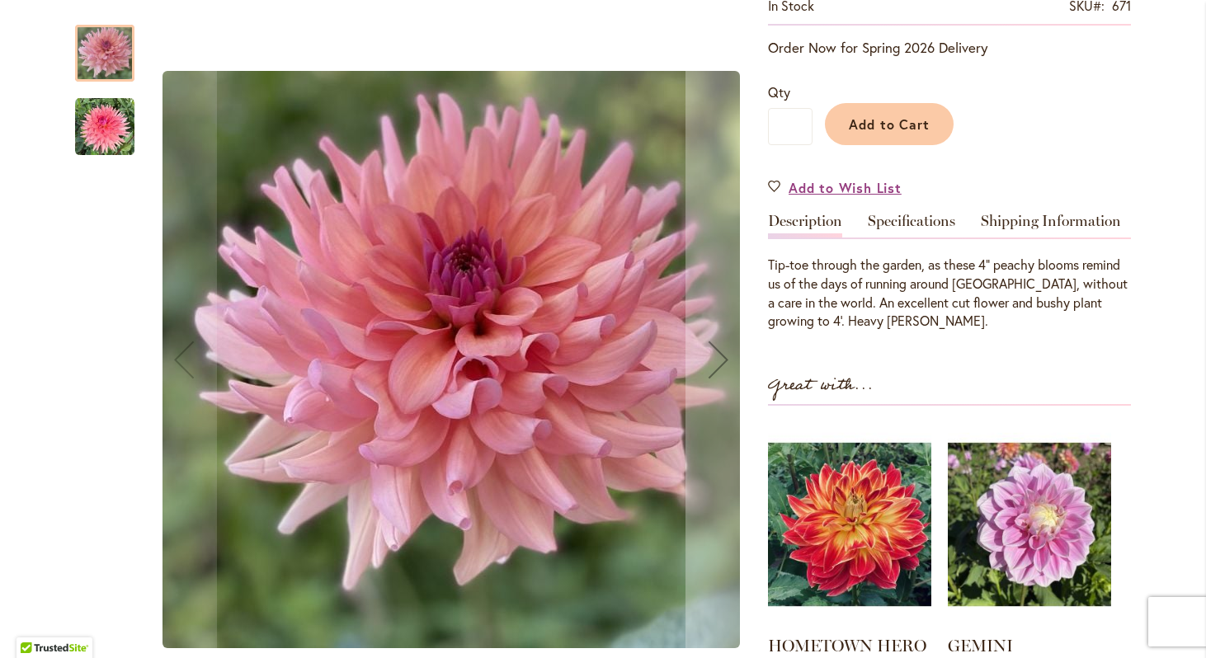
scroll to position [0, 0]
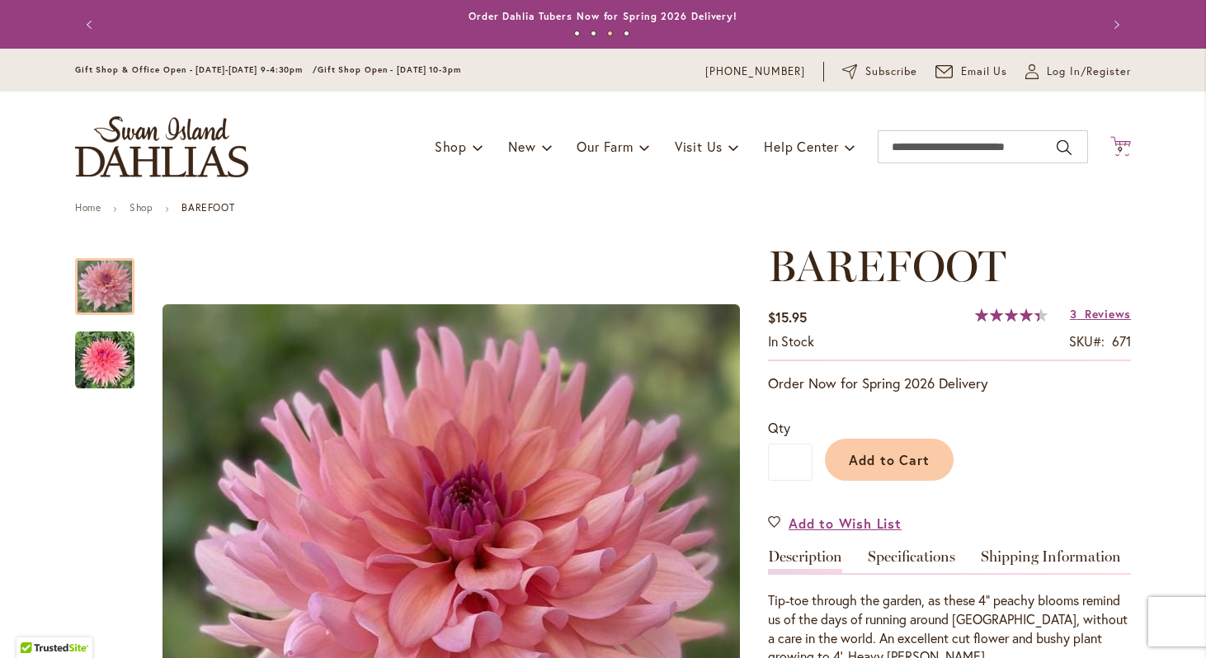
click at [1126, 143] on icon at bounding box center [1121, 146] width 21 height 20
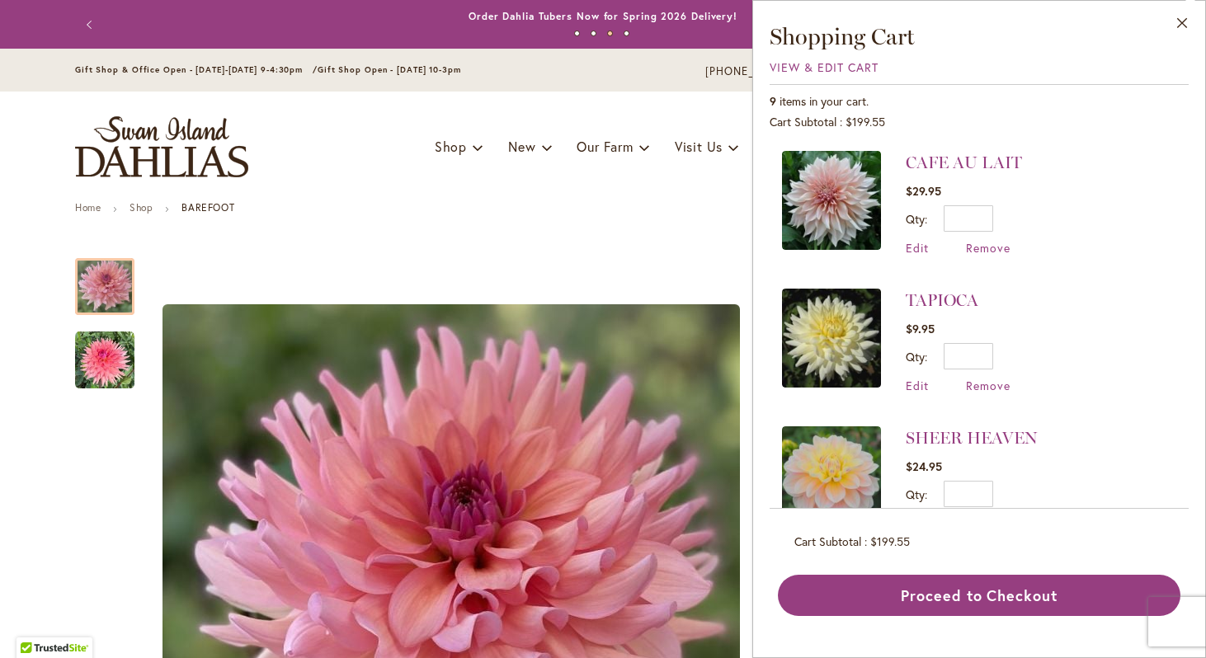
click at [838, 213] on img at bounding box center [831, 200] width 99 height 99
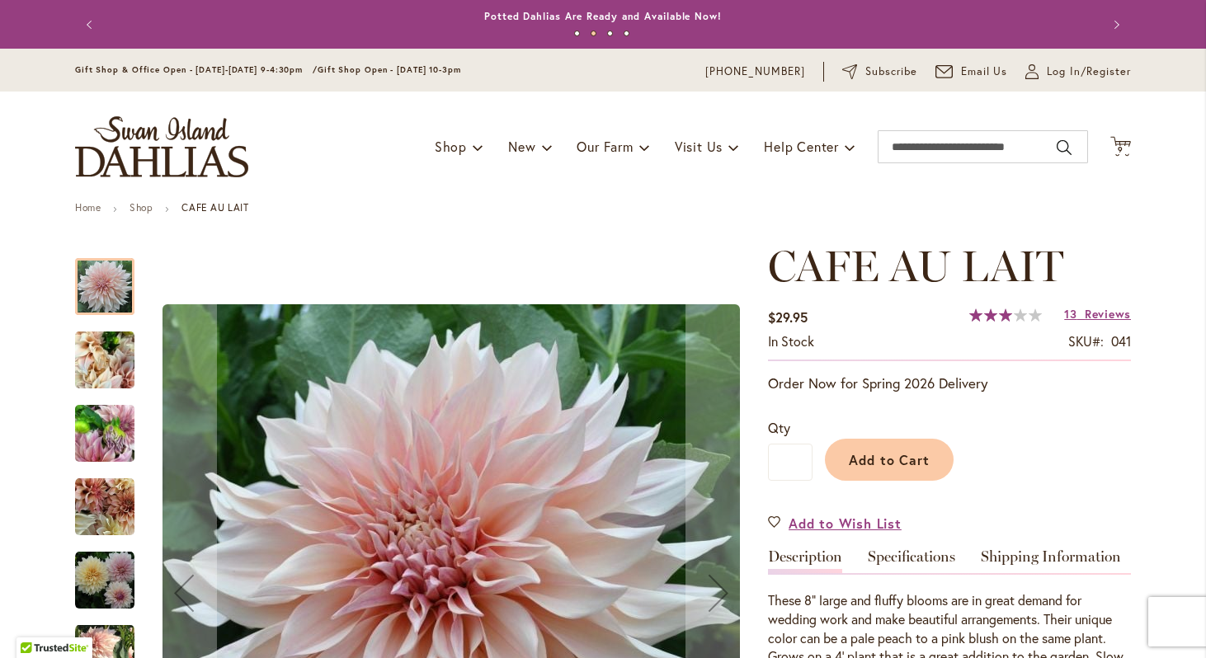
click at [97, 367] on img "Café Au Lait" at bounding box center [104, 360] width 59 height 79
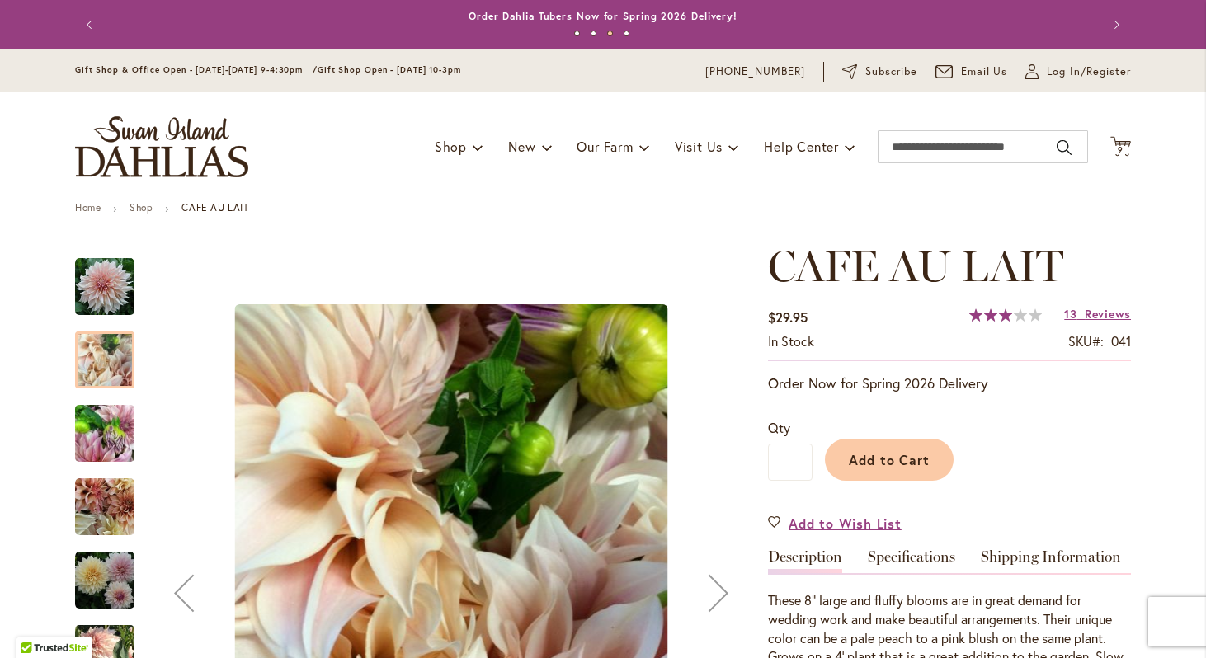
click at [107, 429] on img "Café Au Lait" at bounding box center [104, 433] width 59 height 79
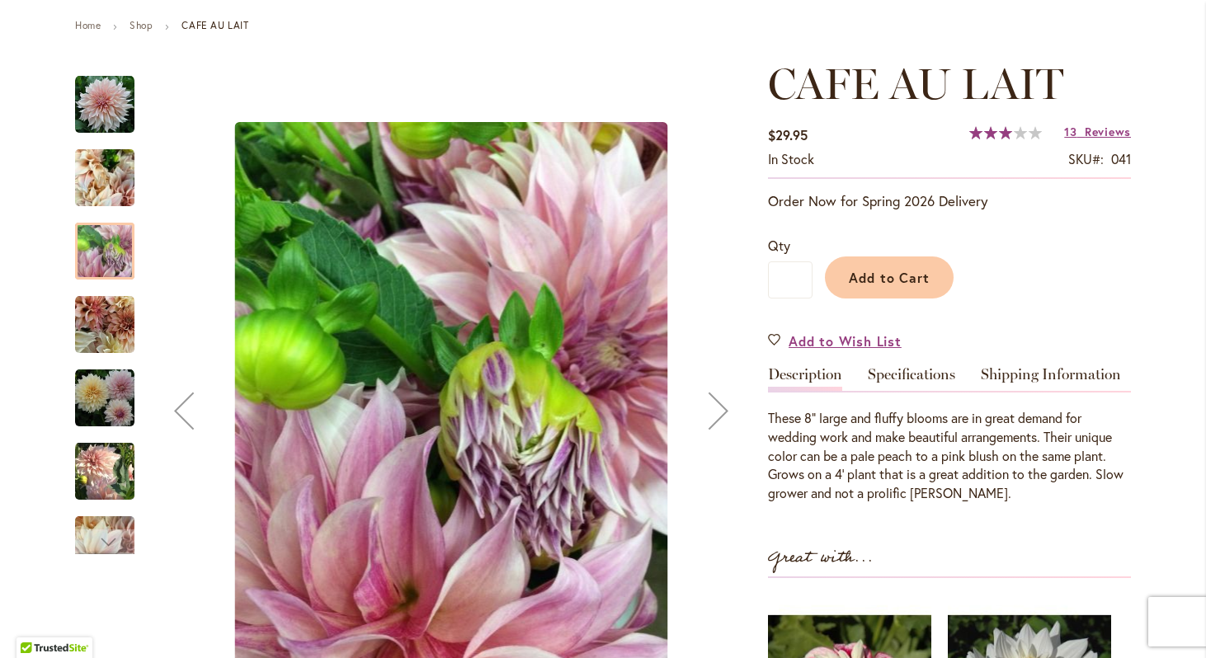
scroll to position [207, 0]
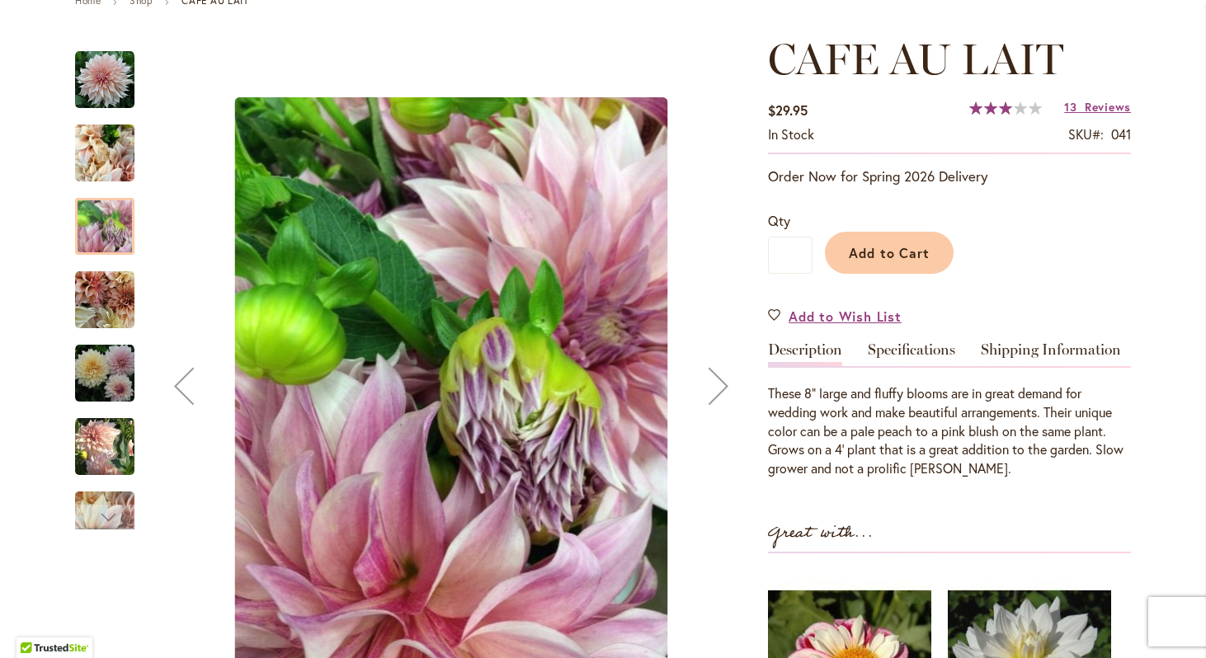
click at [117, 313] on img "Café Au Lait" at bounding box center [104, 300] width 59 height 59
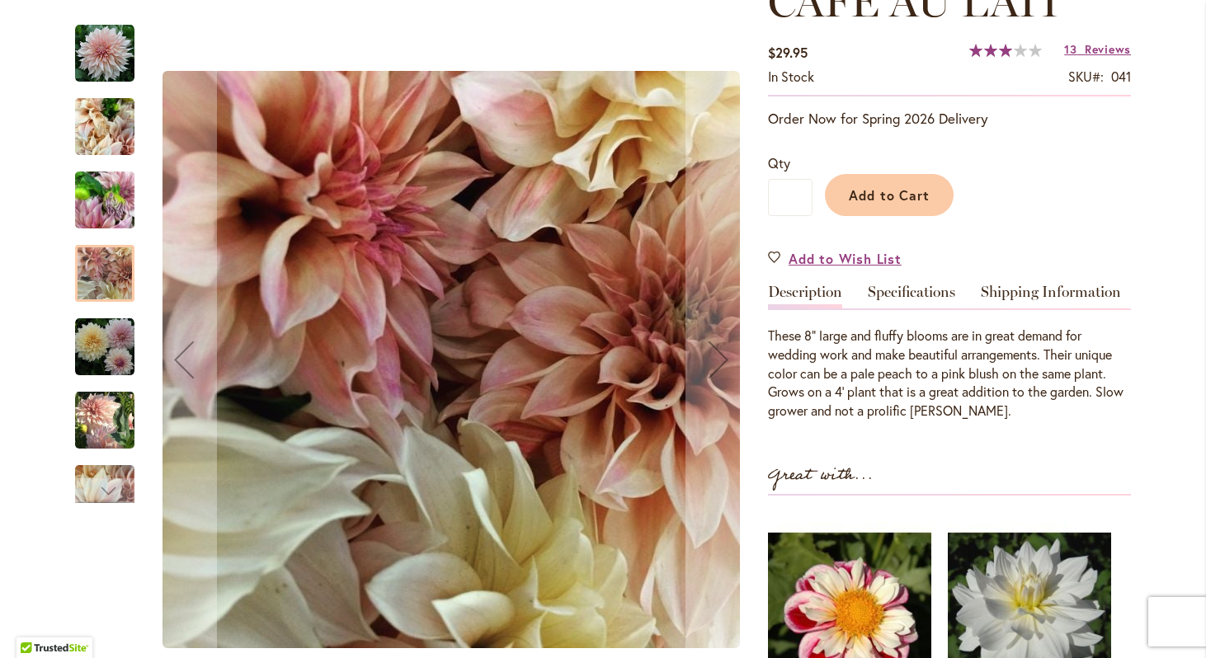
scroll to position [290, 0]
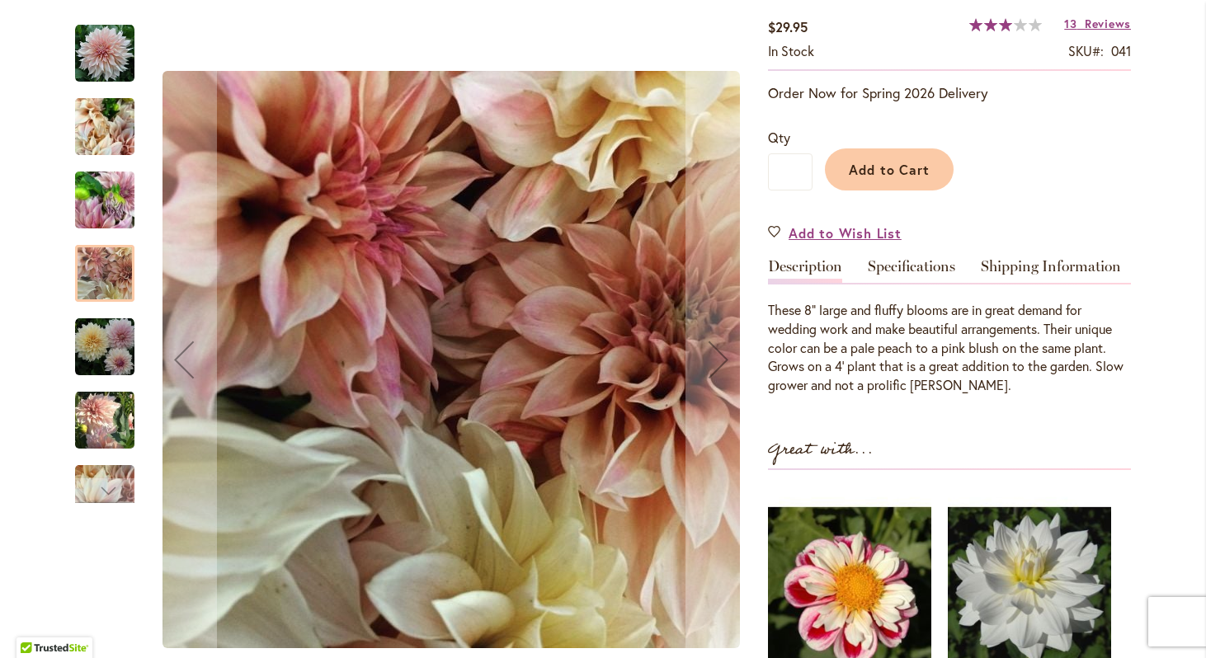
click at [116, 365] on img "Café Au Lait" at bounding box center [104, 347] width 59 height 59
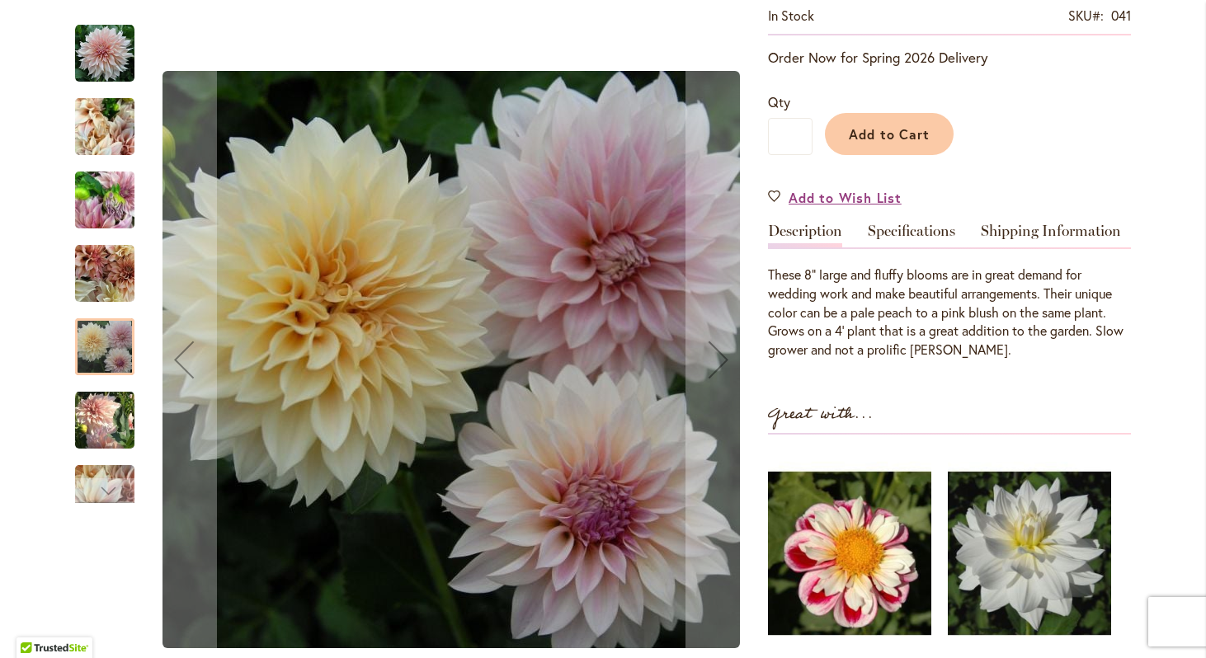
scroll to position [347, 0]
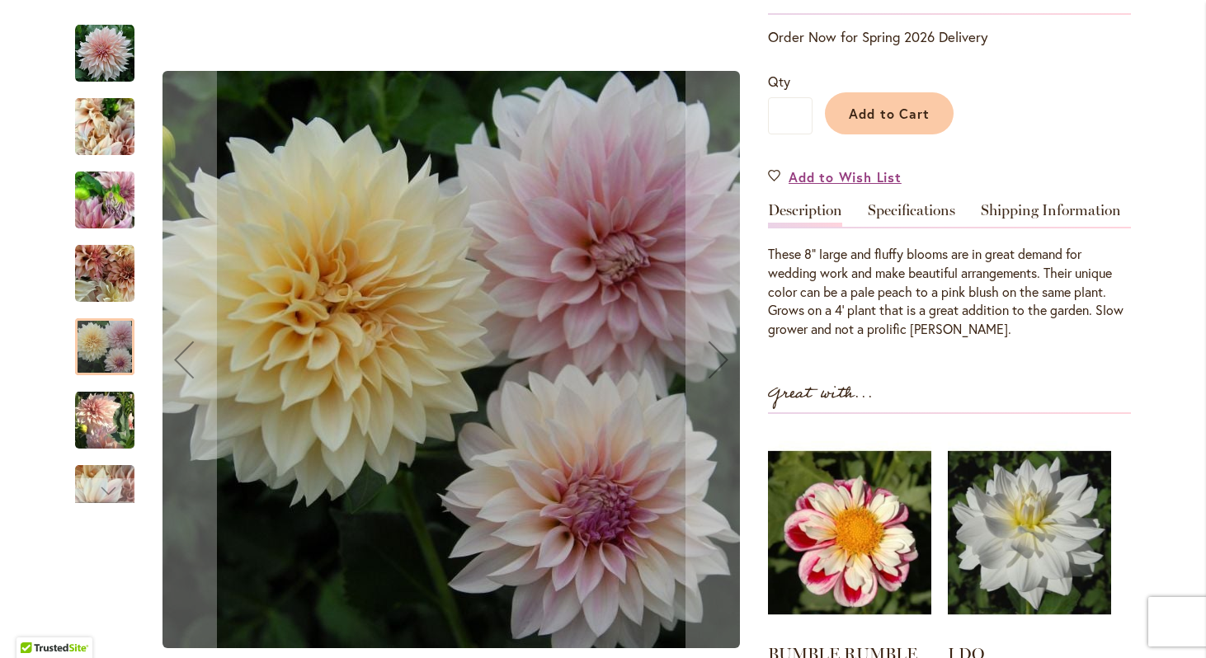
click at [111, 421] on img "Café Au Lait" at bounding box center [104, 419] width 59 height 61
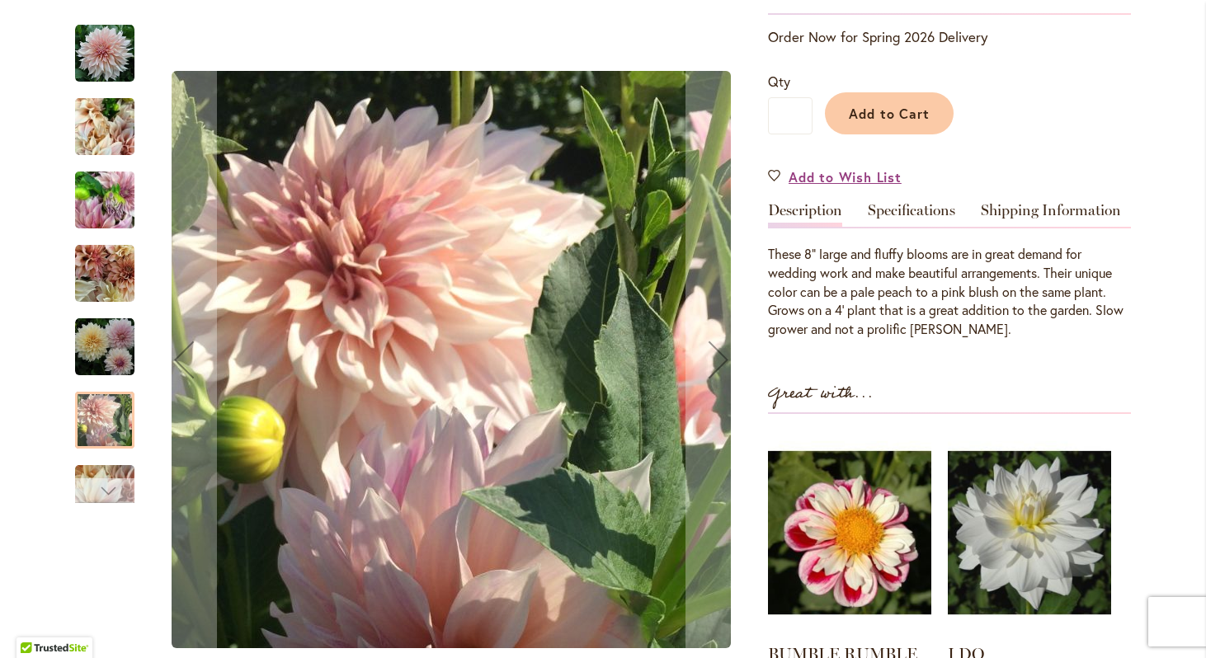
click at [107, 488] on div "Next" at bounding box center [104, 491] width 25 height 25
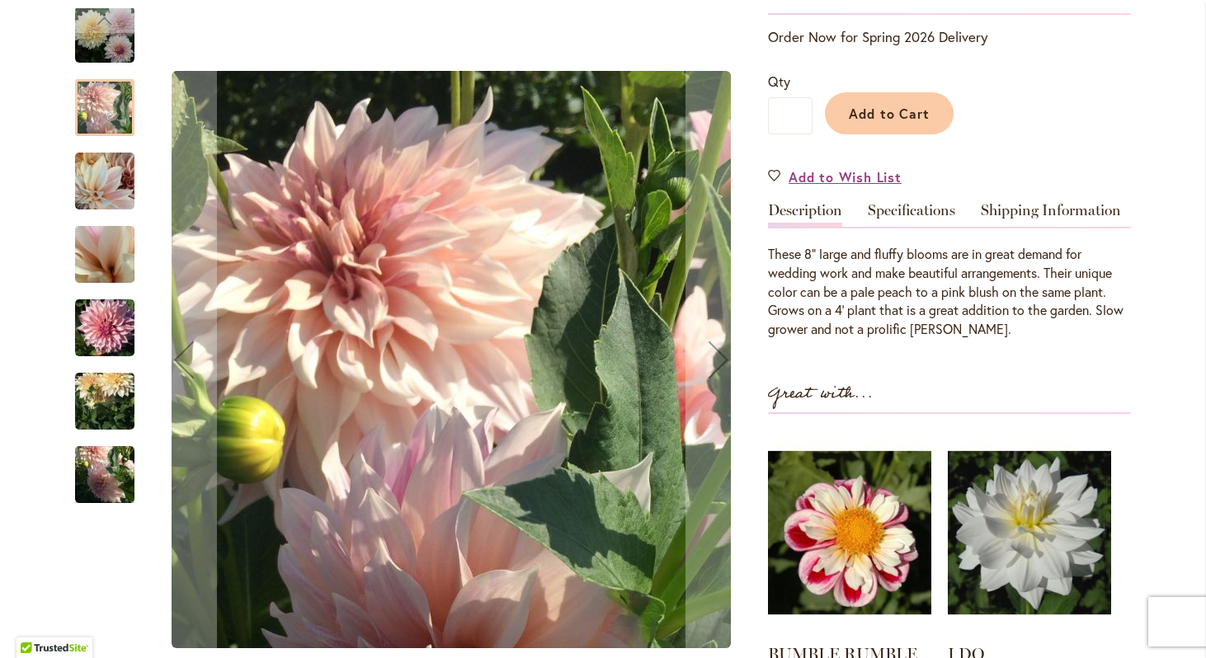
click at [119, 275] on img "Café Au Lait" at bounding box center [104, 254] width 119 height 89
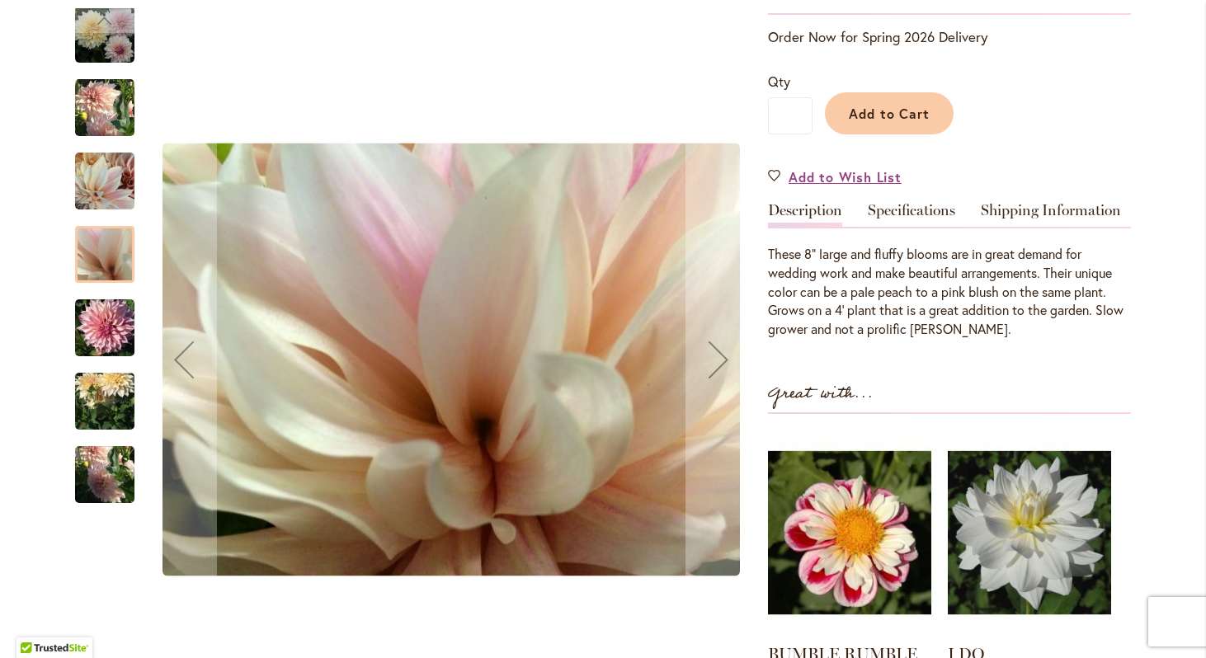
click at [108, 330] on img "Café Au Lait" at bounding box center [104, 328] width 59 height 79
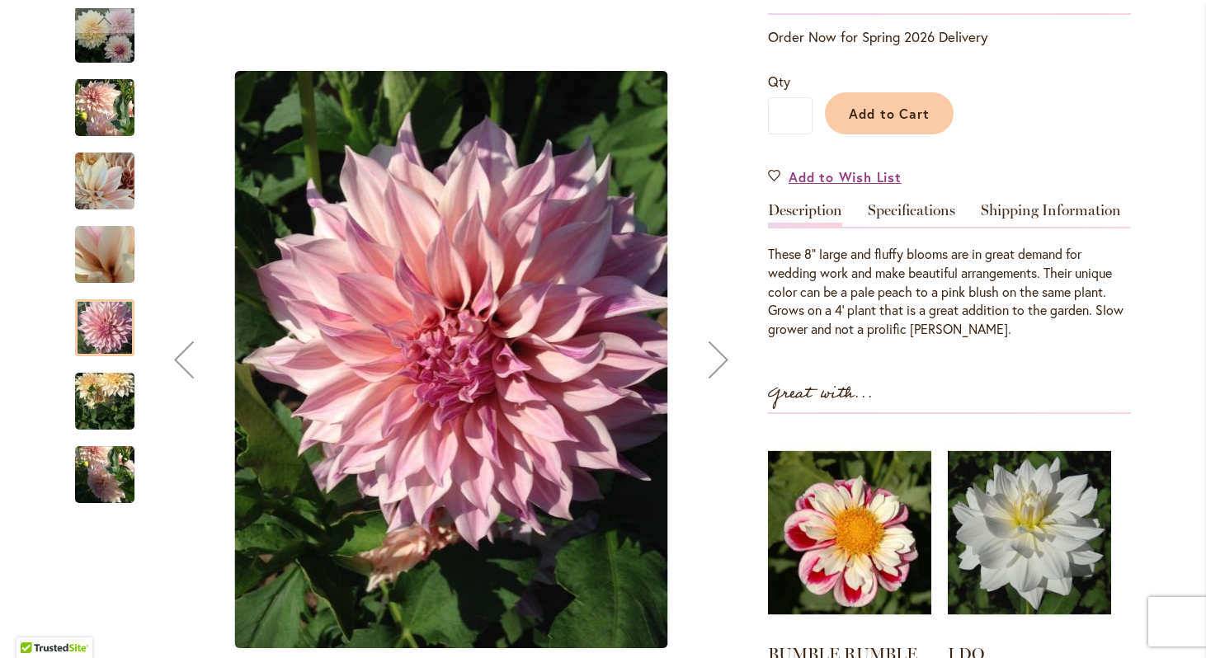
click at [110, 385] on img "Café Au Lait" at bounding box center [104, 401] width 59 height 79
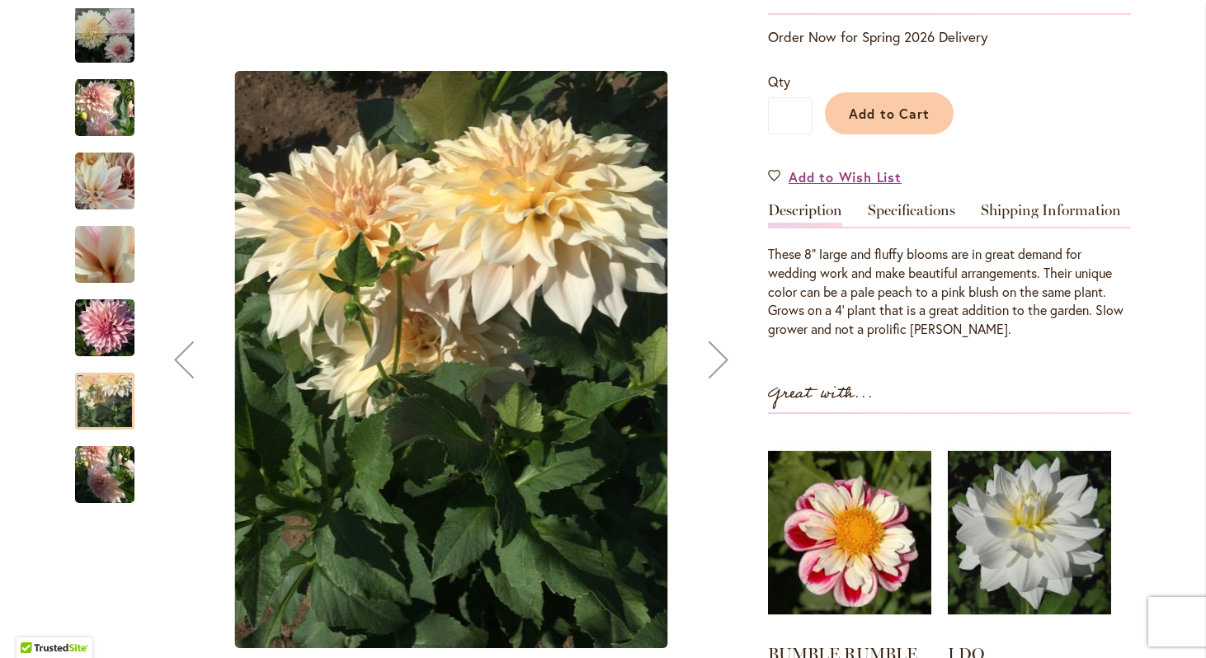
click at [108, 468] on img "Café Au Lait" at bounding box center [104, 475] width 59 height 79
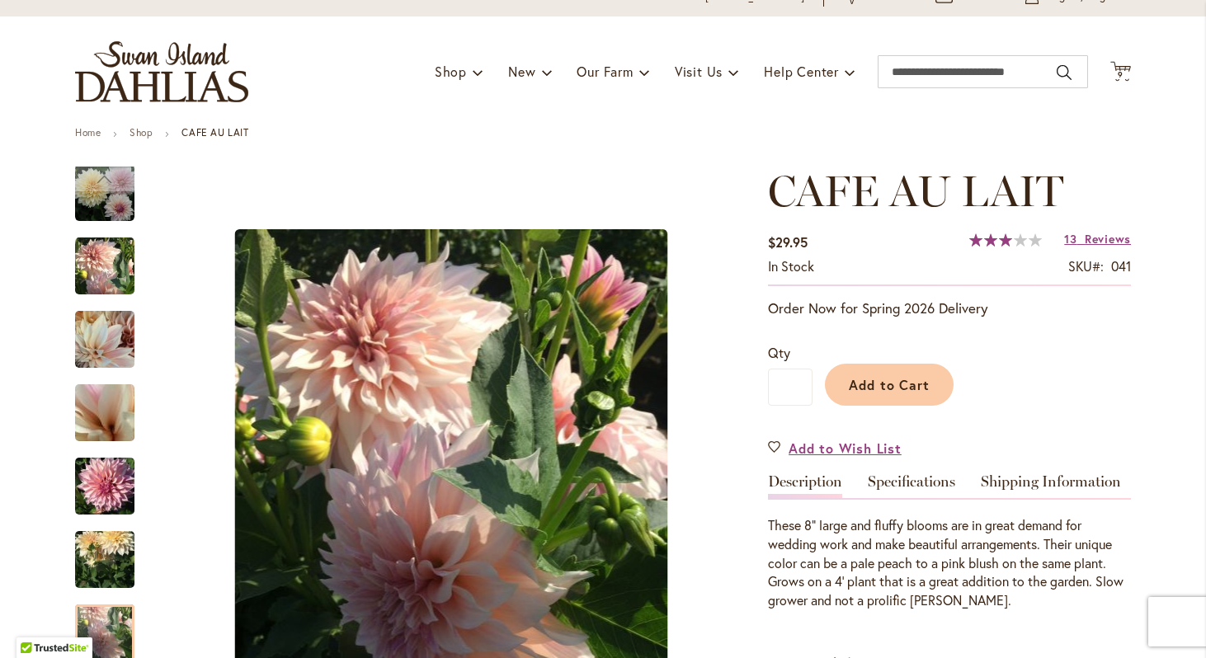
scroll to position [0, 0]
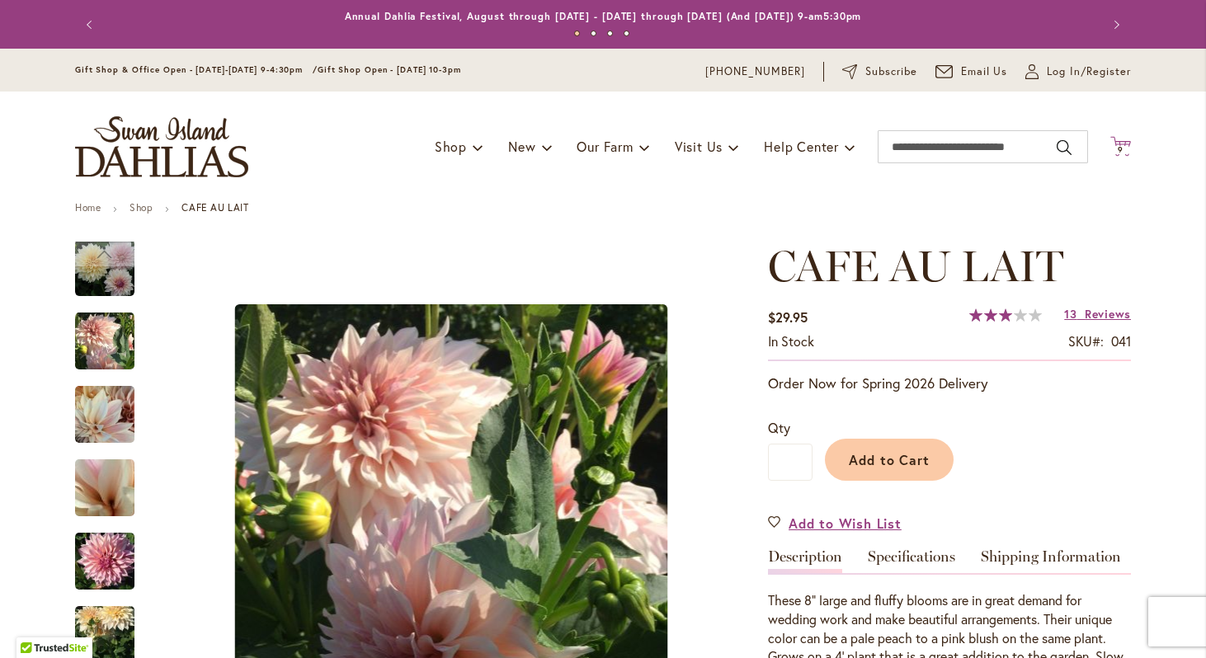
click at [1119, 143] on icon at bounding box center [1121, 146] width 21 height 20
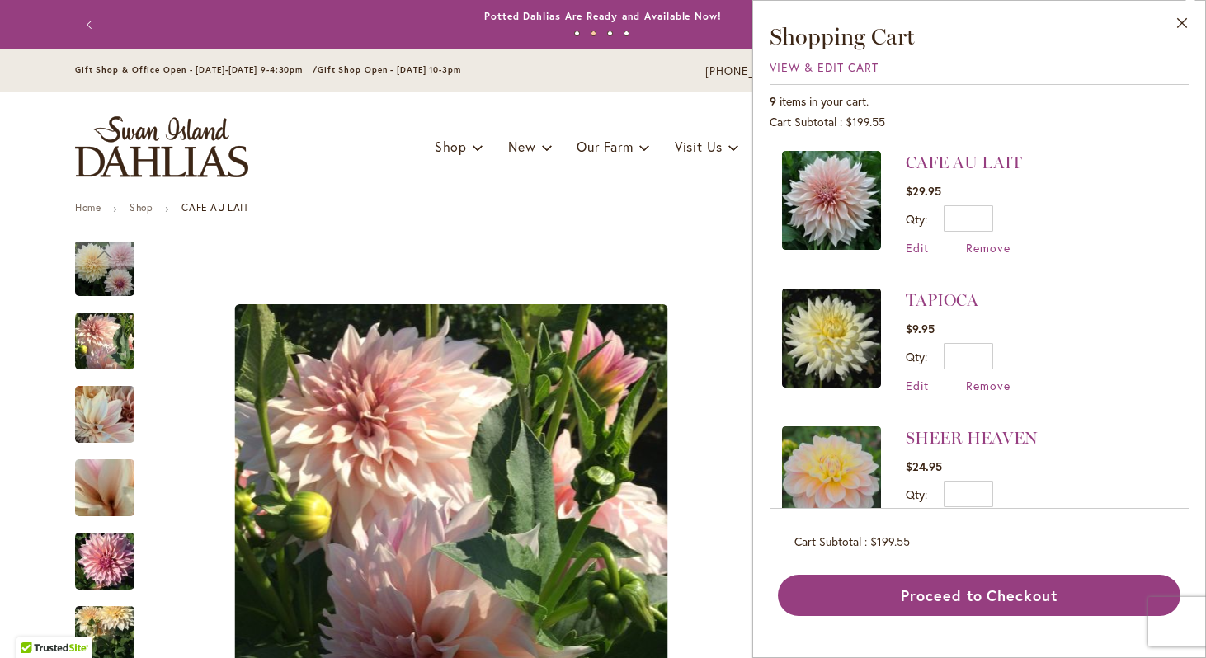
click at [849, 339] on img at bounding box center [831, 338] width 99 height 99
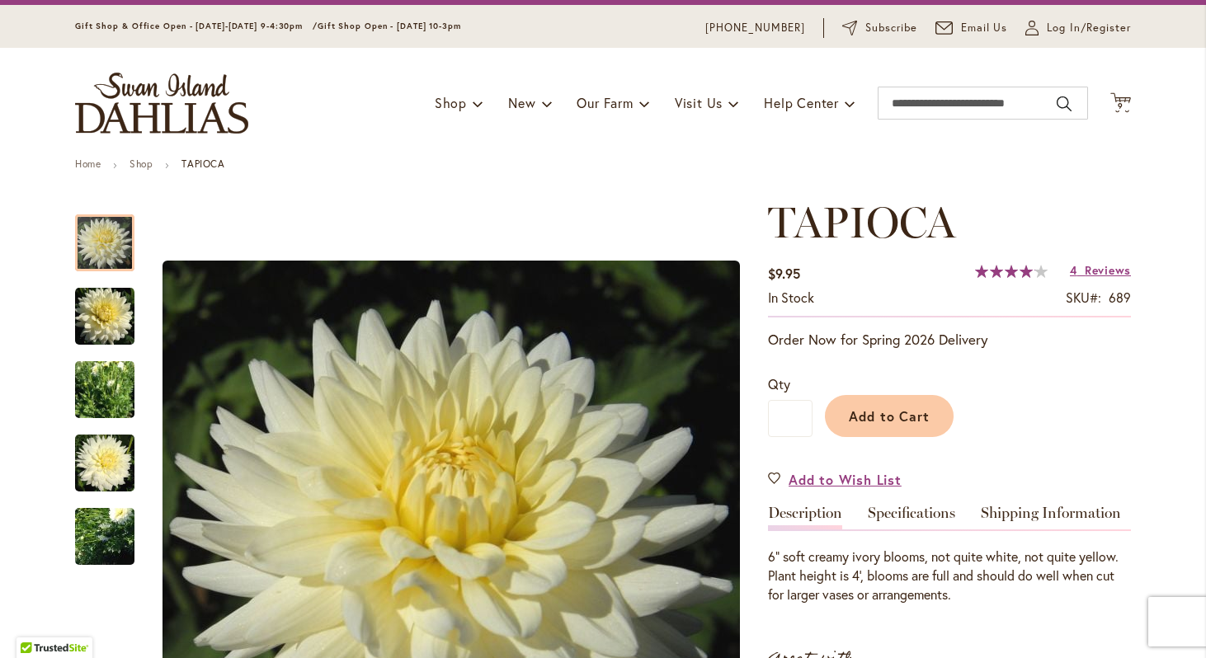
scroll to position [42, 0]
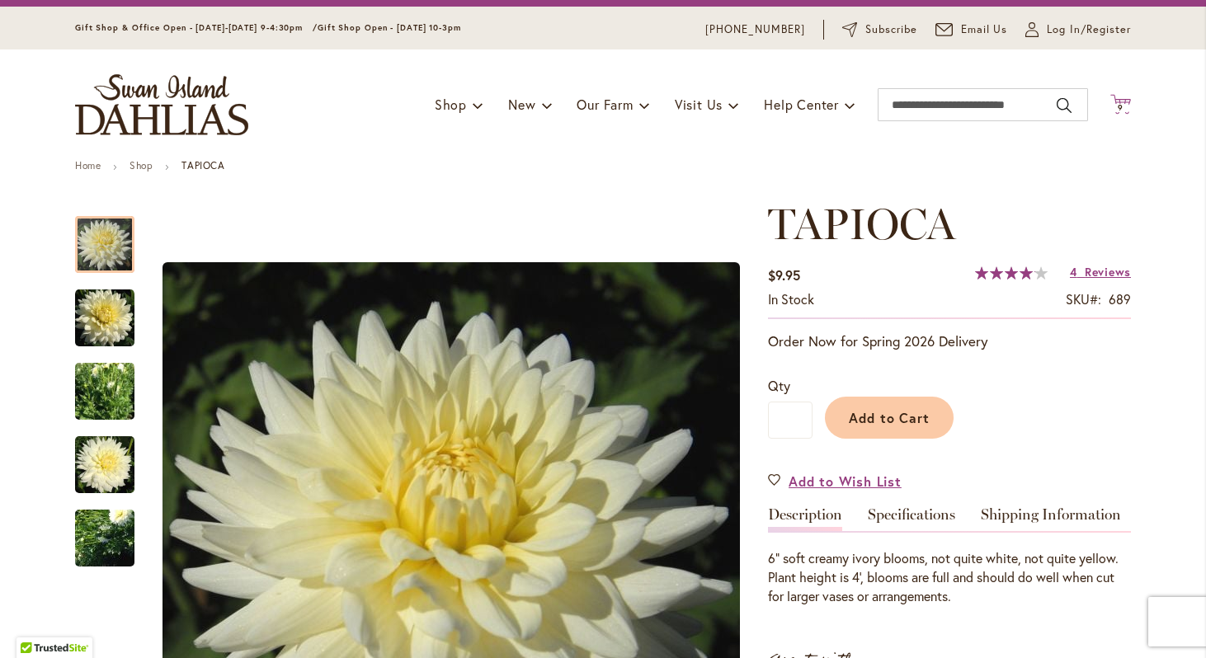
click at [1120, 106] on span "9" at bounding box center [1121, 107] width 6 height 11
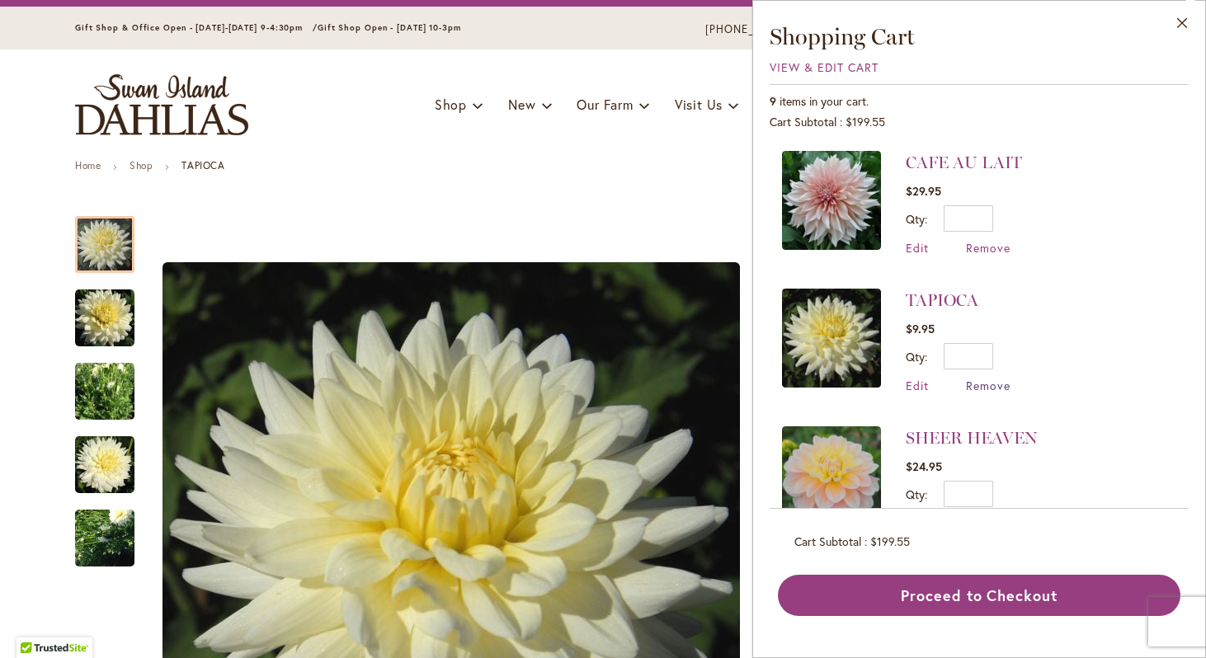
click at [979, 383] on span "Remove" at bounding box center [988, 386] width 45 height 16
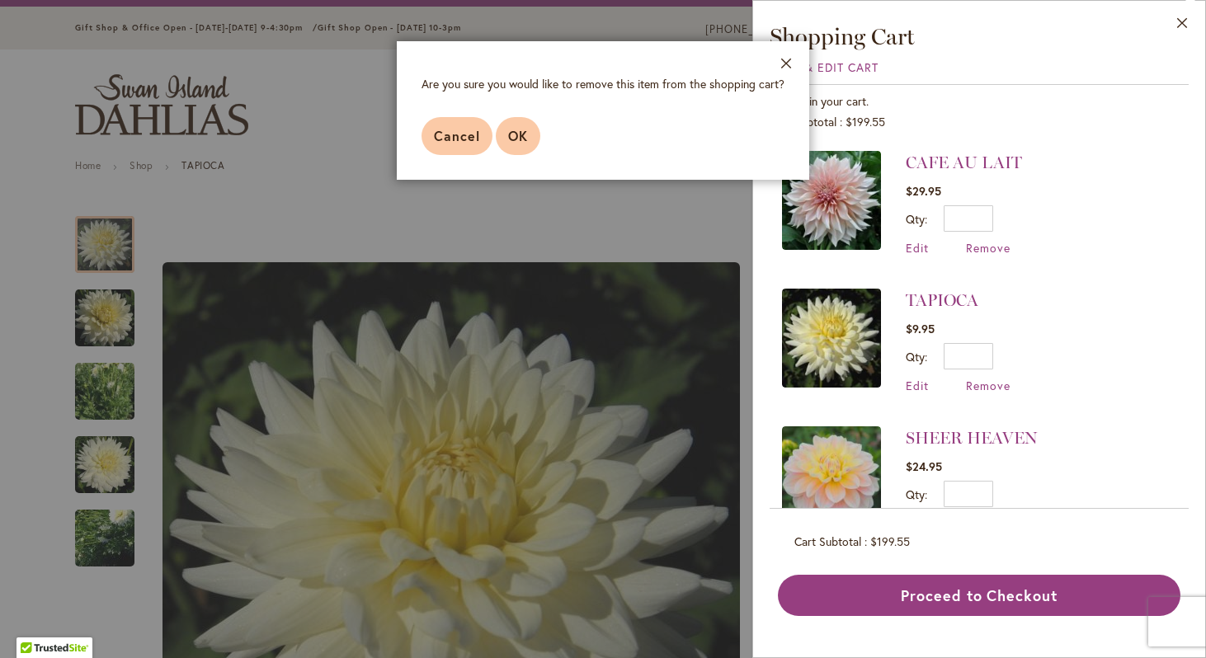
click at [521, 128] on span "OK" at bounding box center [518, 135] width 20 height 17
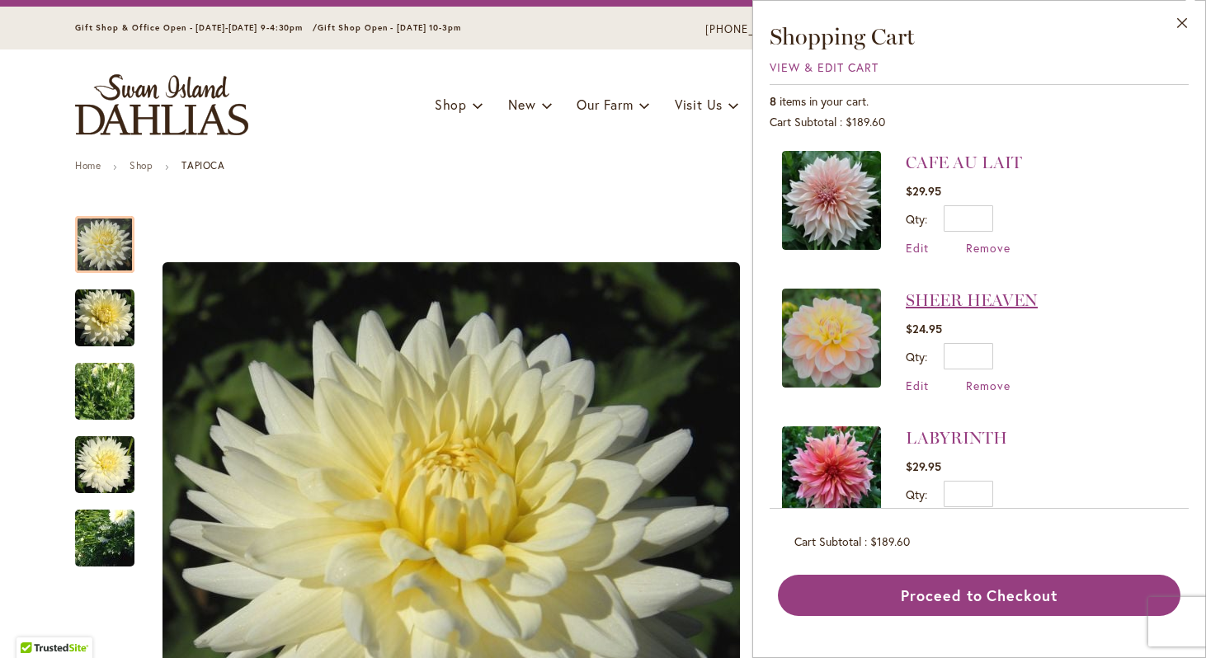
click at [935, 300] on link "SHEER HEAVEN" at bounding box center [972, 300] width 132 height 20
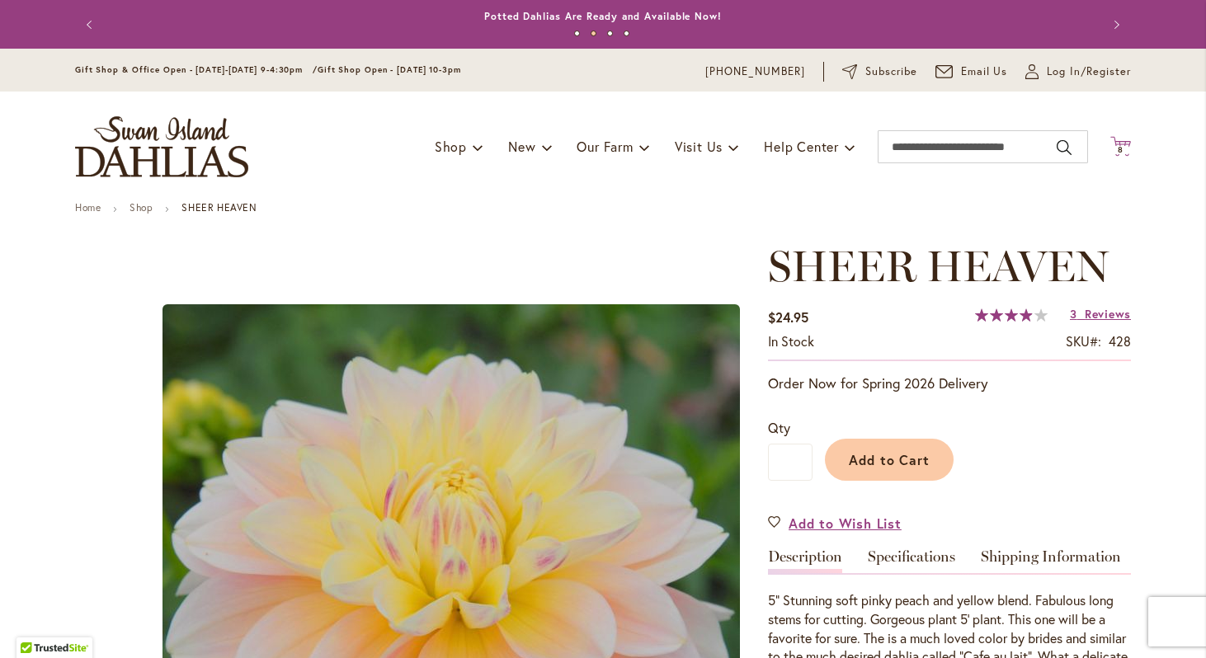
click at [1120, 146] on span "8" at bounding box center [1121, 149] width 6 height 11
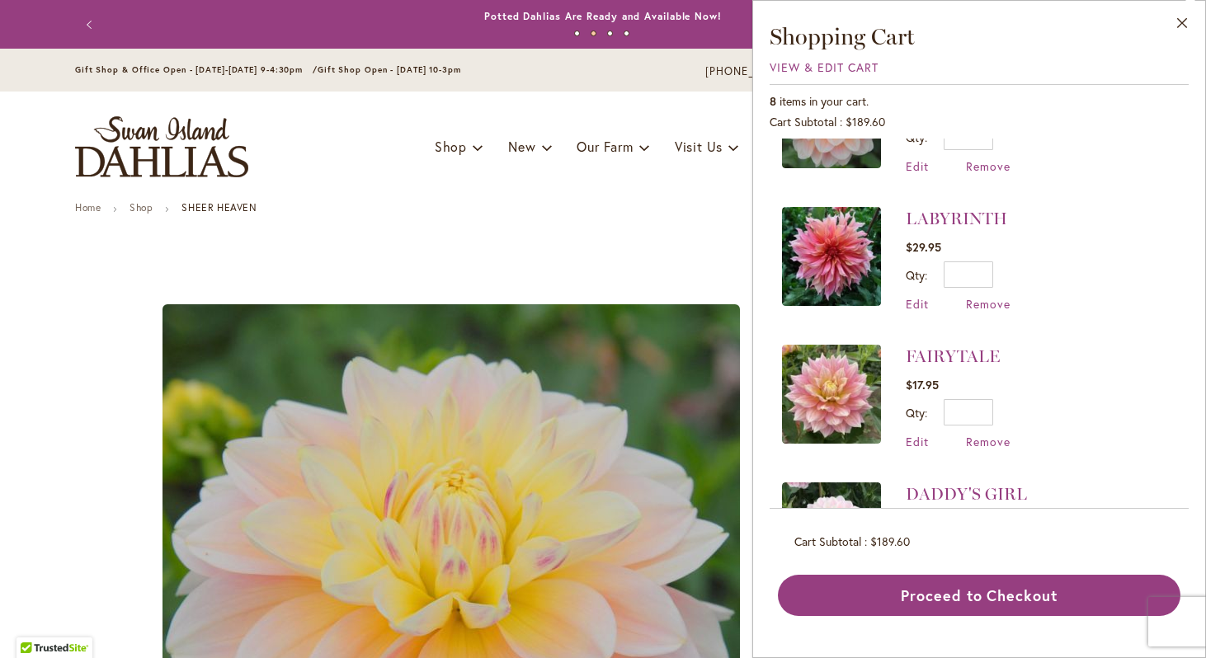
scroll to position [231, 0]
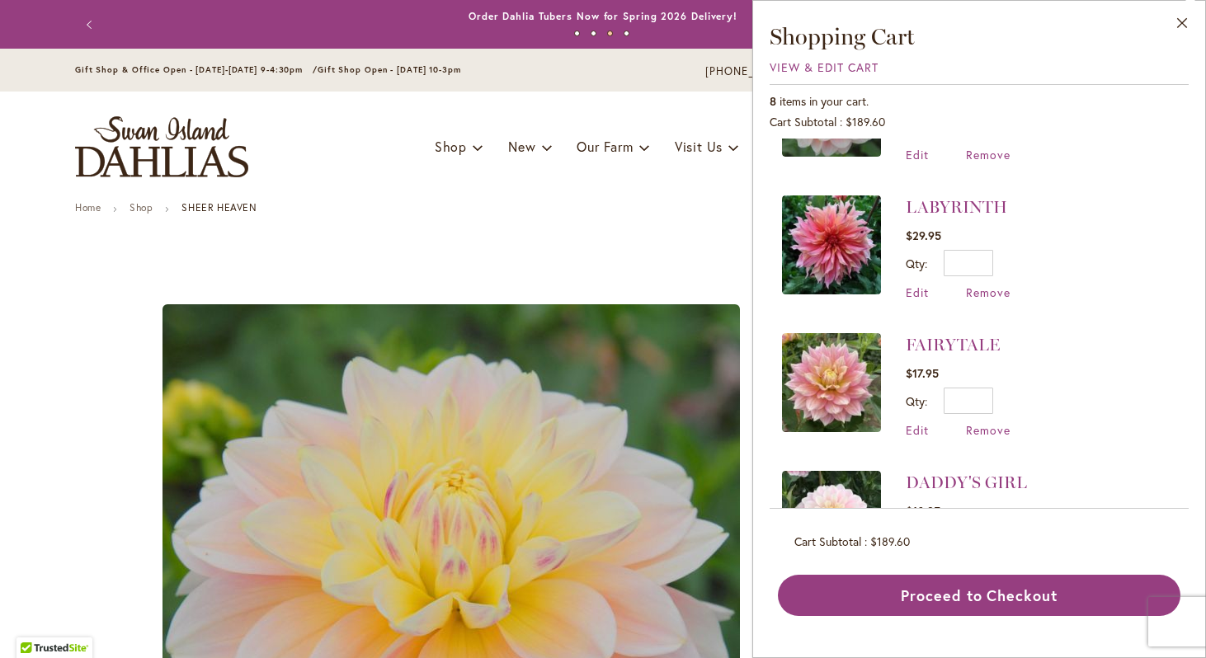
click at [944, 216] on strong "LABYRINTH" at bounding box center [958, 207] width 105 height 23
click at [938, 206] on link "LABYRINTH" at bounding box center [956, 207] width 101 height 20
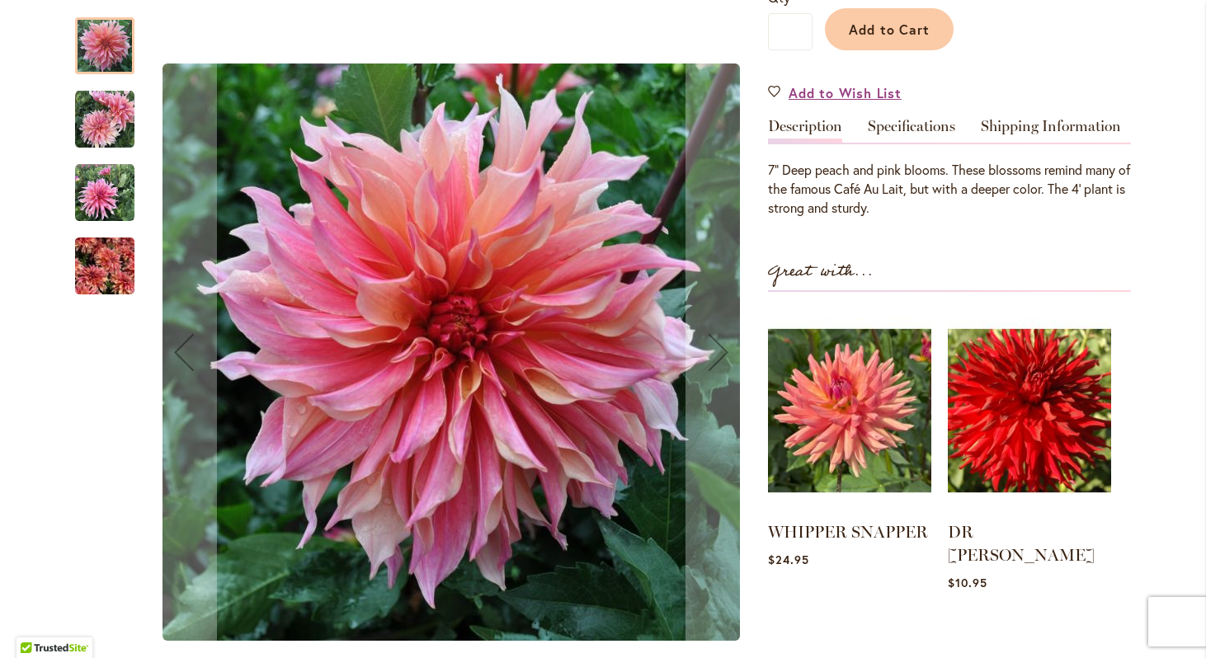
scroll to position [435, 0]
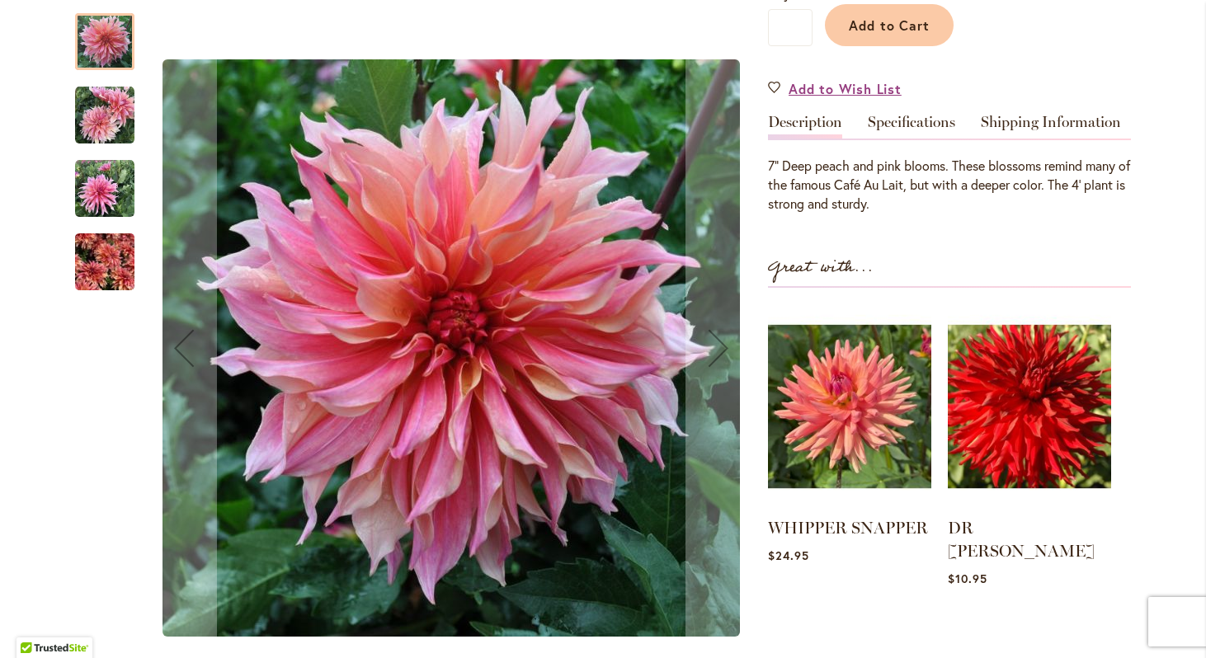
click at [120, 229] on img "Labyrinth" at bounding box center [104, 262] width 59 height 79
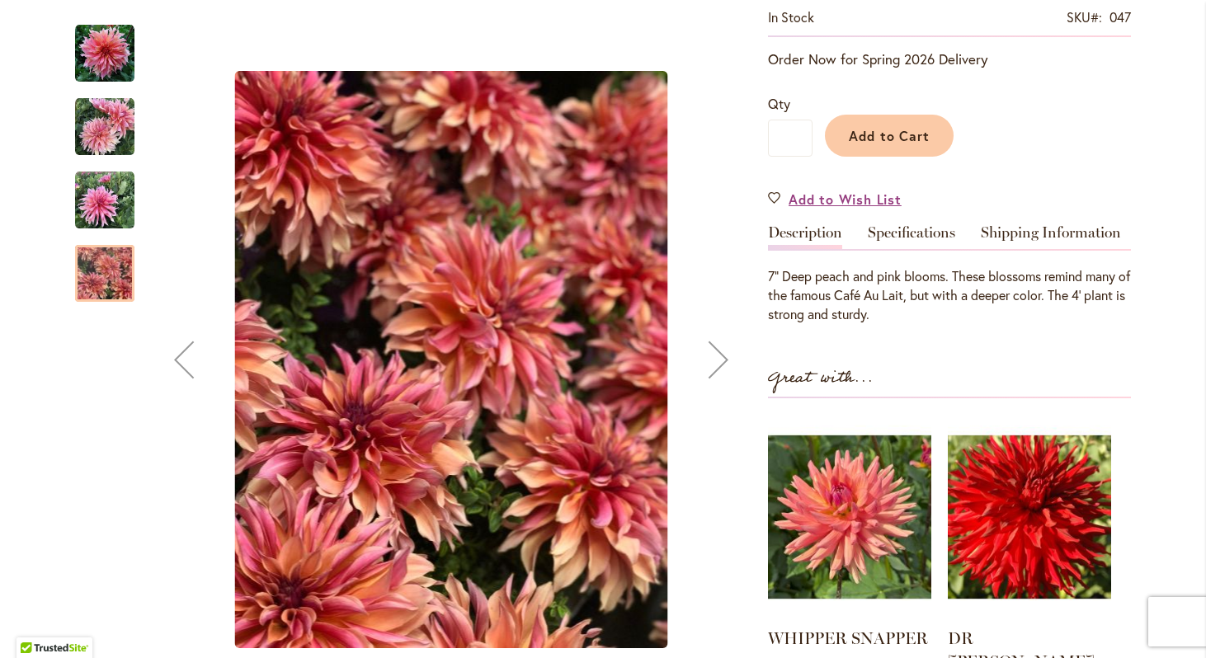
scroll to position [0, 0]
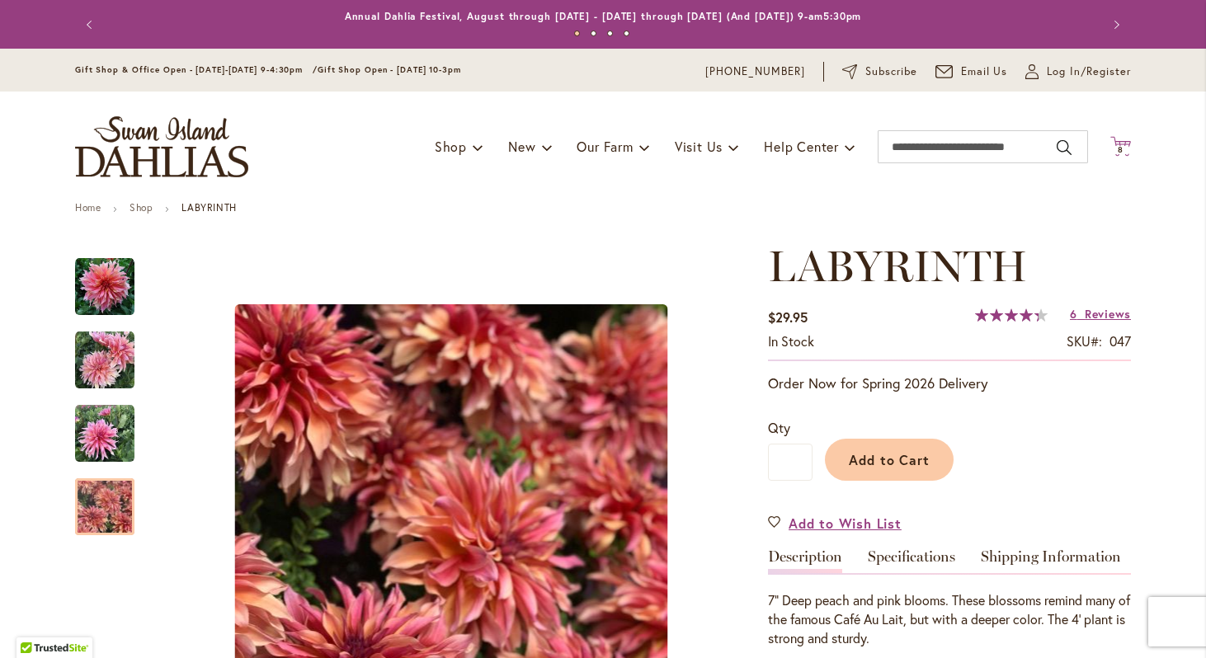
click at [1119, 143] on icon "Cart .cls-1 { fill: #231f20; }" at bounding box center [1121, 146] width 21 height 21
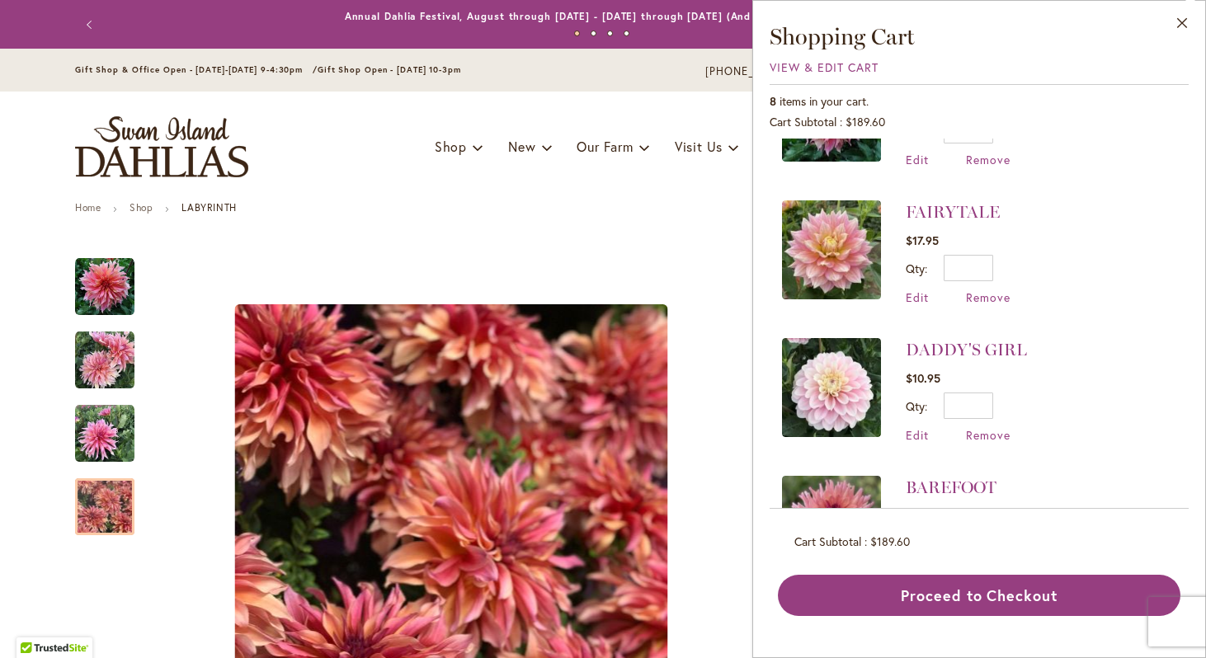
scroll to position [368, 0]
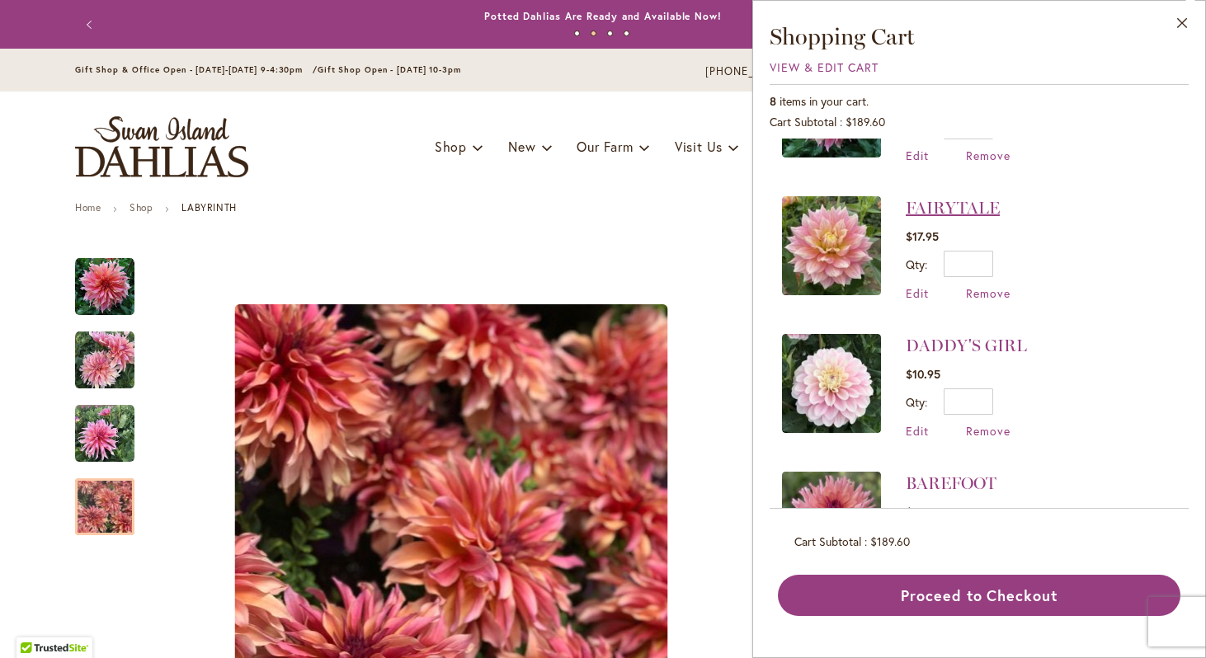
click at [918, 211] on link "FAIRYTALE" at bounding box center [953, 208] width 94 height 20
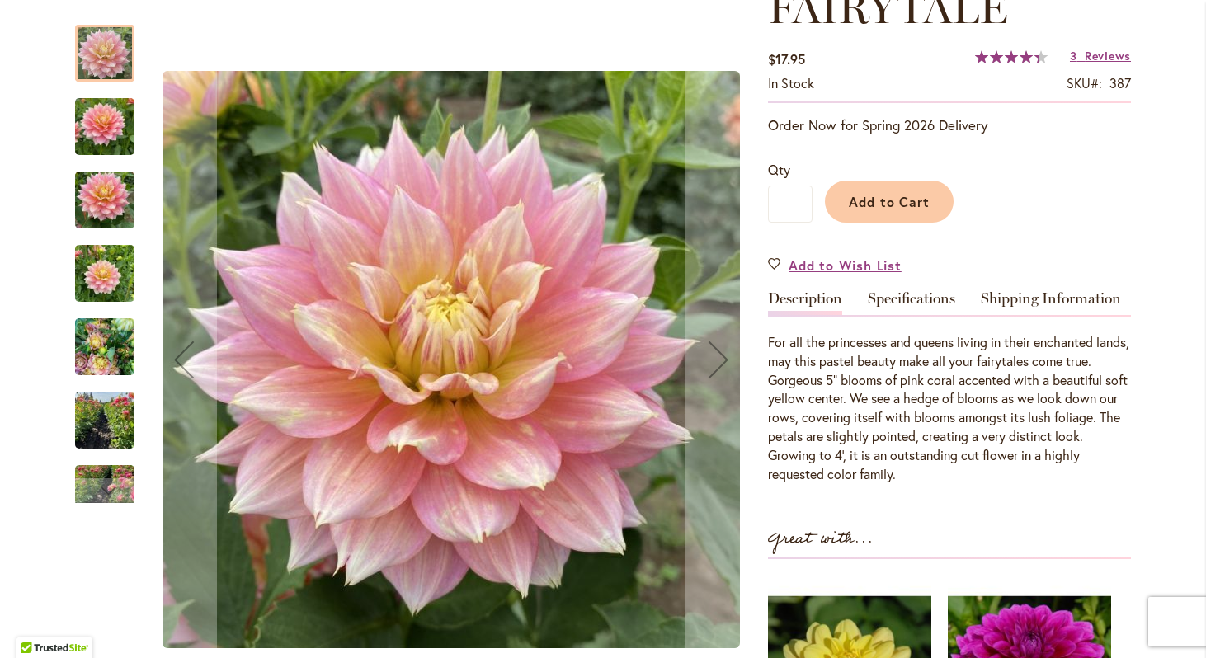
scroll to position [262, 0]
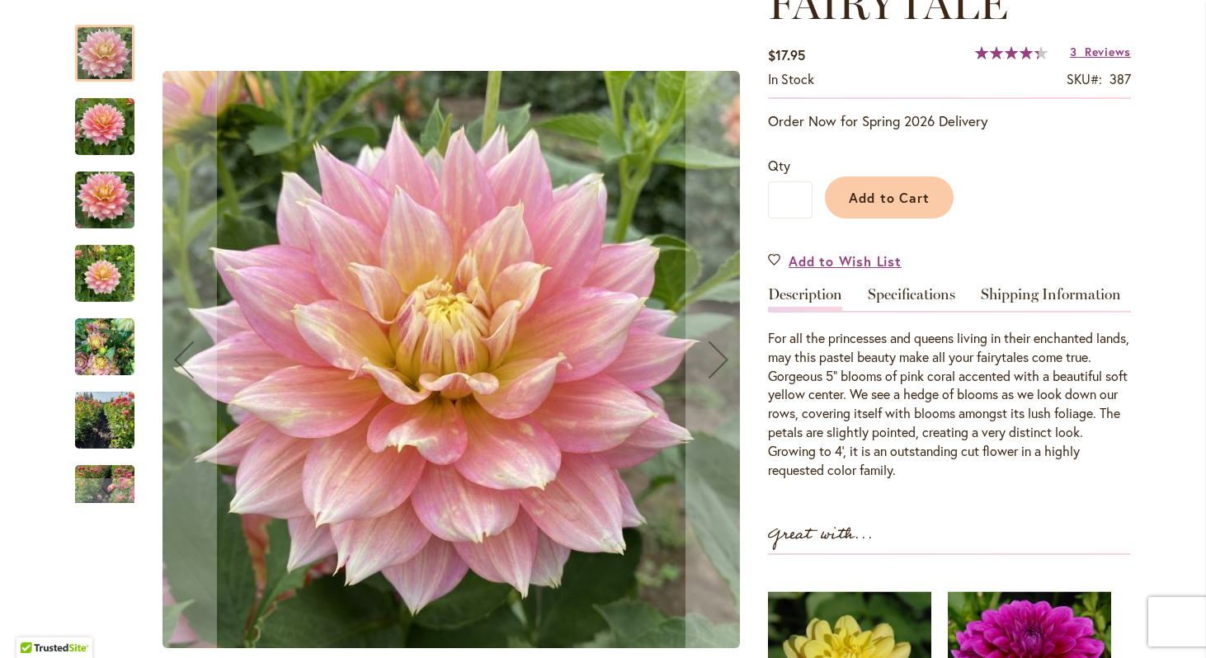
click at [111, 283] on img "Fairytale" at bounding box center [104, 273] width 59 height 79
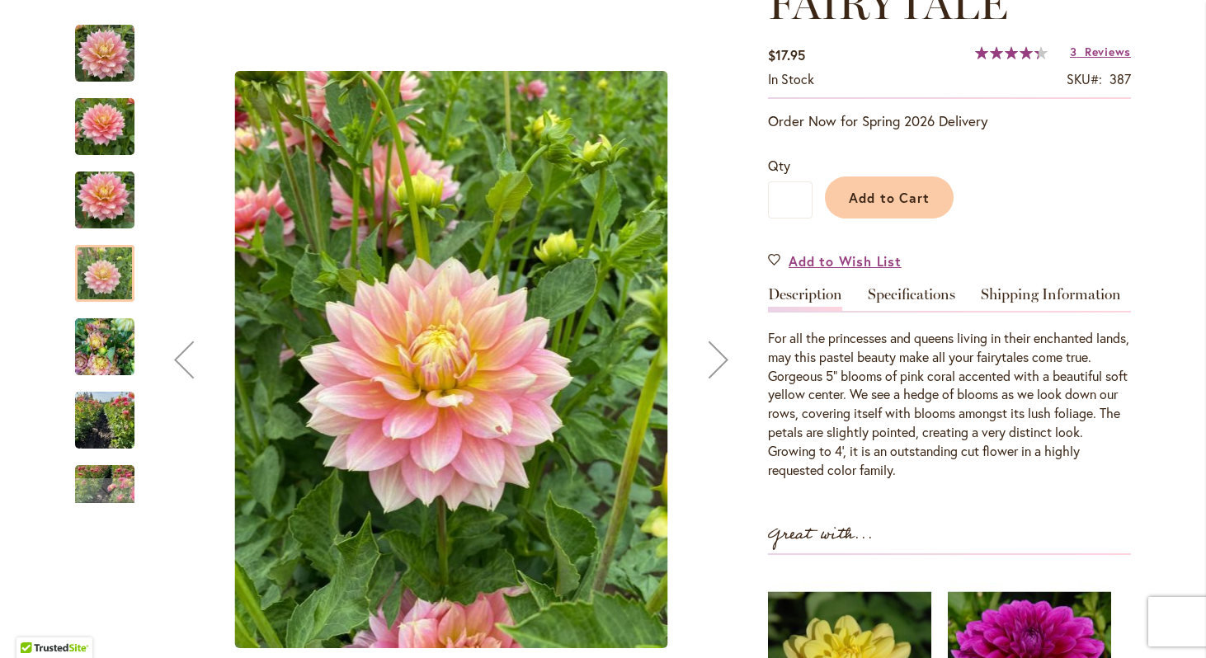
click at [111, 354] on img "Fairytale" at bounding box center [104, 347] width 59 height 79
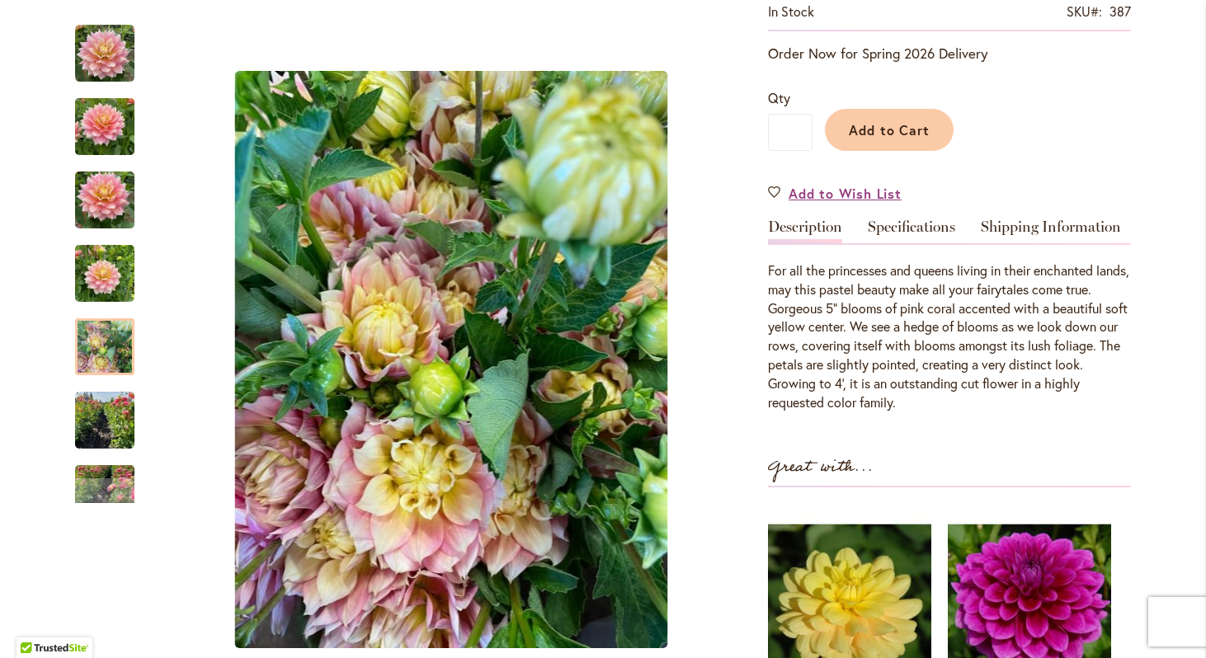
scroll to position [326, 0]
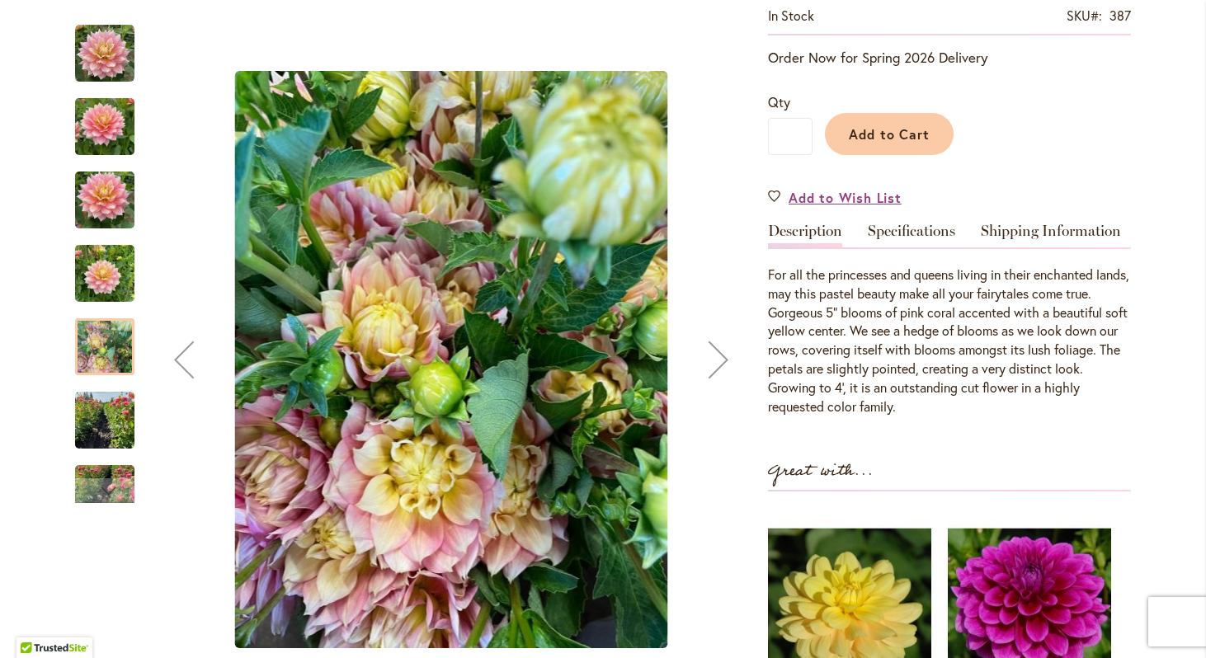
click at [121, 356] on div at bounding box center [104, 347] width 59 height 57
click at [107, 360] on div at bounding box center [104, 347] width 59 height 57
click at [114, 408] on img "Fairytale" at bounding box center [104, 420] width 59 height 79
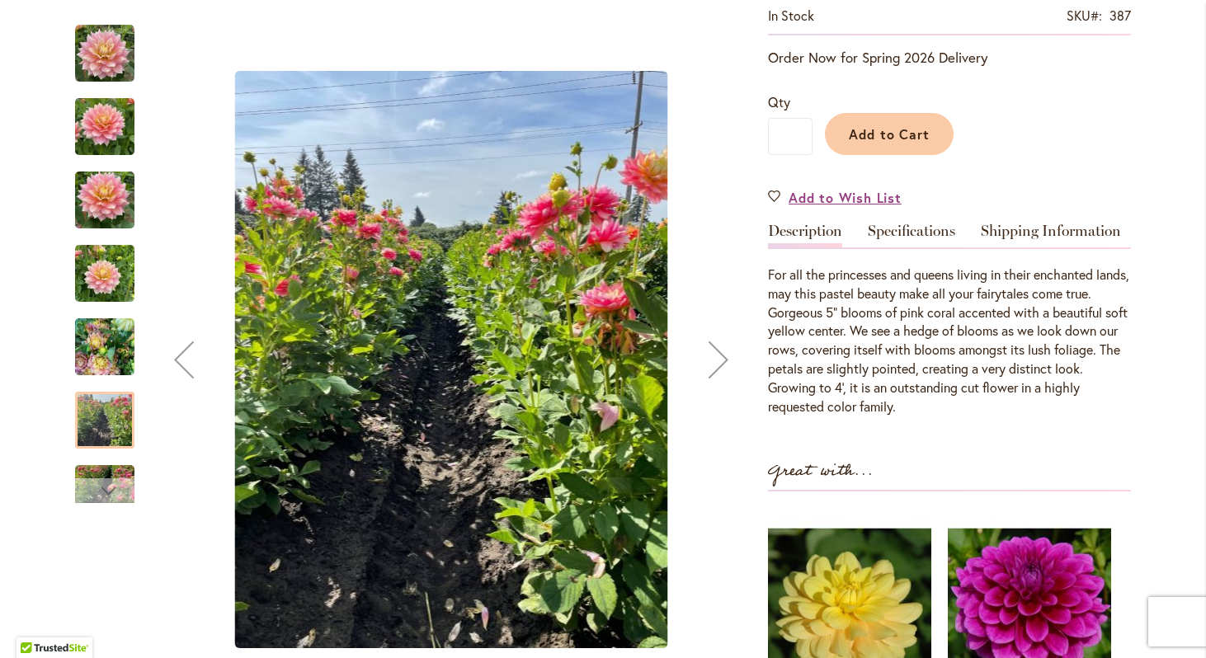
click at [120, 483] on div "Next" at bounding box center [104, 491] width 59 height 25
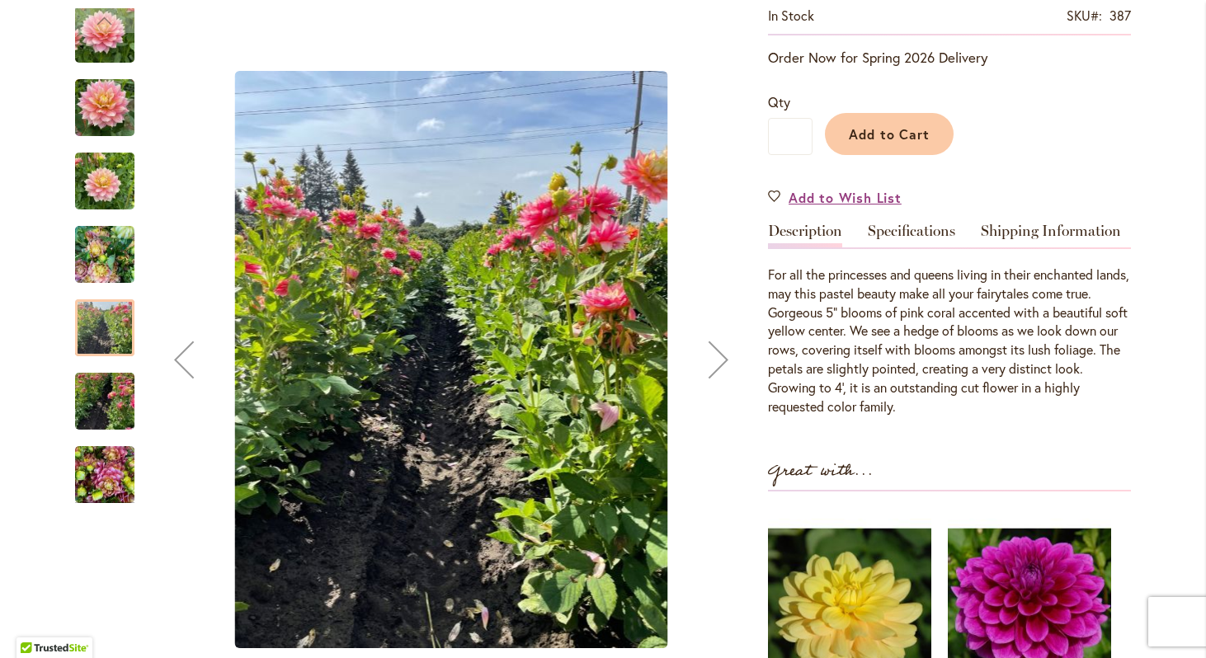
click at [116, 477] on img "Fairytale" at bounding box center [104, 475] width 59 height 79
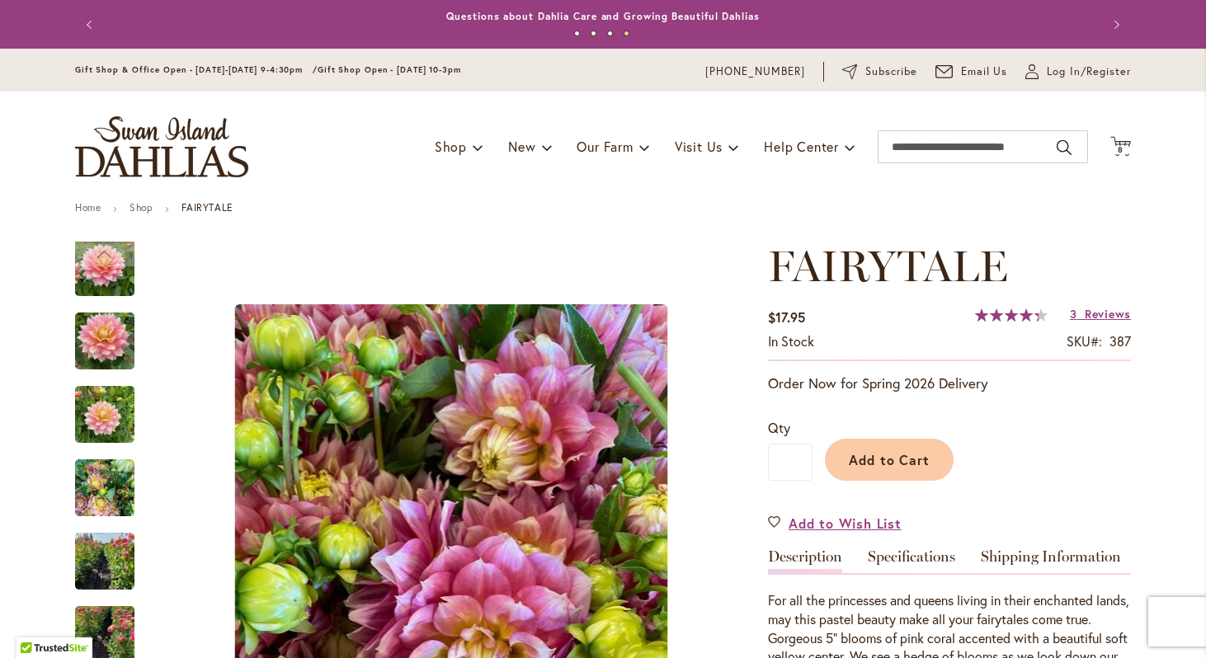
scroll to position [6, 0]
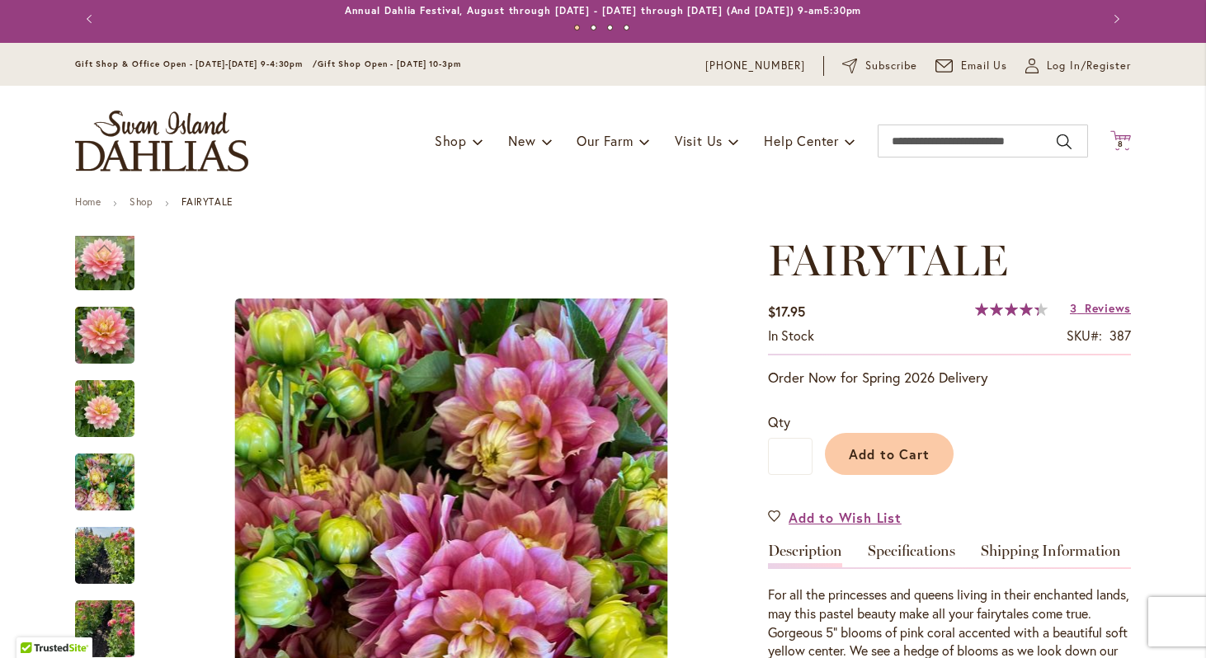
click at [1119, 136] on icon at bounding box center [1121, 140] width 21 height 20
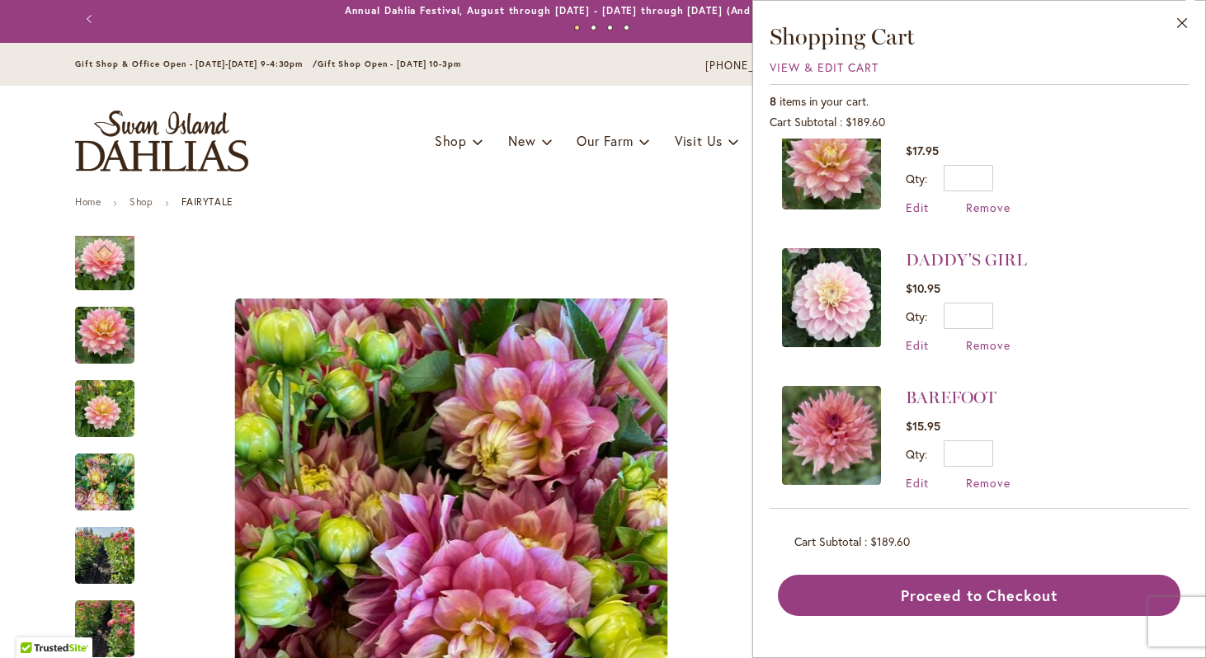
scroll to position [463, 0]
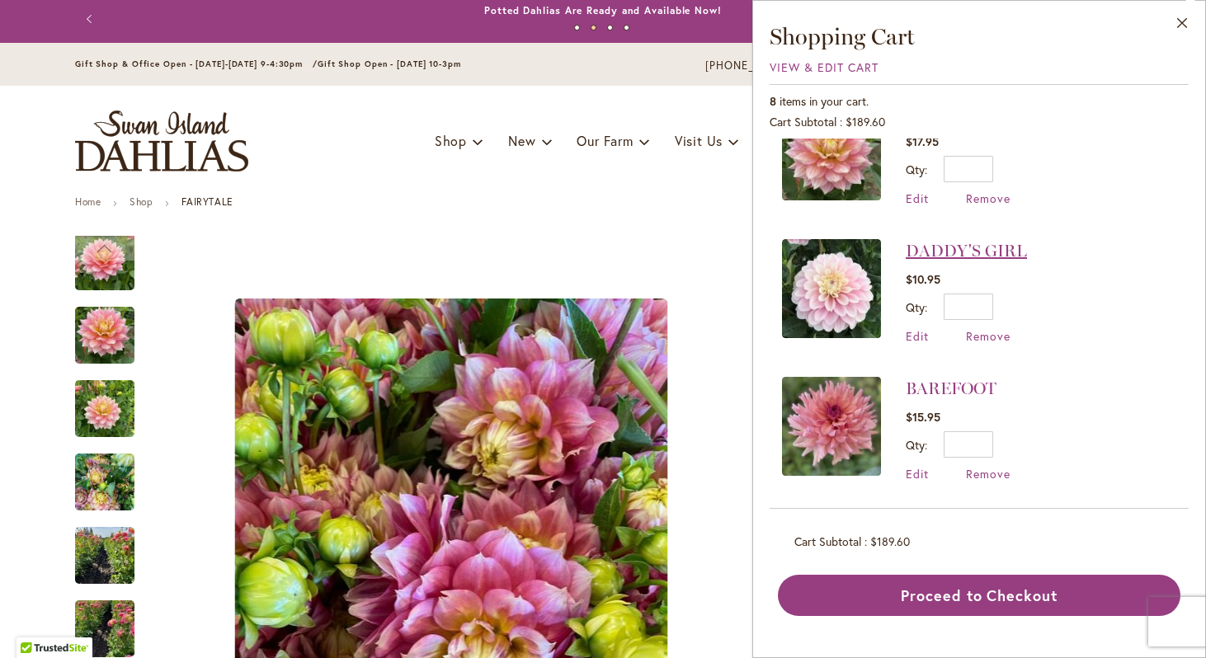
click at [951, 251] on link "DADDY'S GIRL" at bounding box center [966, 251] width 121 height 20
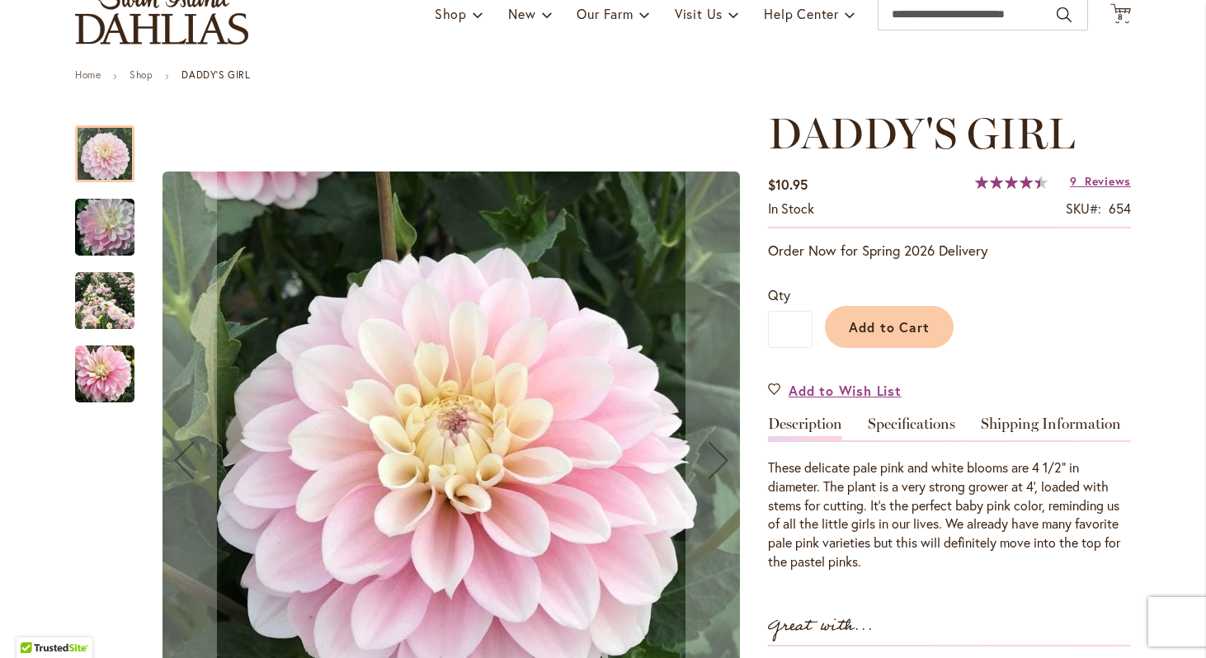
scroll to position [122, 0]
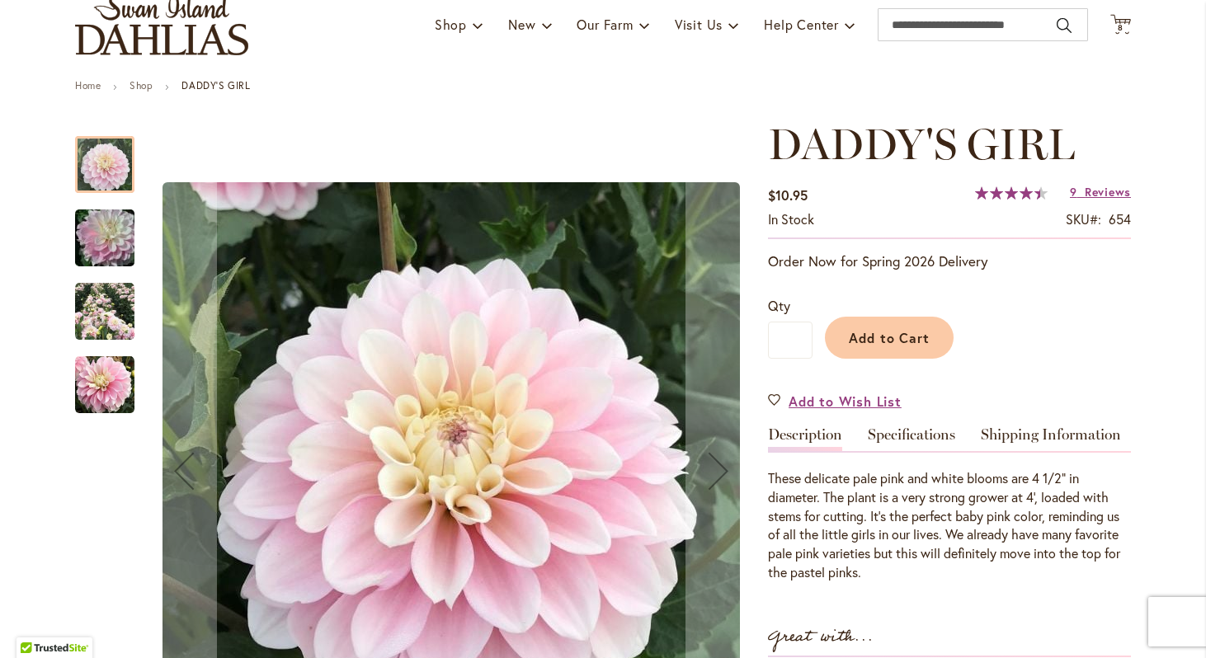
click at [124, 320] on img "DADDY'S GIRL" at bounding box center [104, 311] width 59 height 59
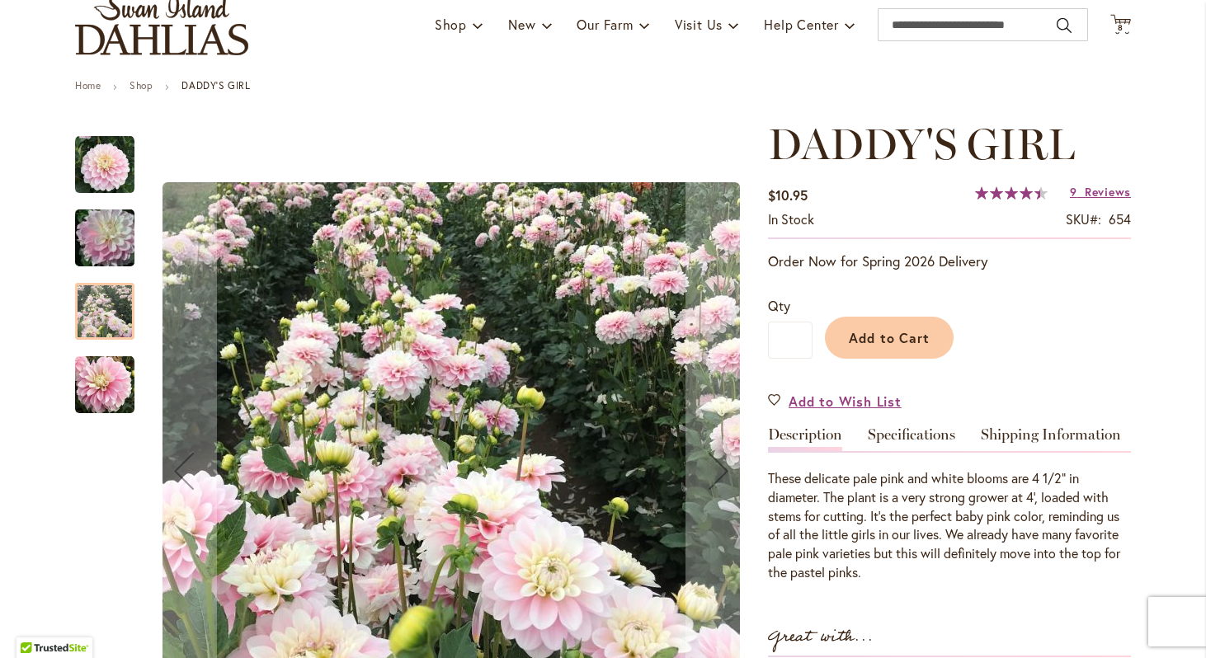
click at [108, 372] on img "DADDY'S GIRL" at bounding box center [104, 385] width 59 height 59
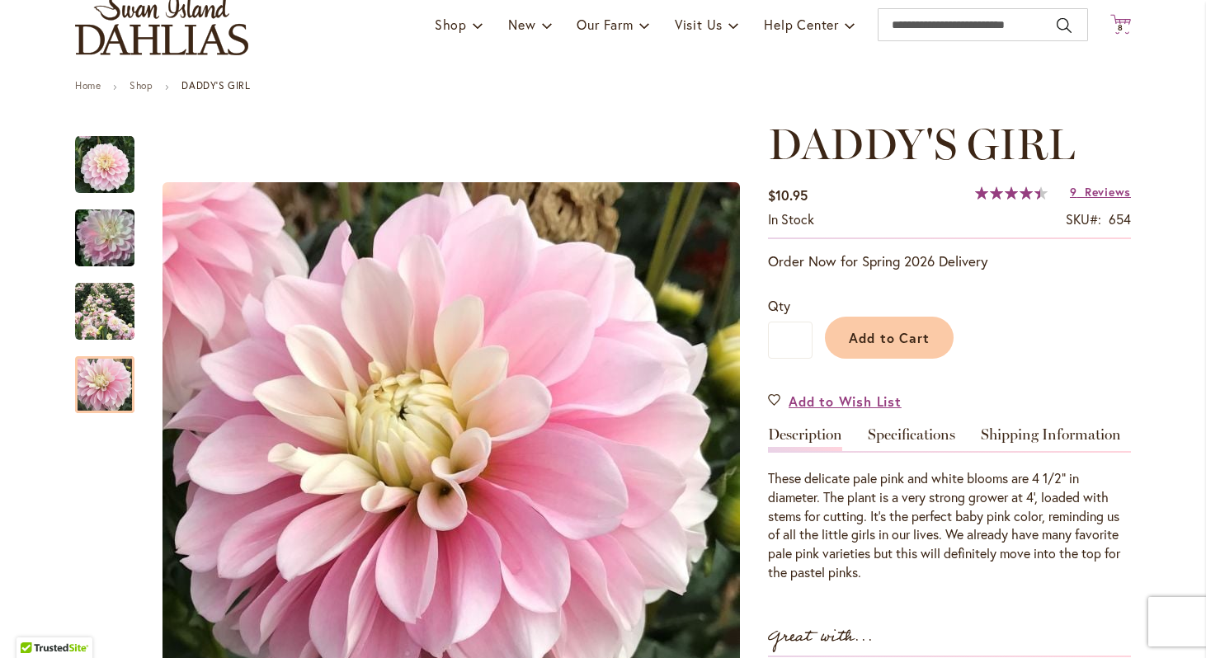
click at [1115, 24] on span "8 8 items" at bounding box center [1121, 28] width 17 height 8
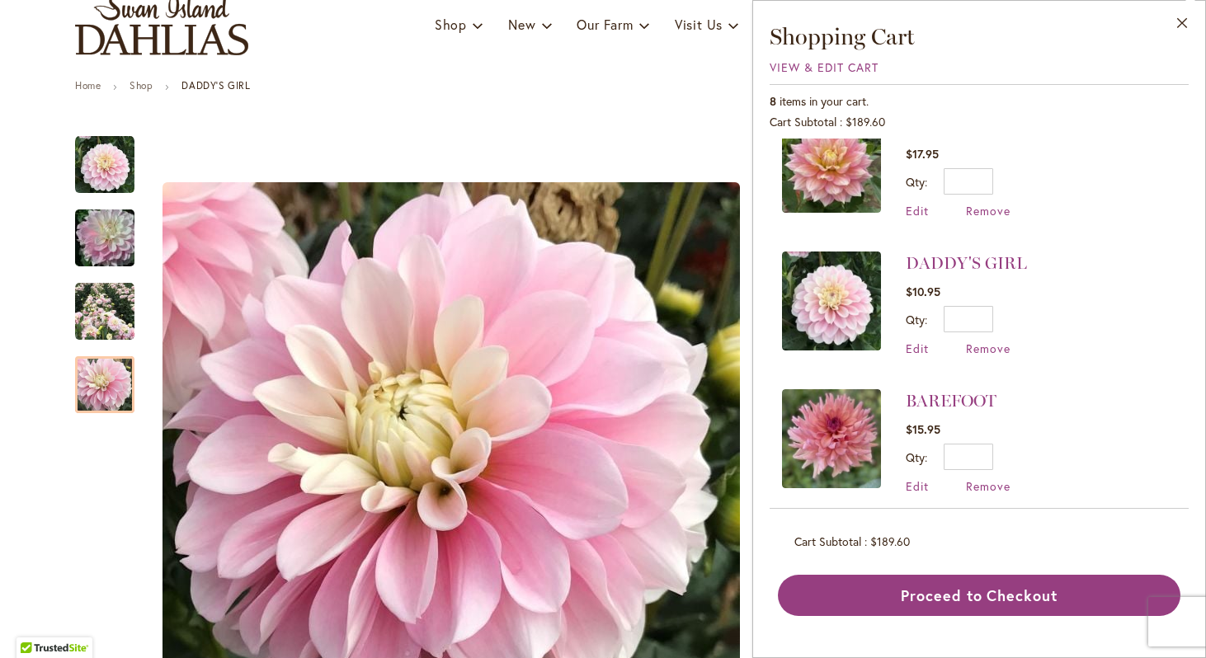
scroll to position [463, 0]
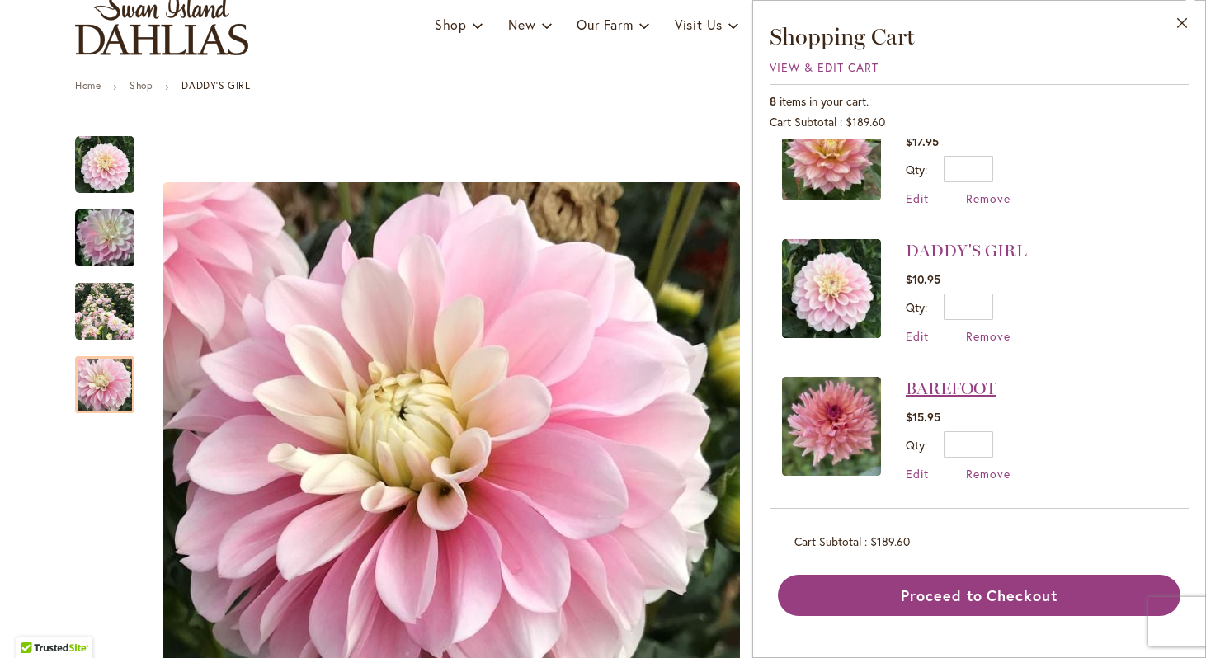
click at [956, 381] on link "BAREFOOT" at bounding box center [951, 389] width 91 height 20
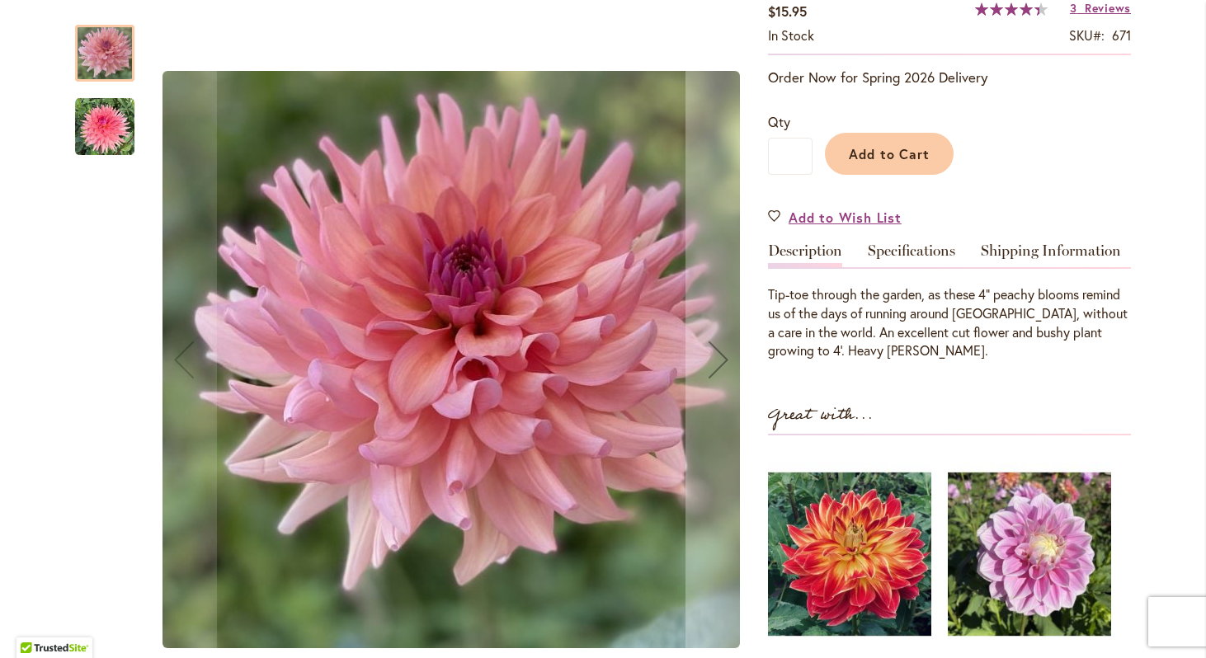
scroll to position [307, 0]
click at [99, 124] on img "BAREFOOT" at bounding box center [104, 126] width 59 height 59
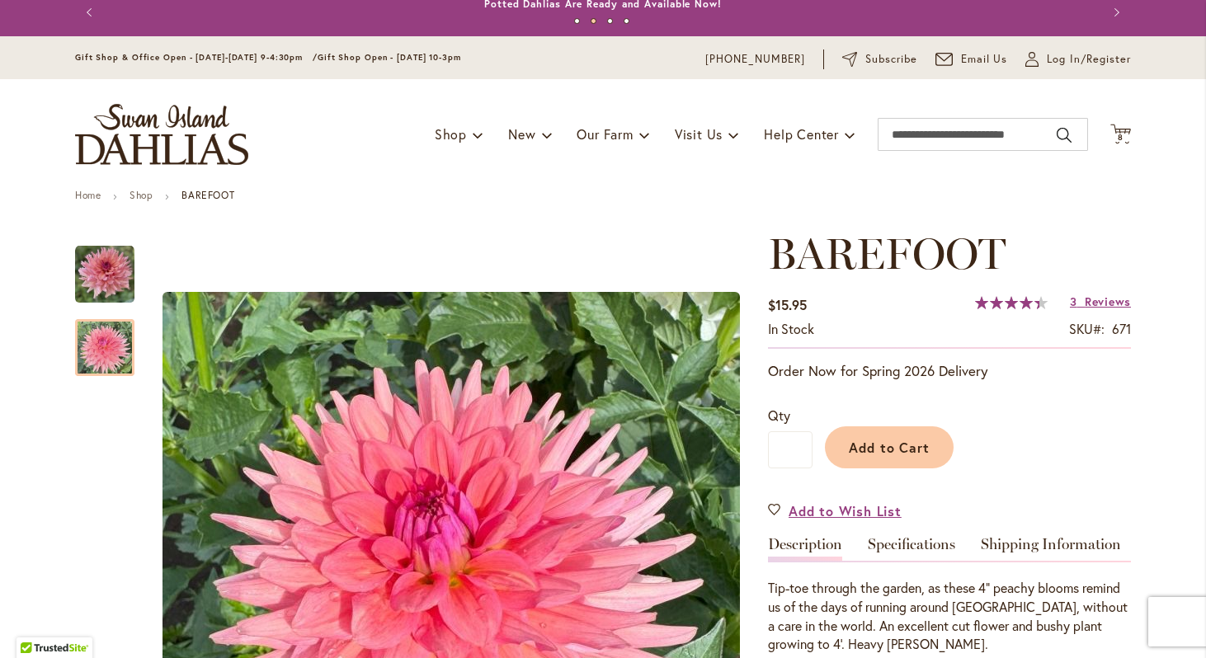
scroll to position [0, 0]
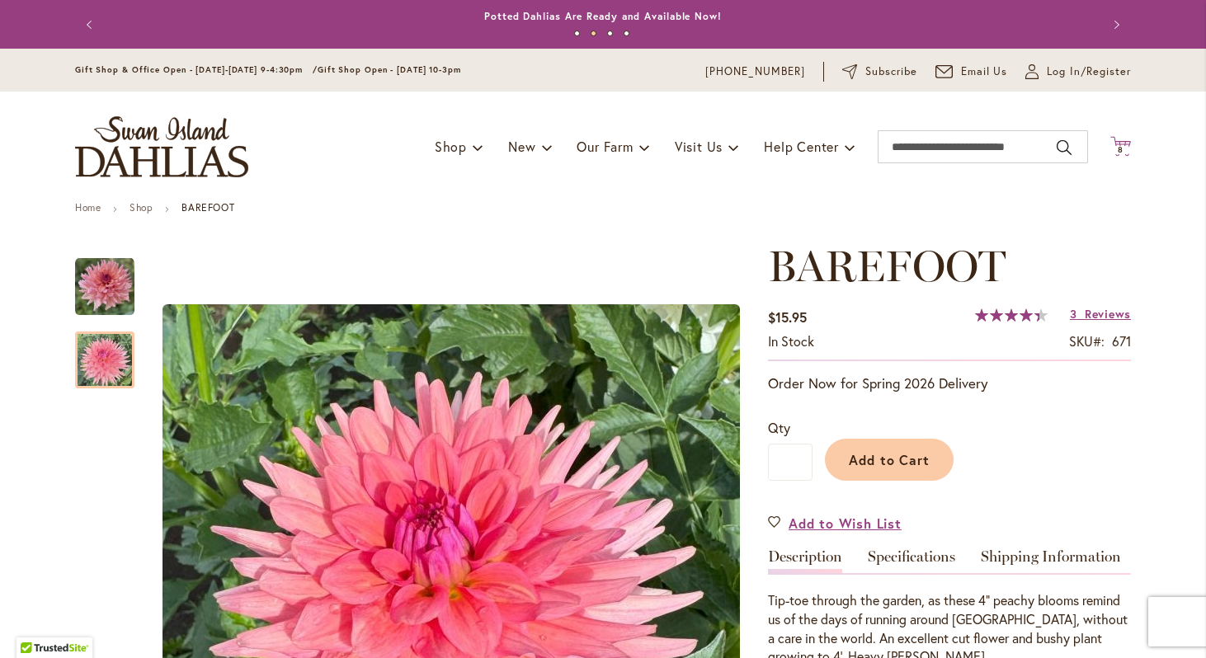
click at [1121, 148] on span "8" at bounding box center [1121, 149] width 6 height 11
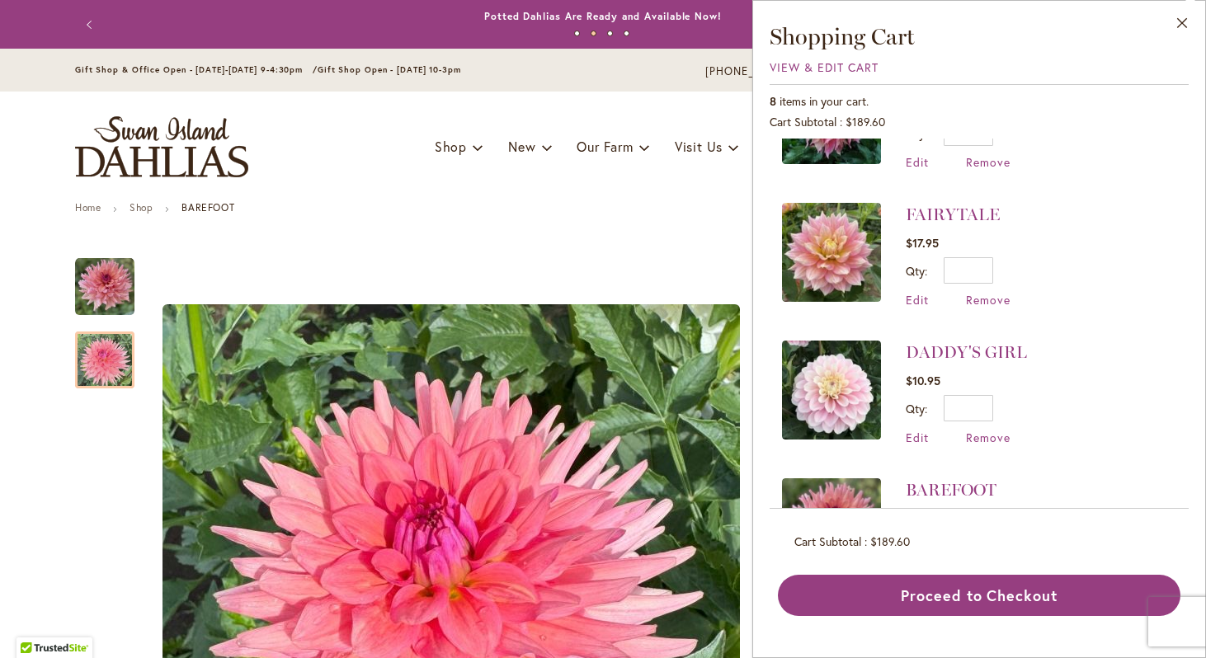
scroll to position [463, 0]
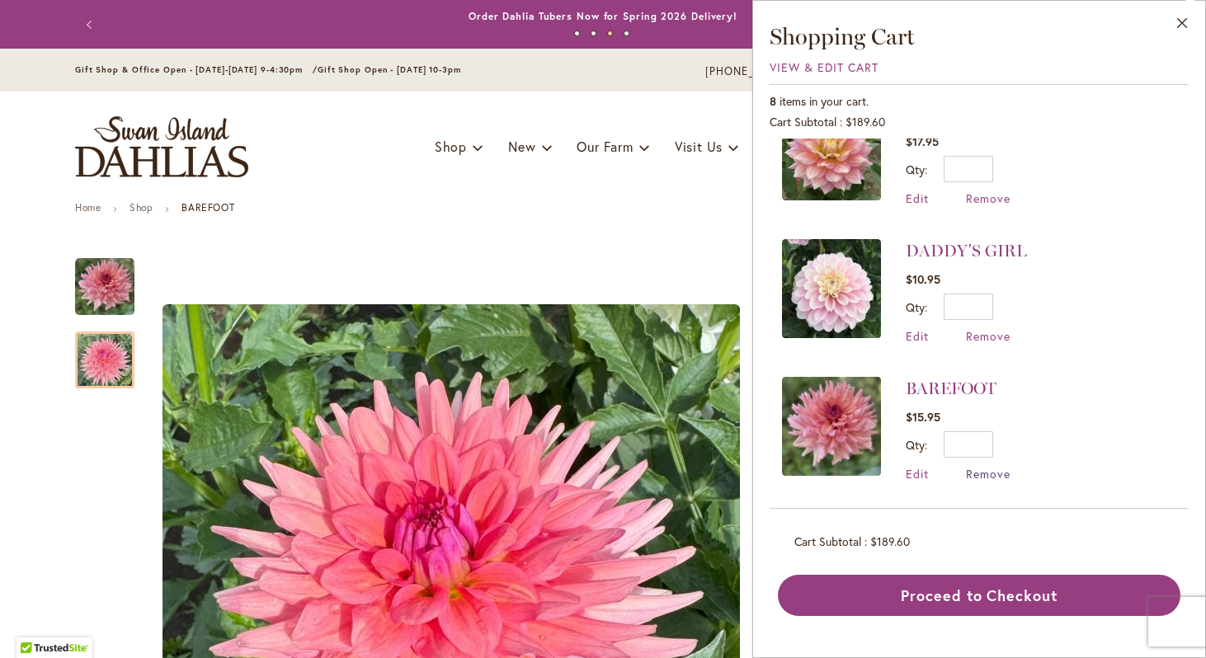
click at [988, 469] on span "Remove" at bounding box center [988, 474] width 45 height 16
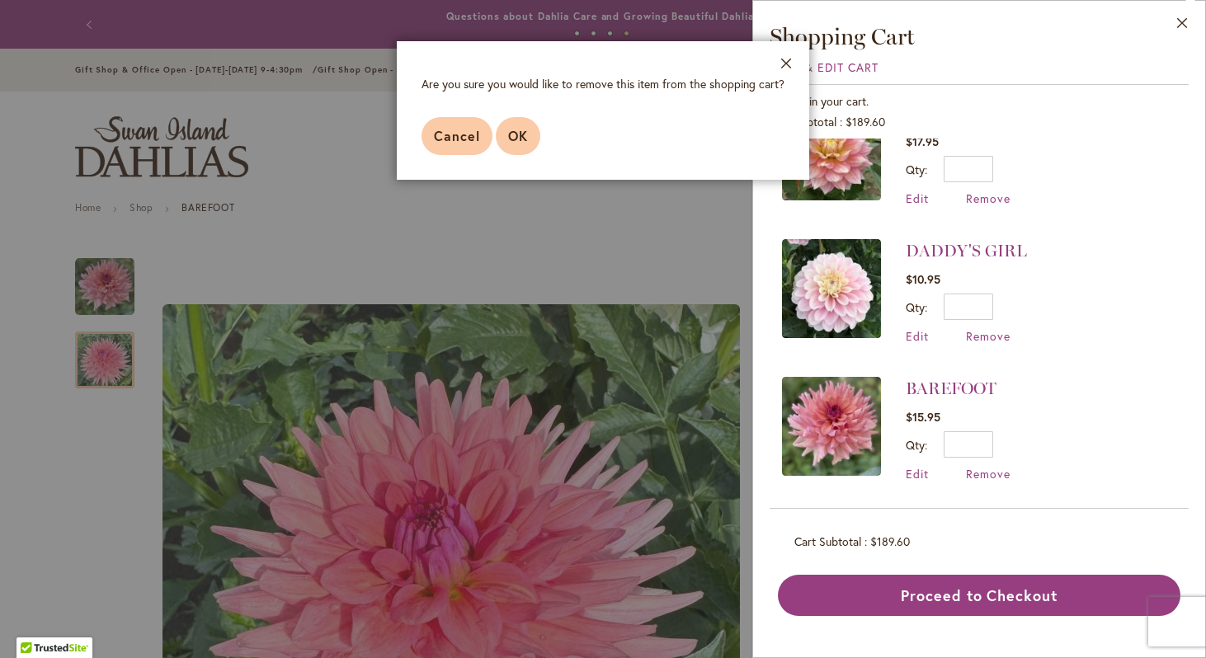
click at [519, 138] on span "OK" at bounding box center [518, 135] width 20 height 17
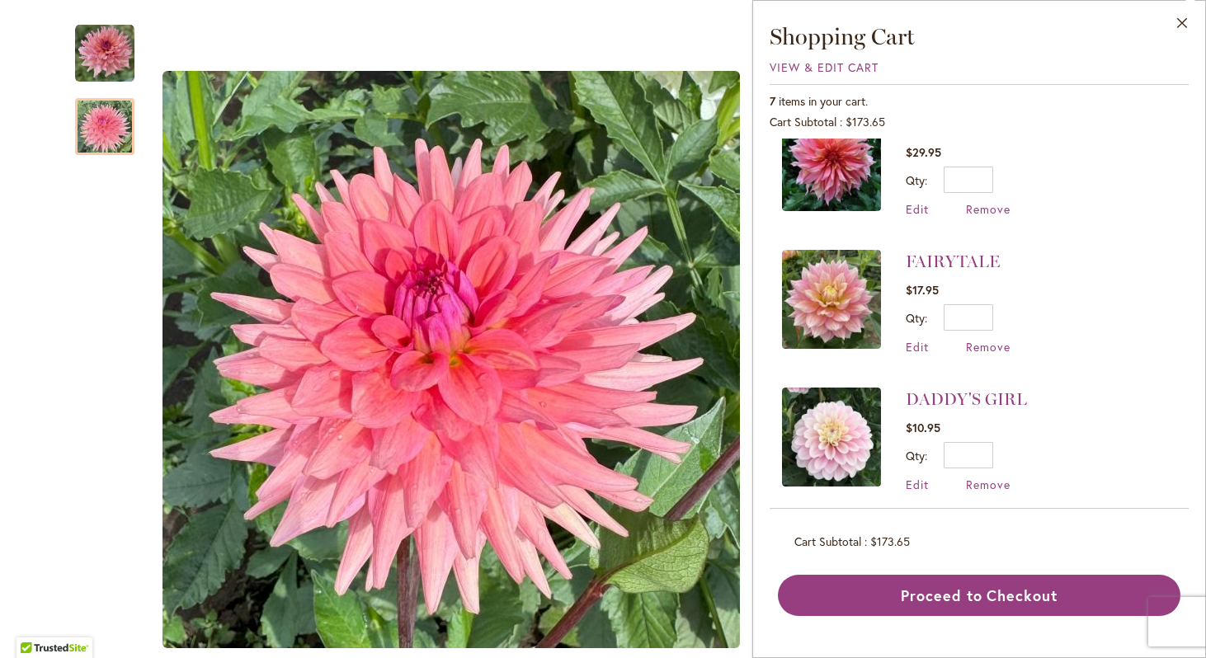
scroll to position [325, 0]
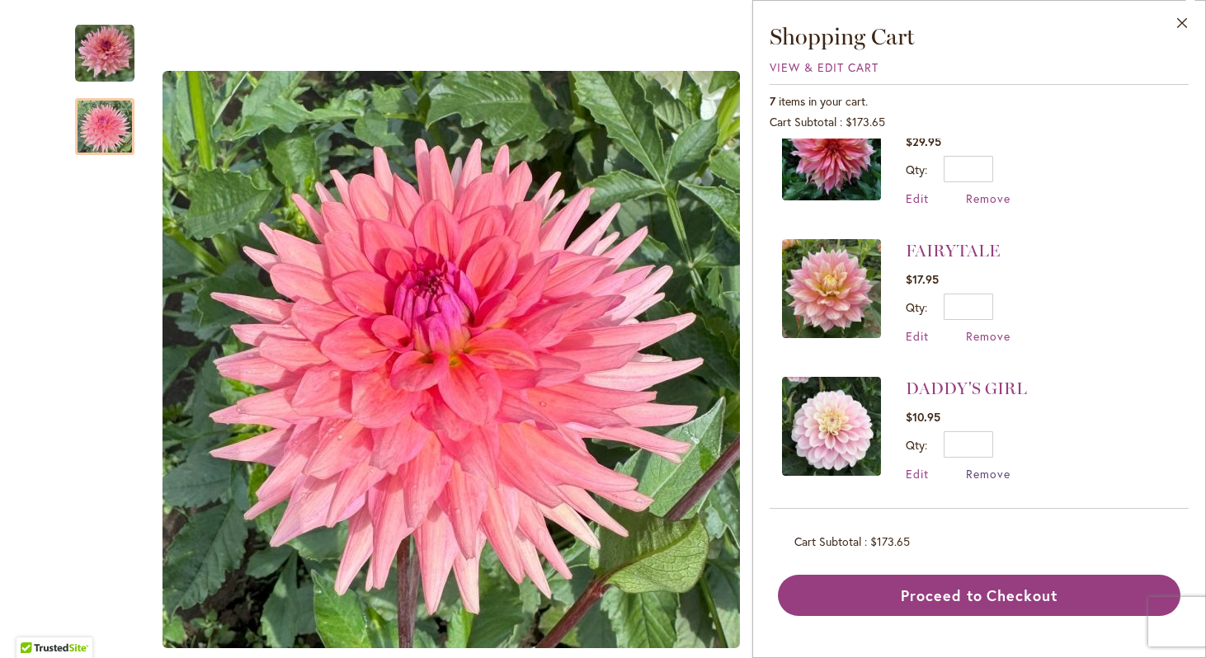
click at [979, 468] on span "Remove" at bounding box center [988, 474] width 45 height 16
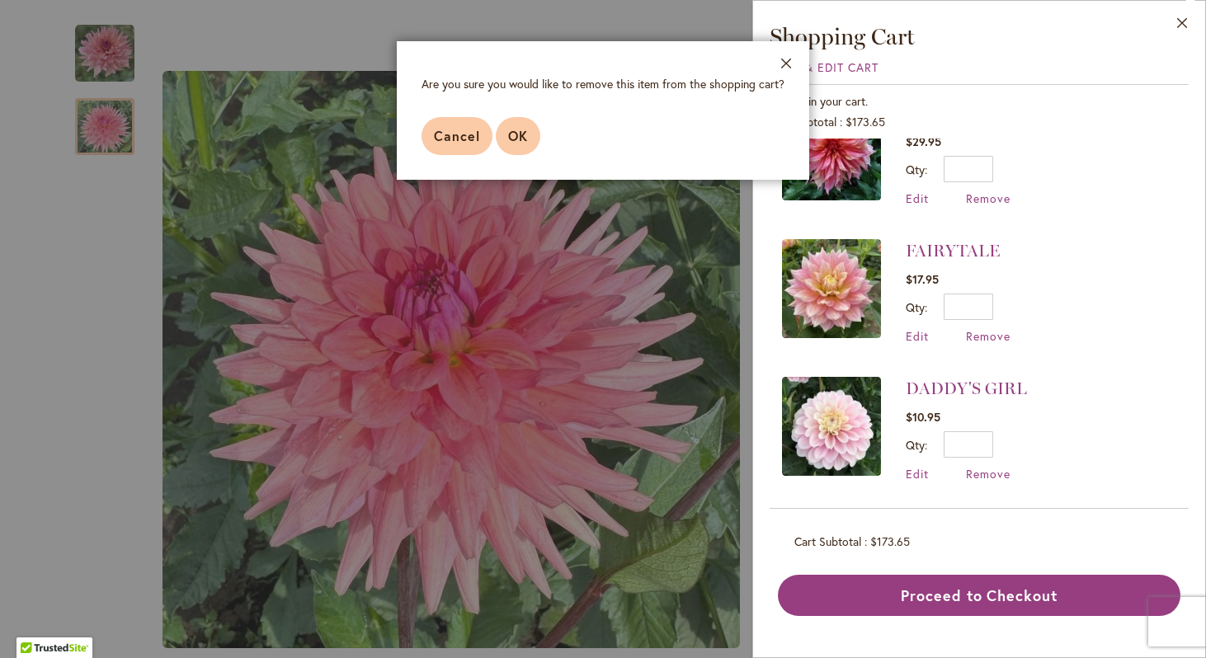
click at [514, 139] on span "OK" at bounding box center [518, 135] width 20 height 17
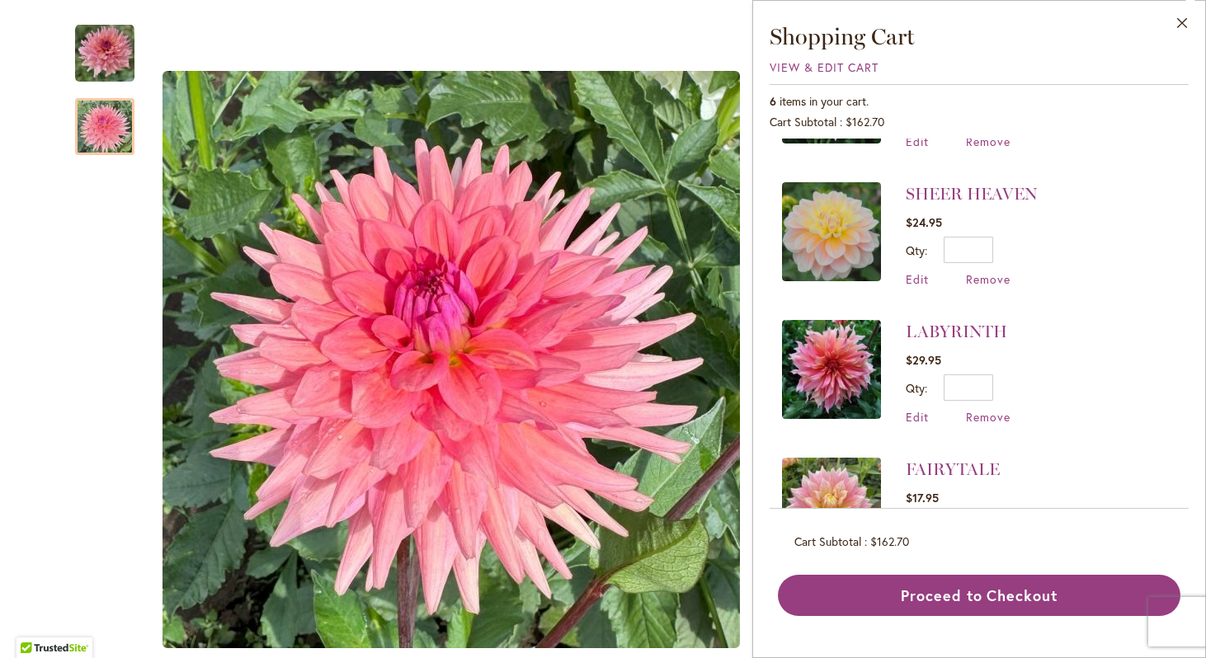
scroll to position [188, 0]
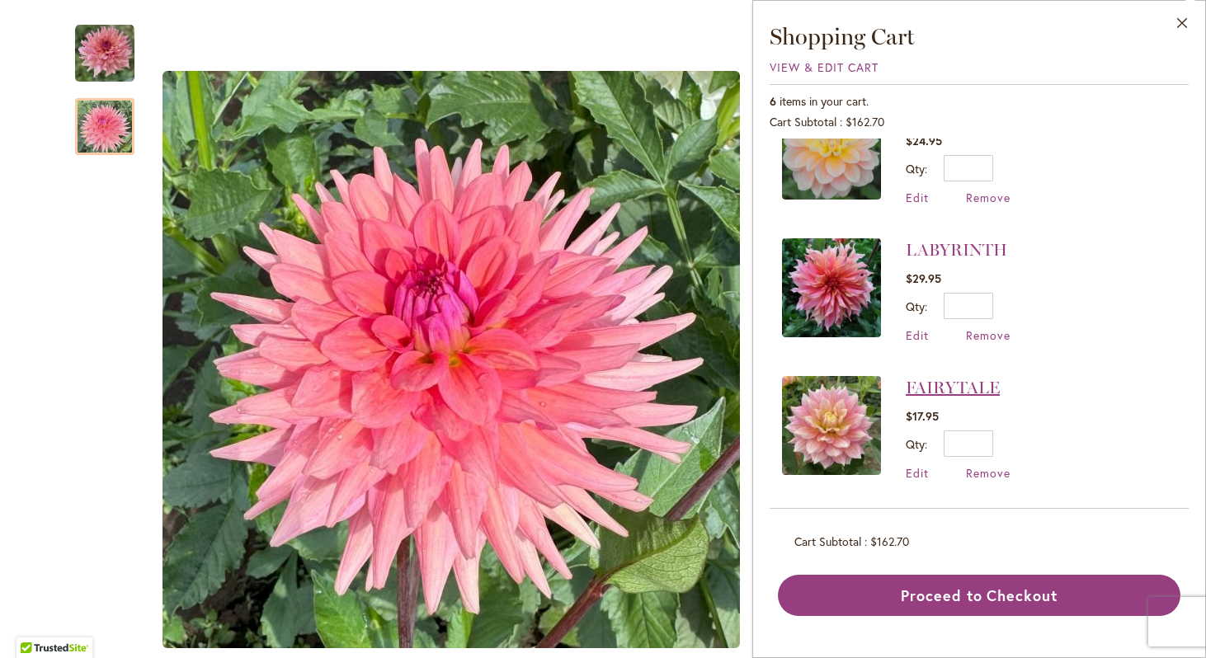
click at [941, 384] on link "FAIRYTALE" at bounding box center [953, 388] width 94 height 20
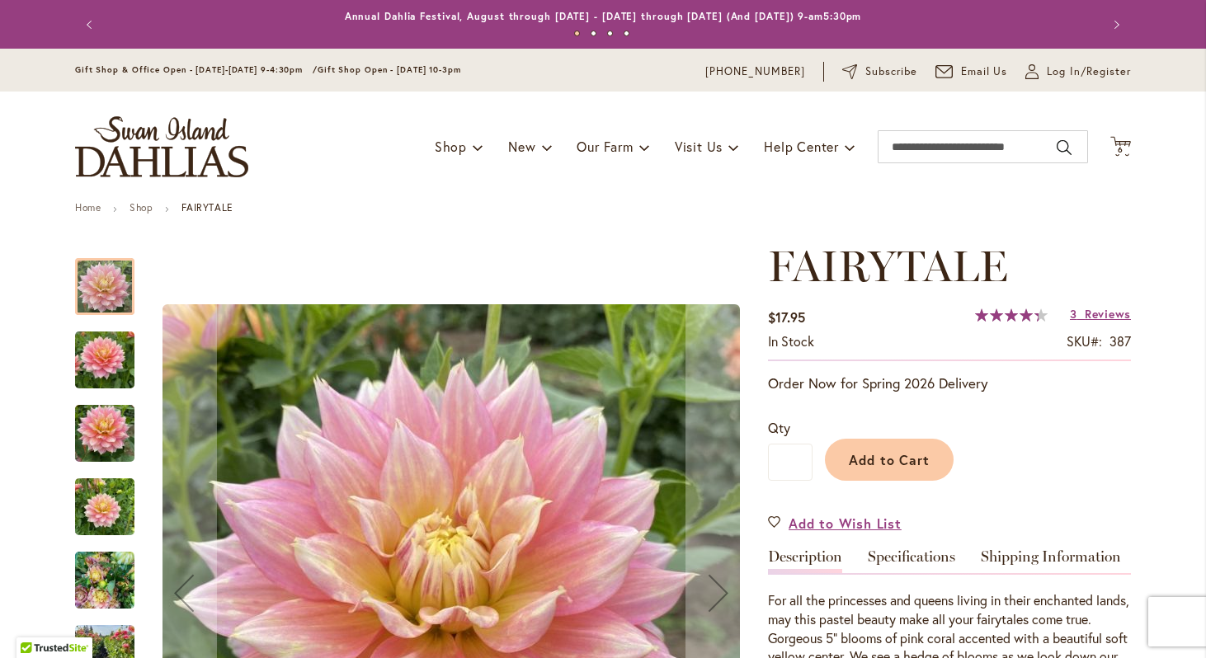
click at [103, 431] on img "Fairytale" at bounding box center [104, 433] width 59 height 79
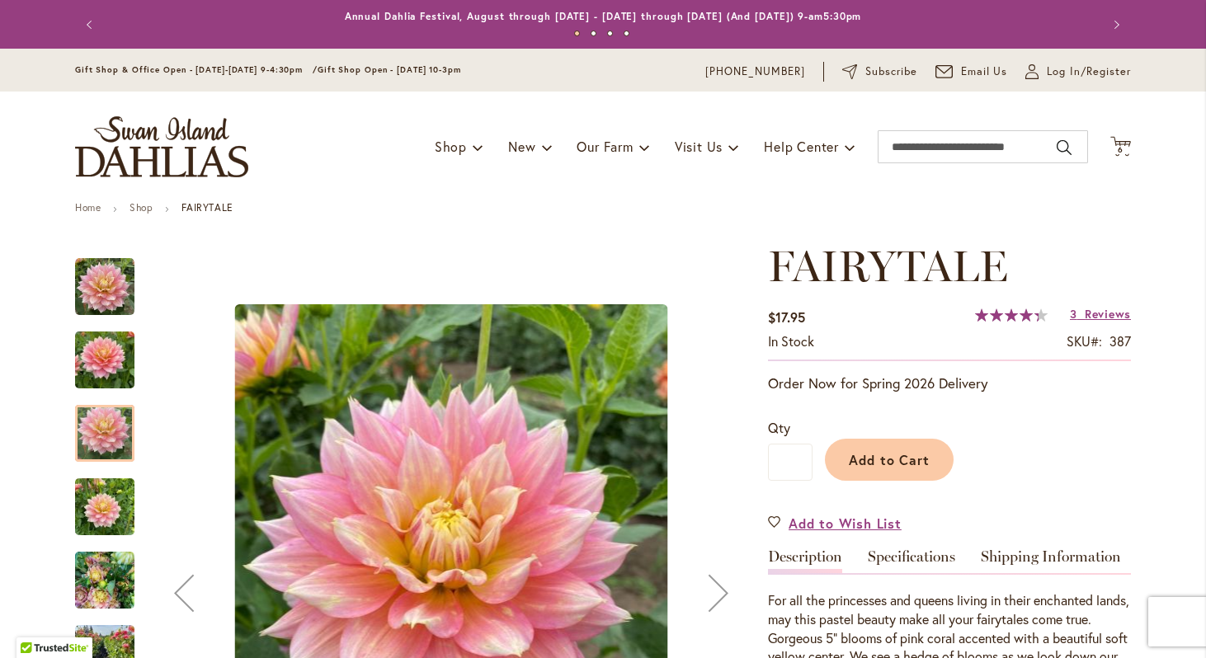
click at [105, 509] on img "Fairytale" at bounding box center [104, 507] width 59 height 79
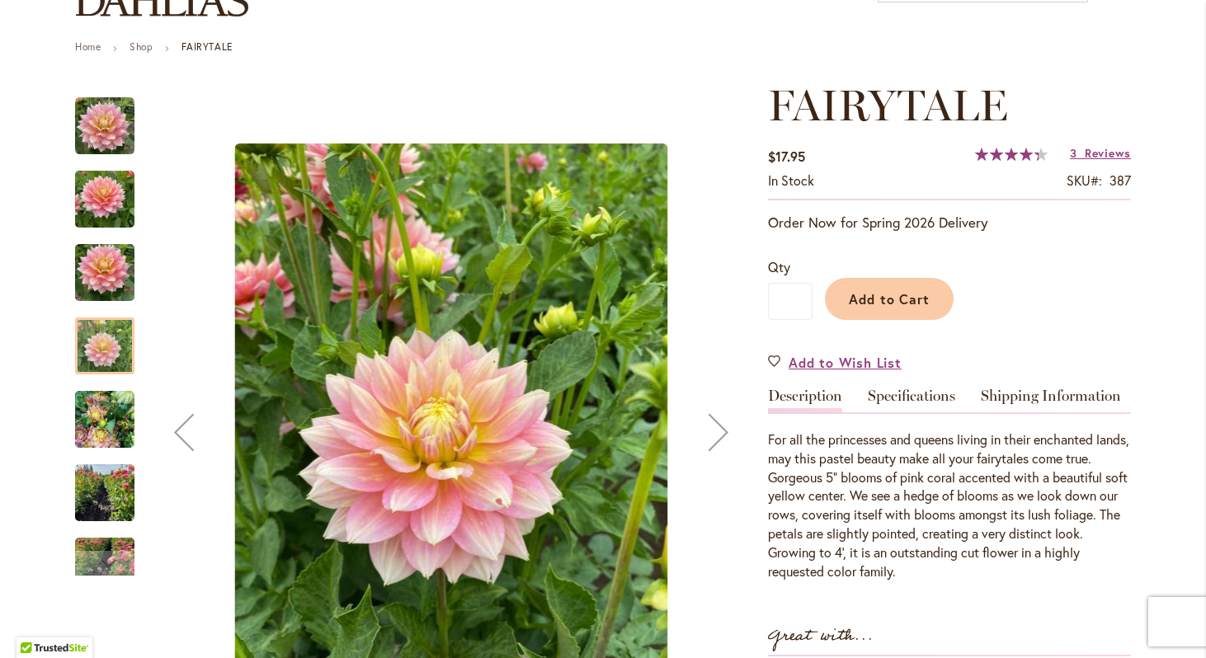
scroll to position [171, 0]
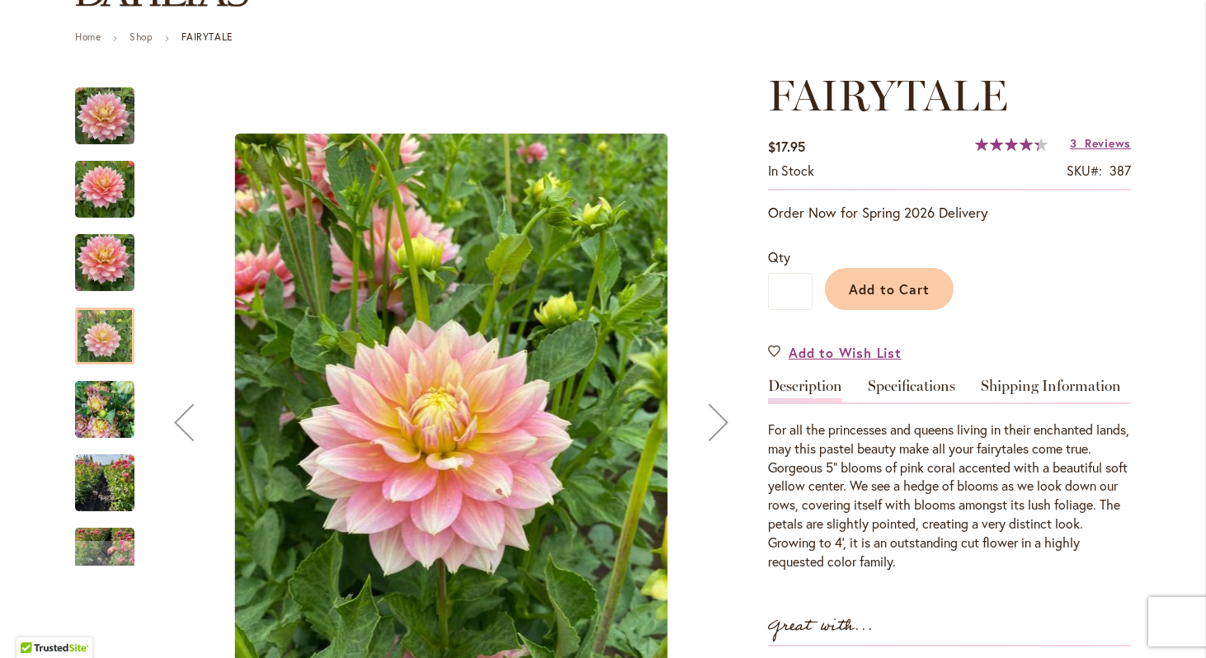
click at [115, 438] on div "Fairytale" at bounding box center [113, 474] width 76 height 73
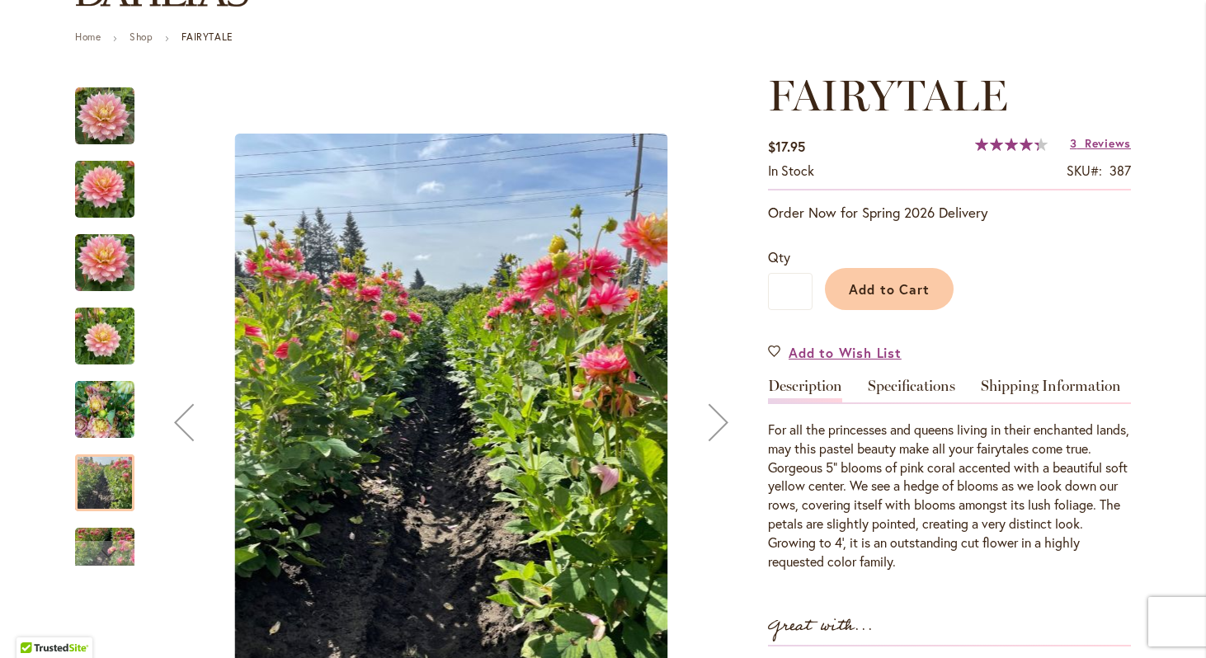
click at [104, 213] on img "Fairytale" at bounding box center [104, 189] width 59 height 79
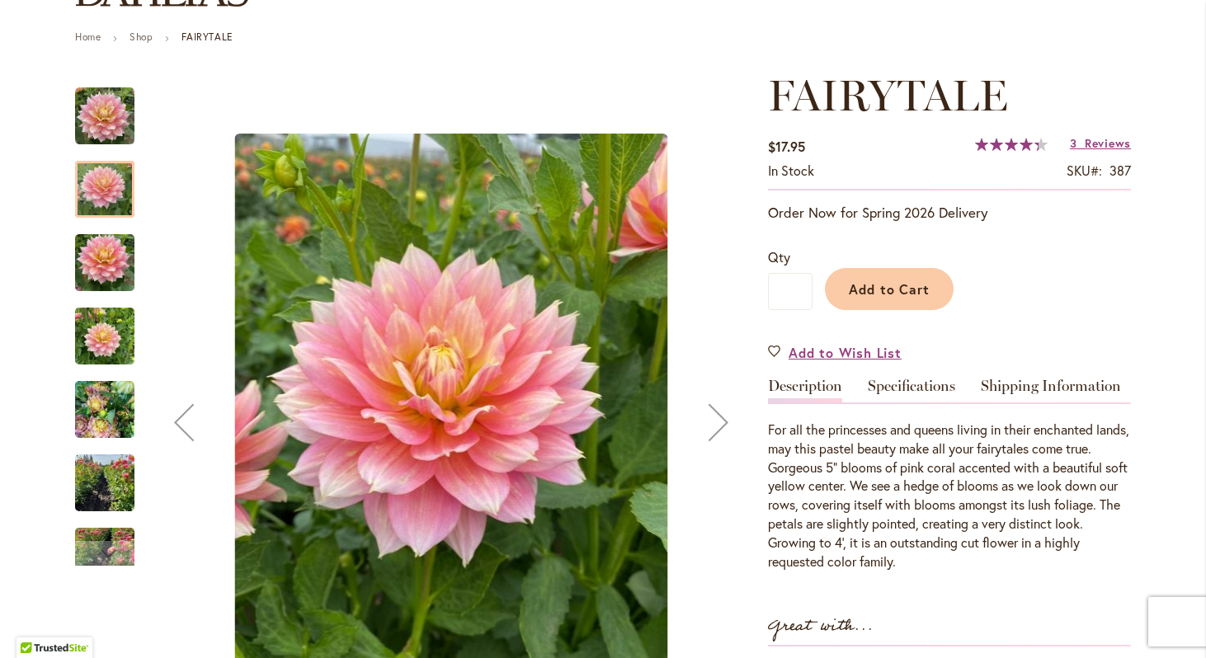
click at [114, 139] on img "Fairytale" at bounding box center [104, 116] width 59 height 59
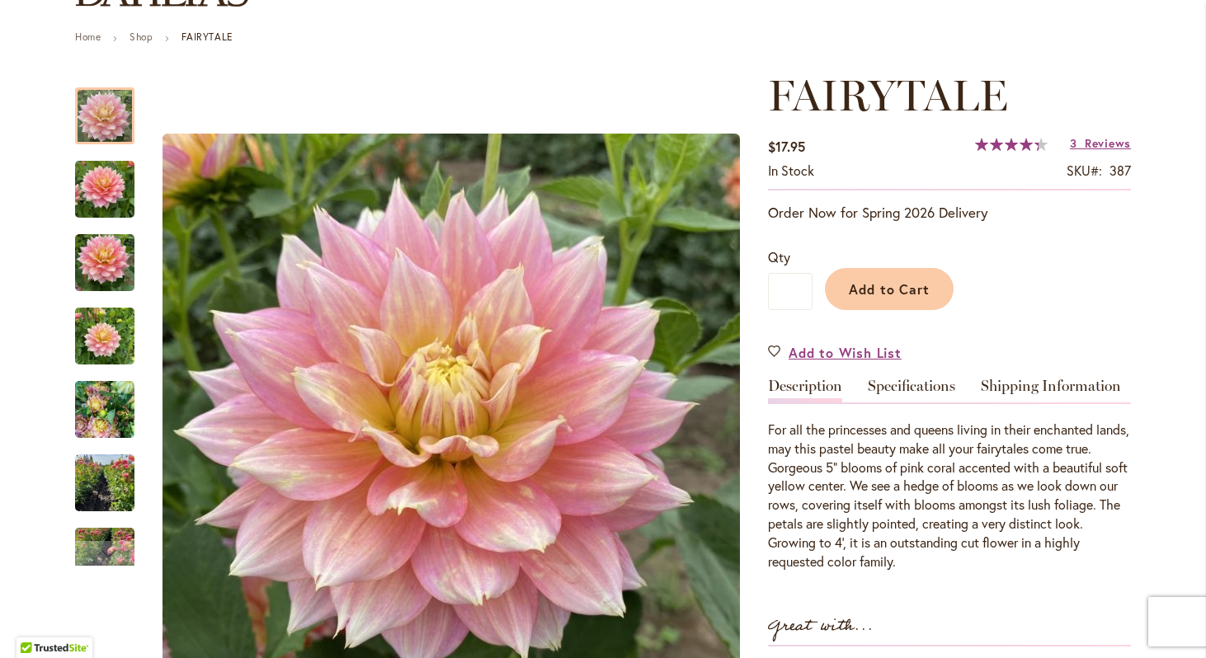
scroll to position [0, 0]
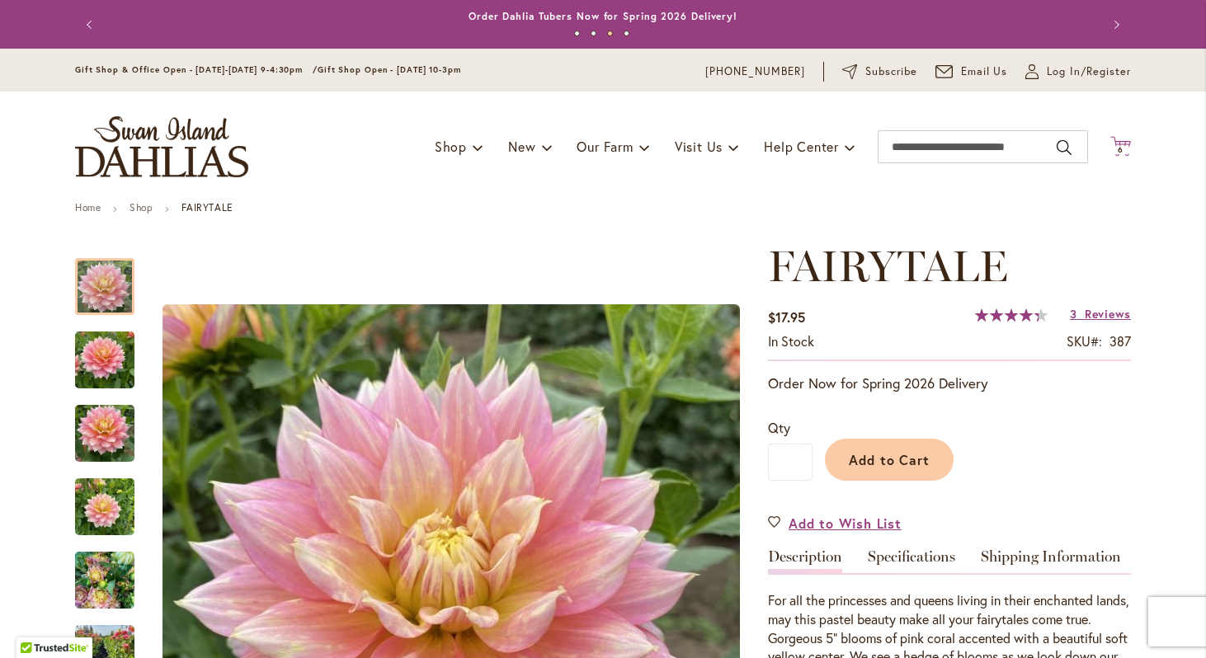
click at [1123, 148] on span "6" at bounding box center [1121, 149] width 6 height 11
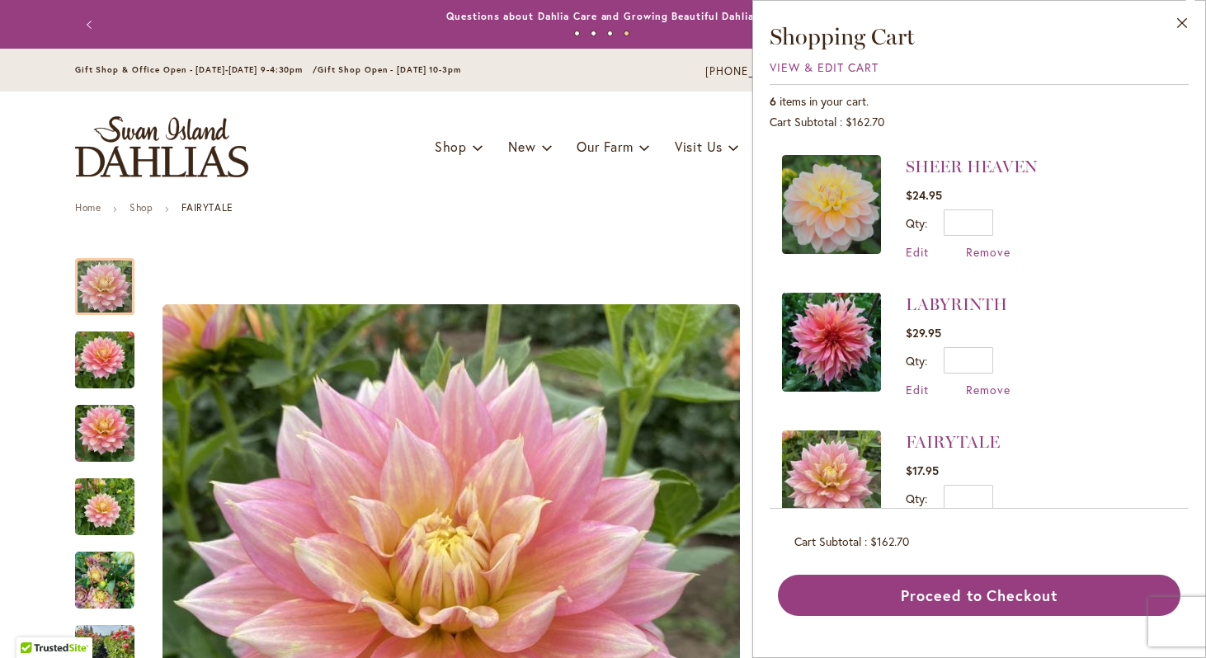
scroll to position [188, 0]
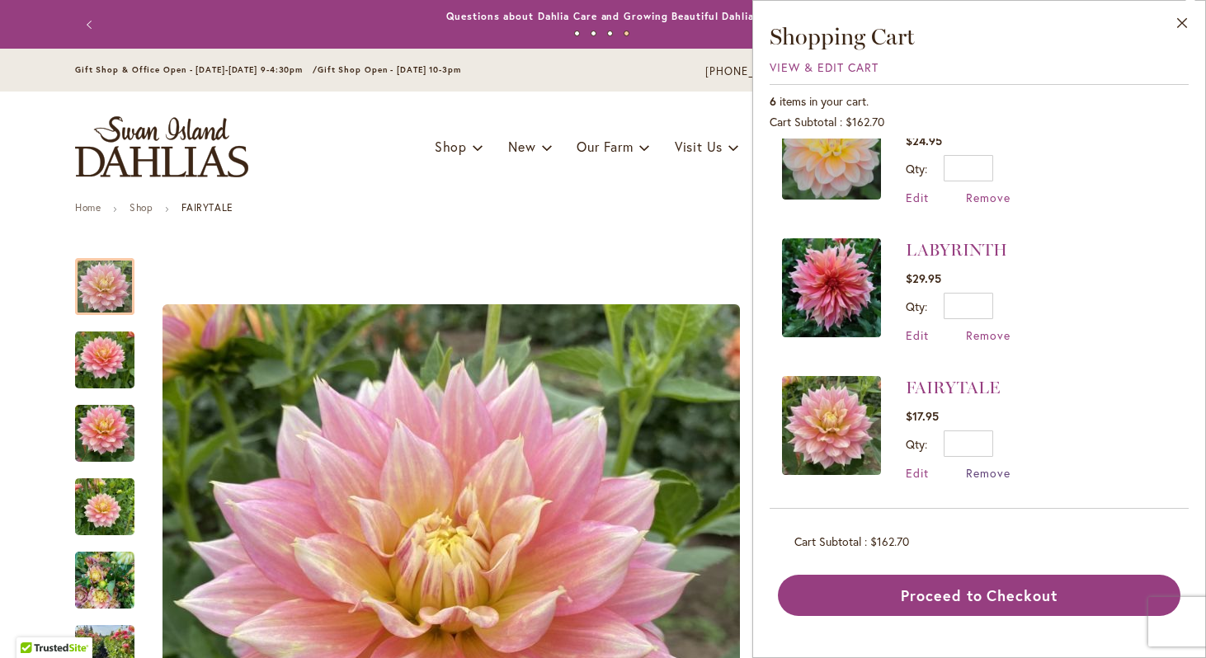
click at [975, 467] on span "Remove" at bounding box center [988, 473] width 45 height 16
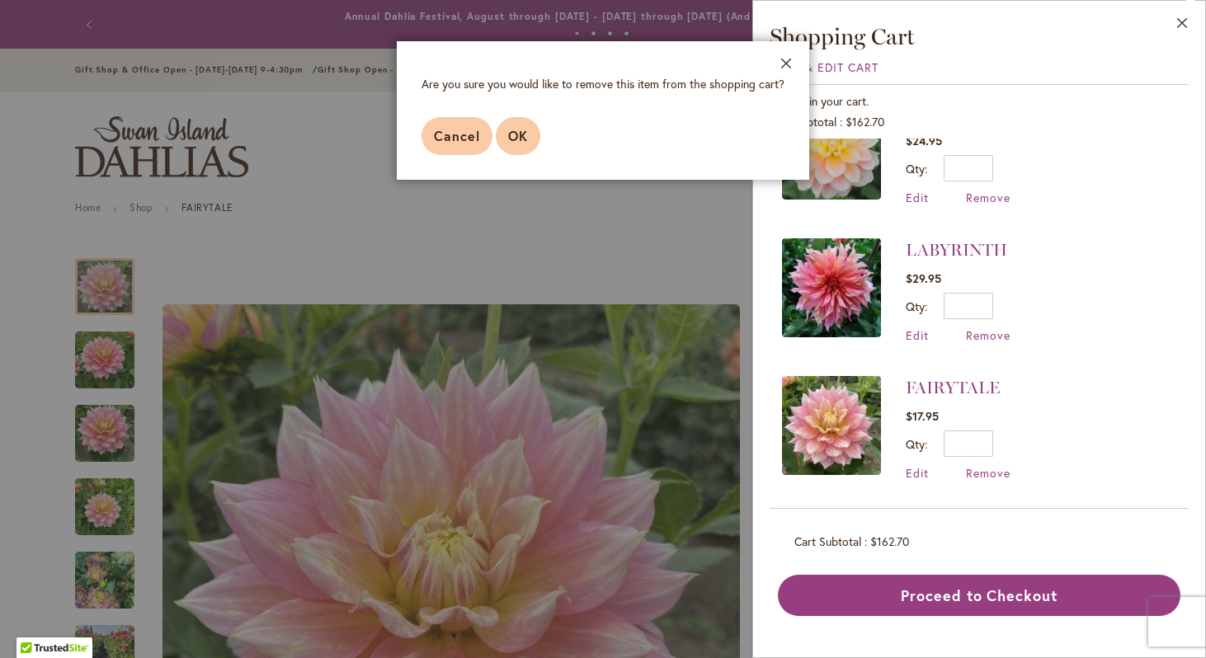
click at [516, 139] on span "OK" at bounding box center [518, 135] width 20 height 17
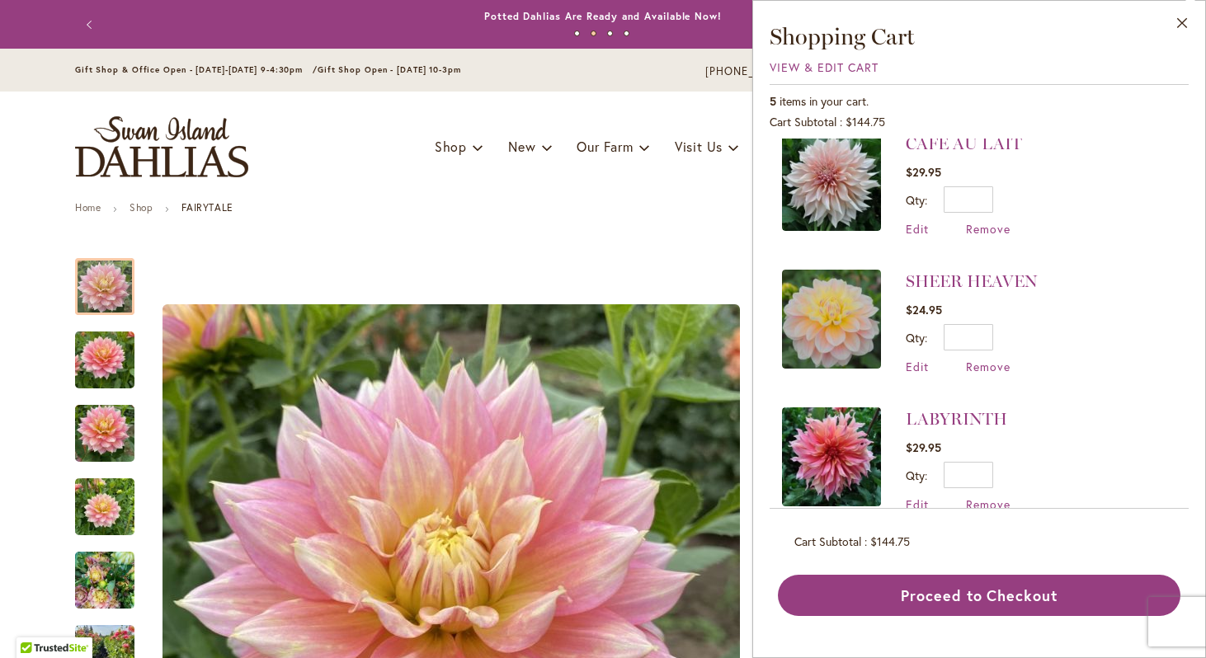
scroll to position [50, 0]
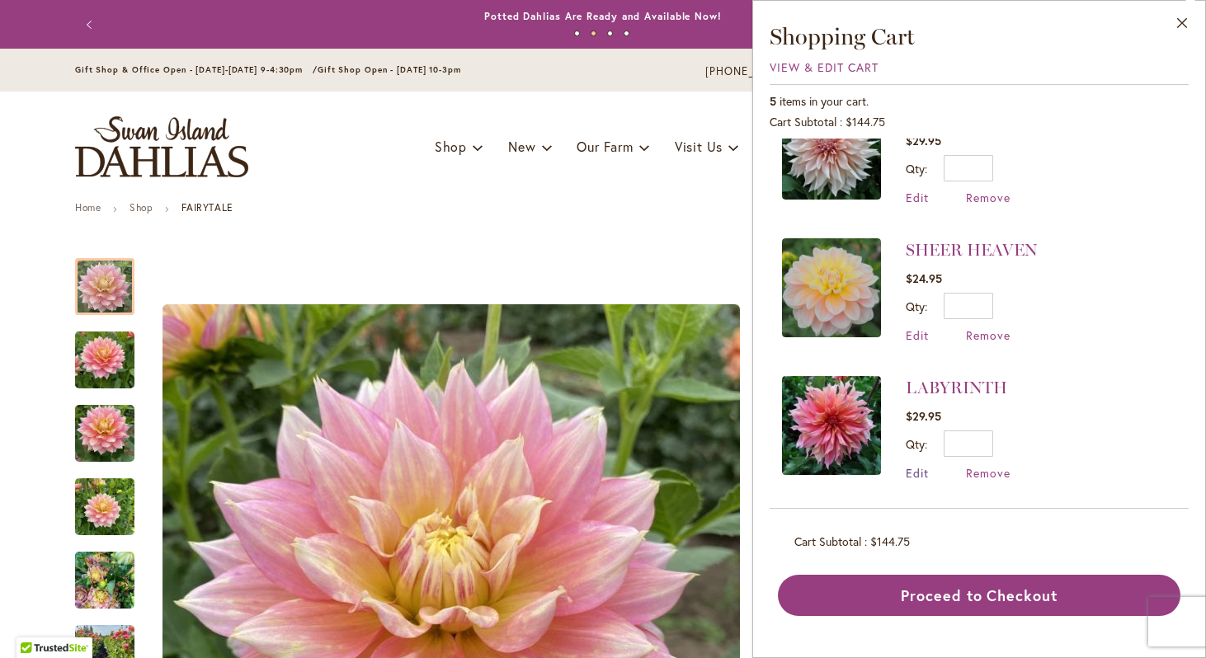
click at [923, 467] on span "Edit" at bounding box center [917, 473] width 23 height 16
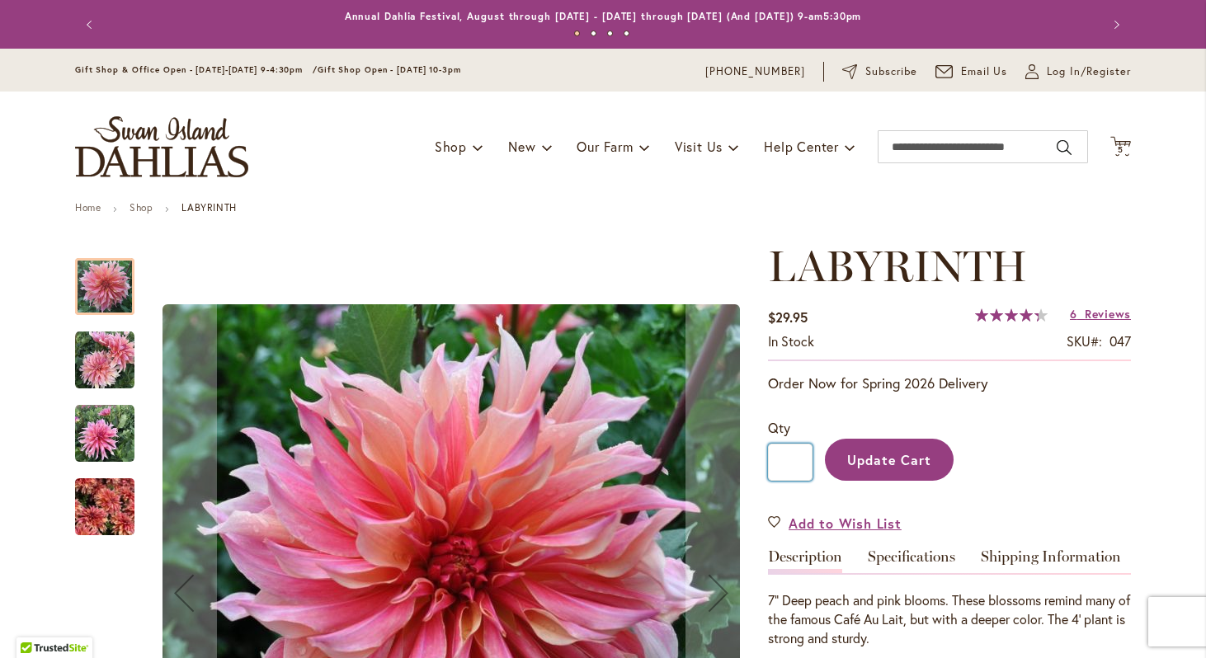
drag, startPoint x: 795, startPoint y: 465, endPoint x: 785, endPoint y: 464, distance: 9.9
click at [785, 464] on input "*" at bounding box center [790, 462] width 45 height 37
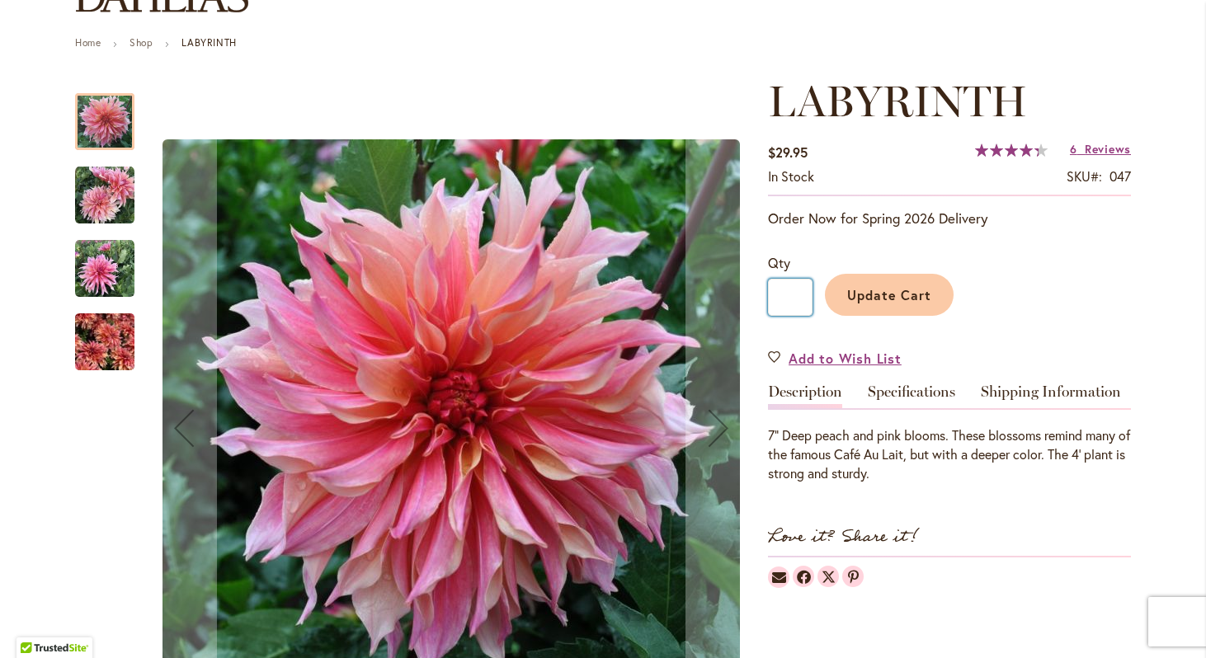
scroll to position [167, 0]
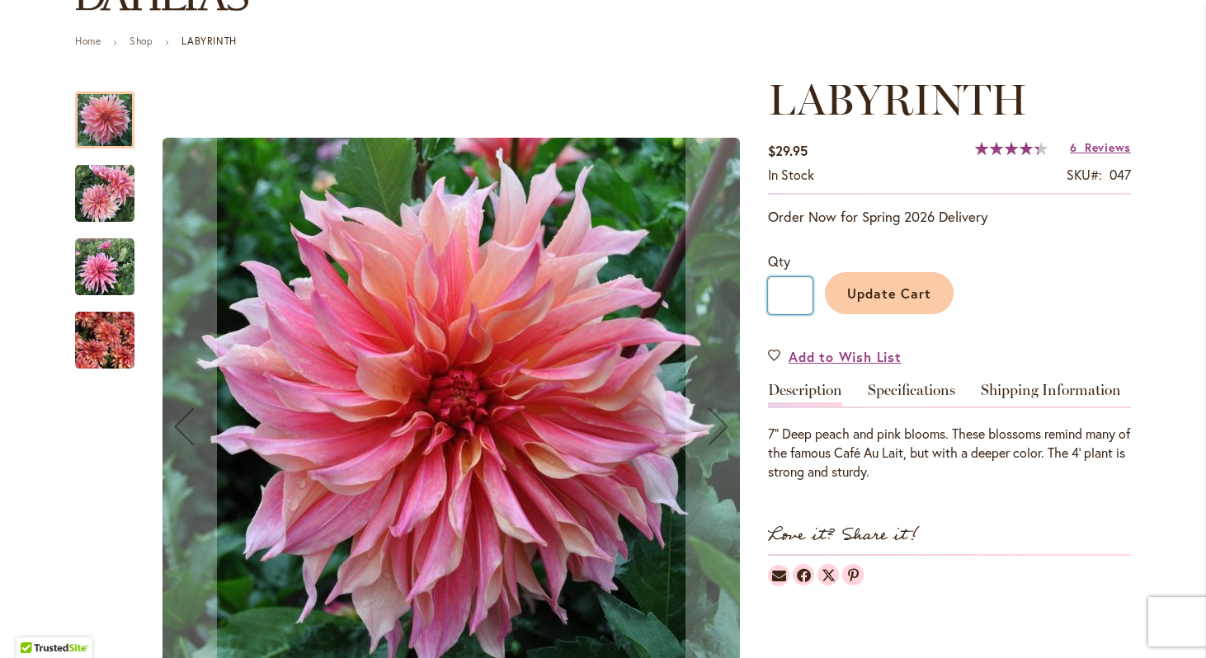
type input "*"
click at [880, 294] on span "Update Cart" at bounding box center [889, 293] width 85 height 17
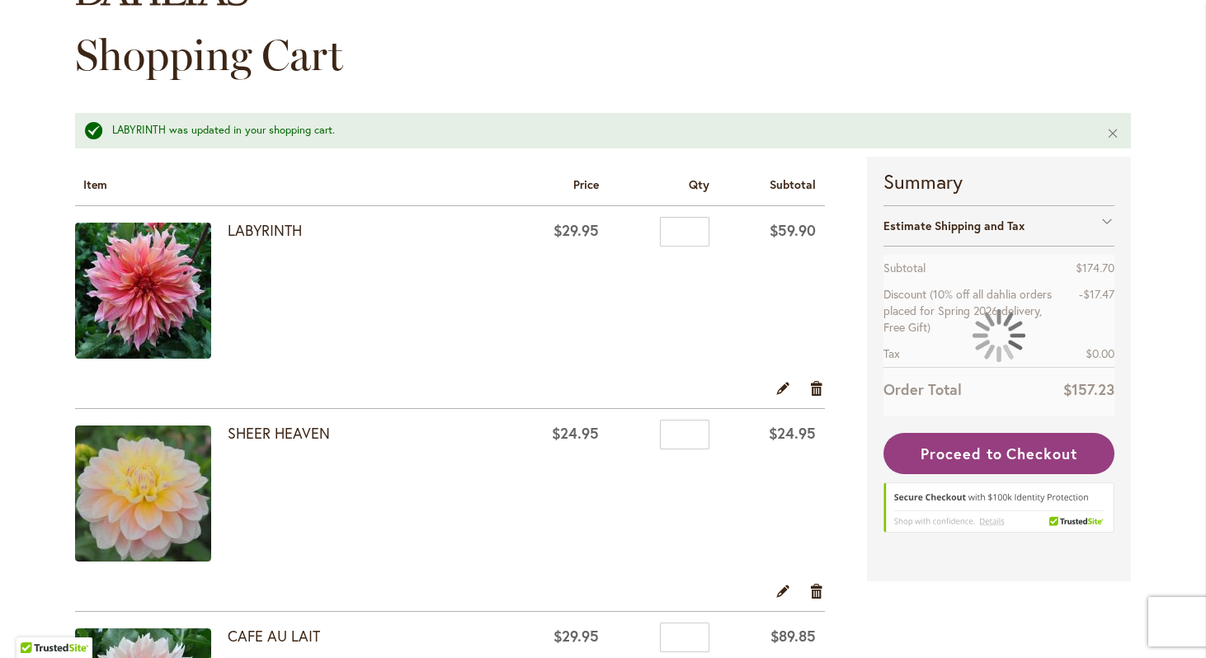
scroll to position [178, 0]
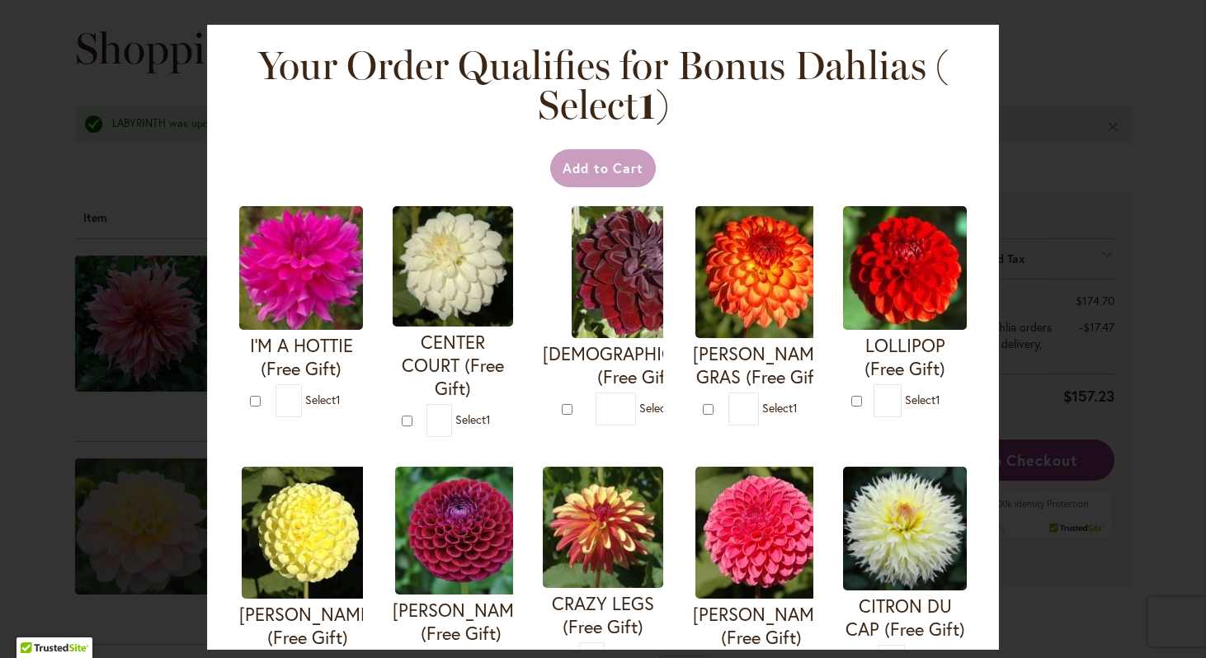
click at [0, 658] on div at bounding box center [0, 658] width 0 height 0
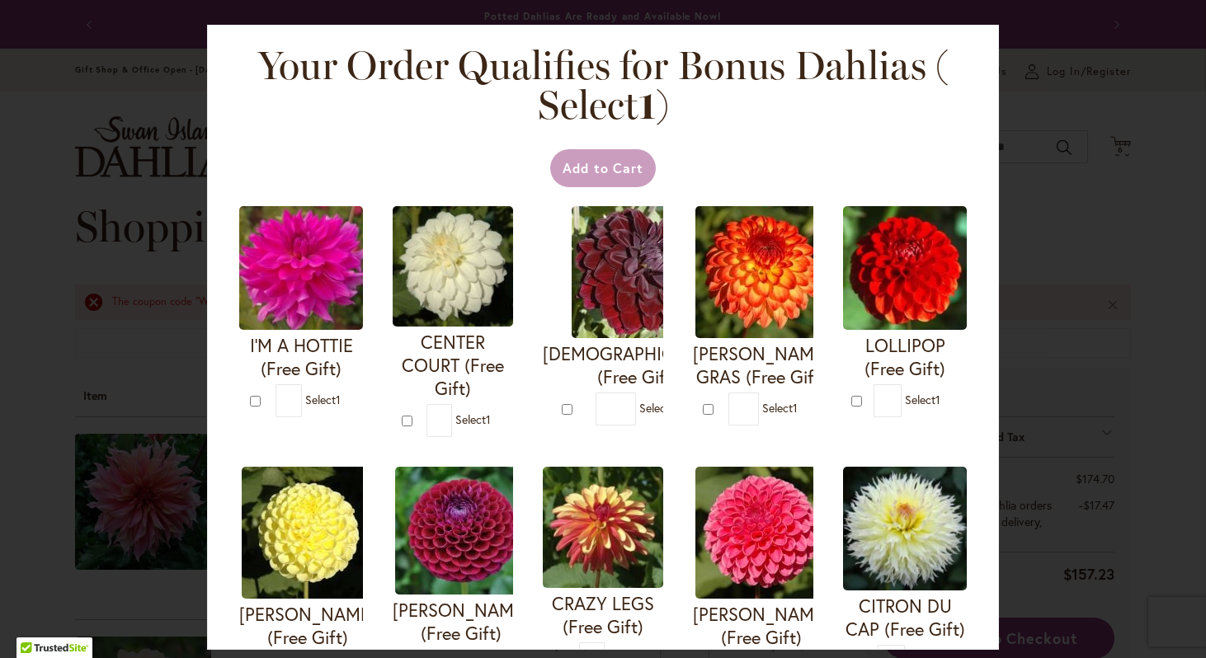
click at [0, 658] on div at bounding box center [0, 658] width 0 height 0
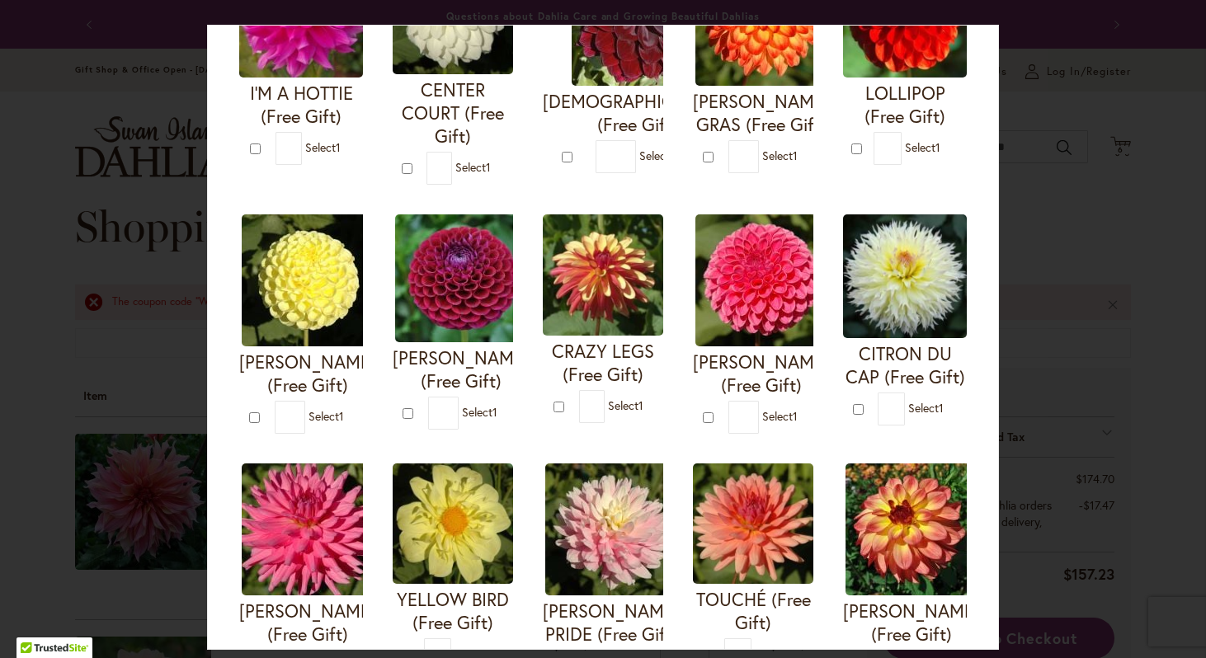
scroll to position [254, 0]
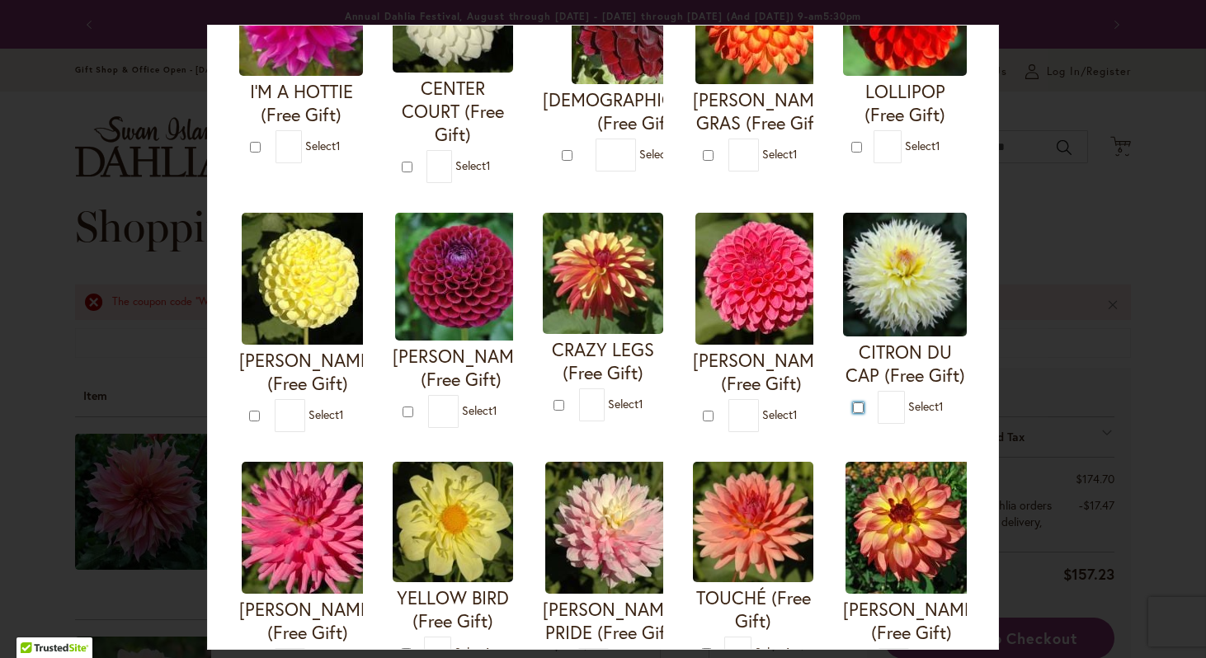
type input "*"
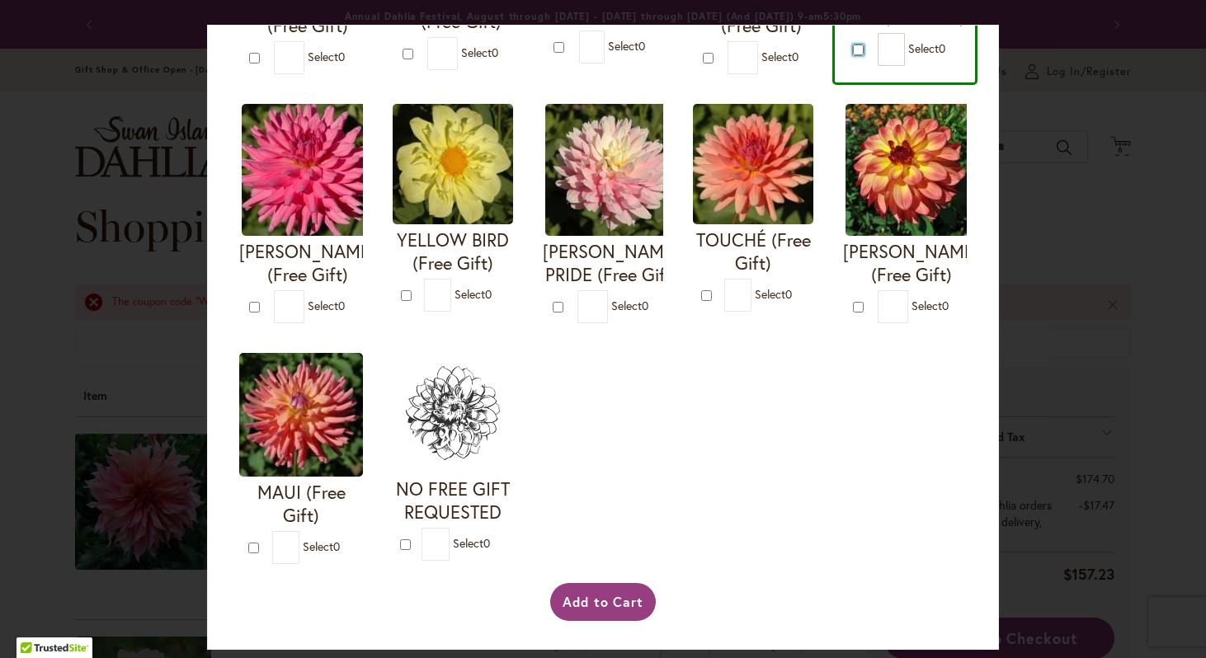
scroll to position [639, 0]
click at [591, 606] on button "Add to Cart" at bounding box center [603, 602] width 106 height 38
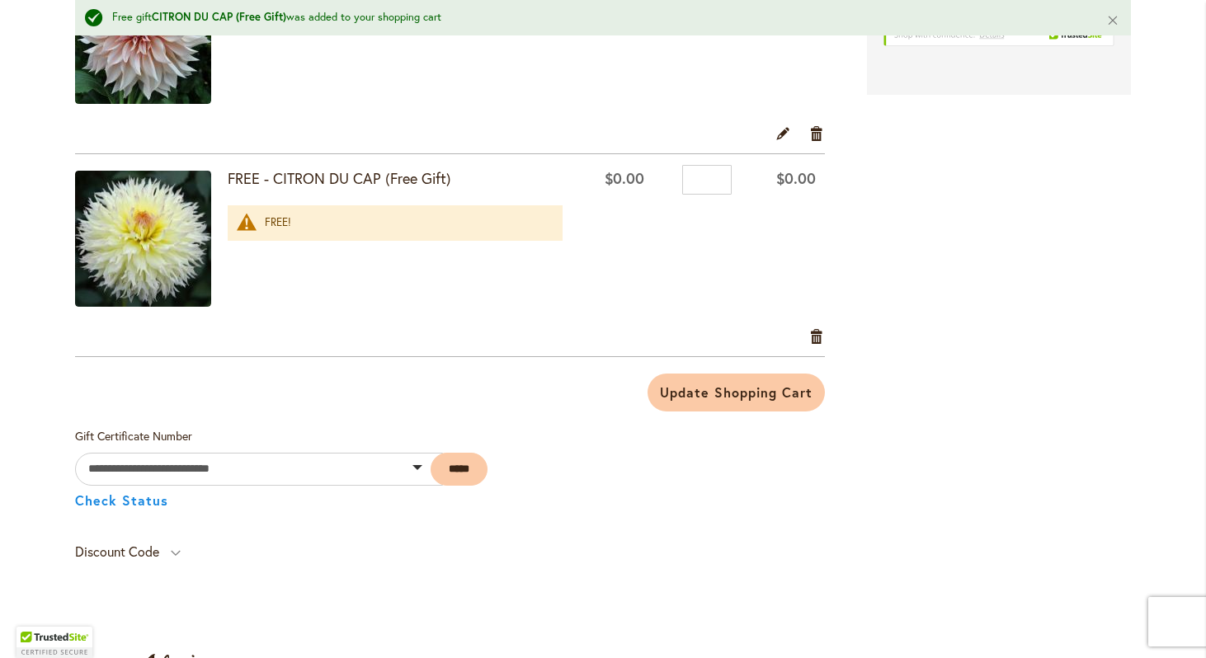
scroll to position [834, 0]
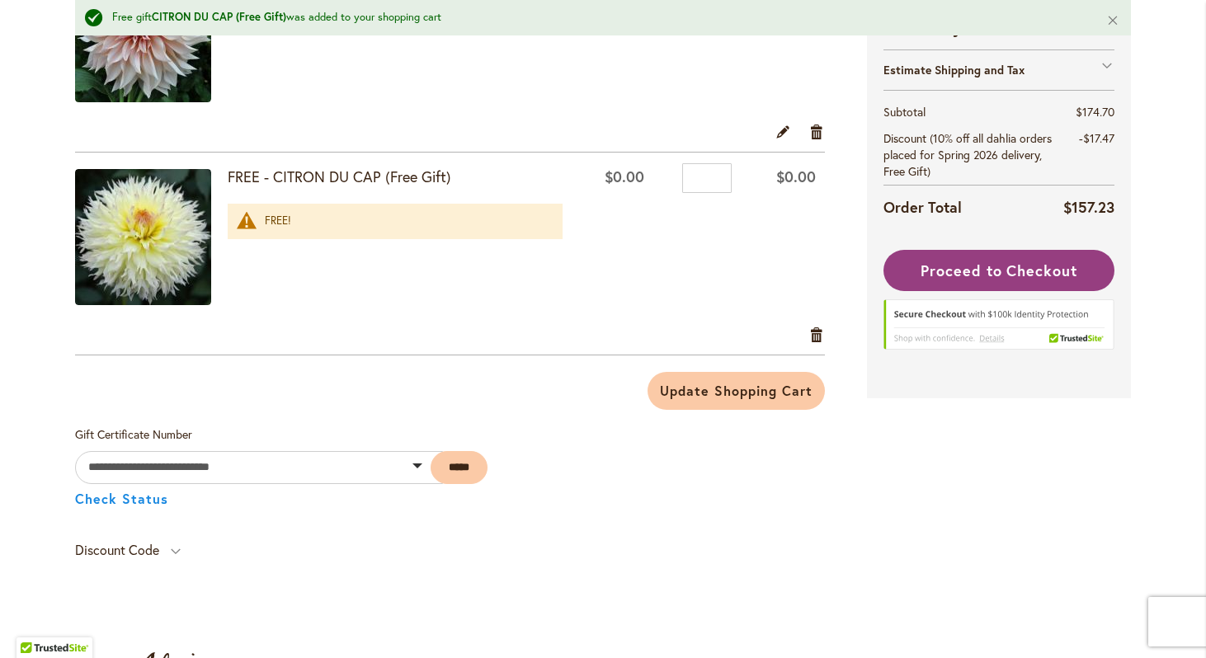
click at [143, 232] on img at bounding box center [143, 237] width 136 height 136
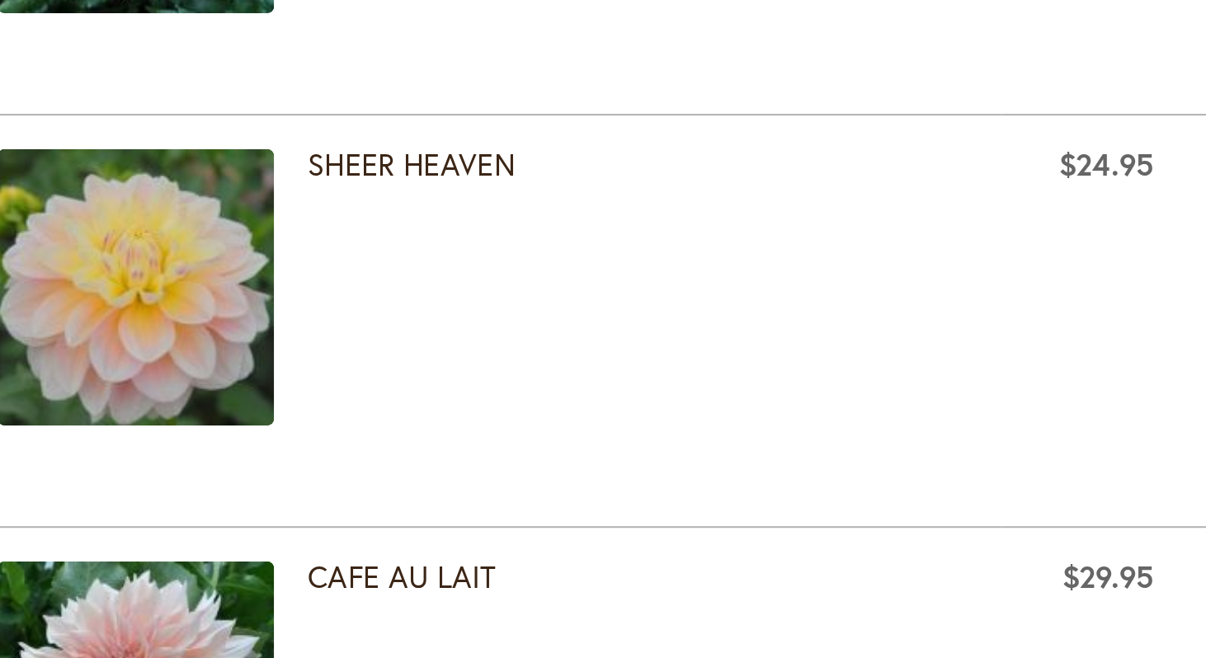
scroll to position [0, 0]
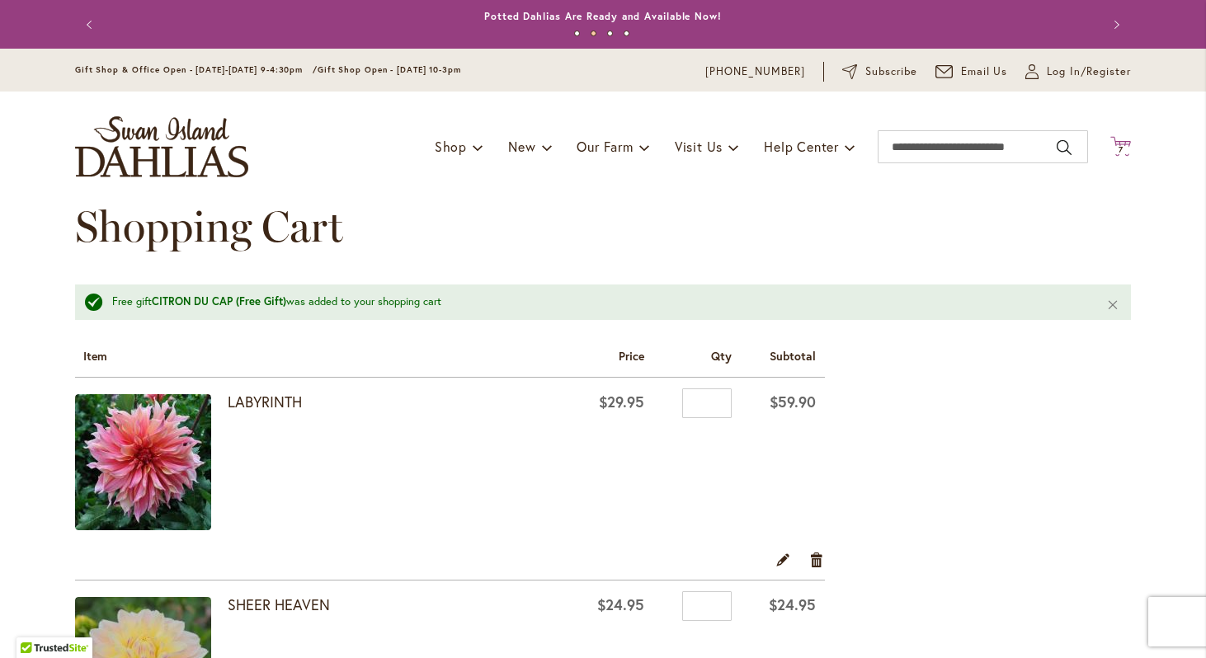
click at [1121, 150] on span "7" at bounding box center [1121, 149] width 5 height 11
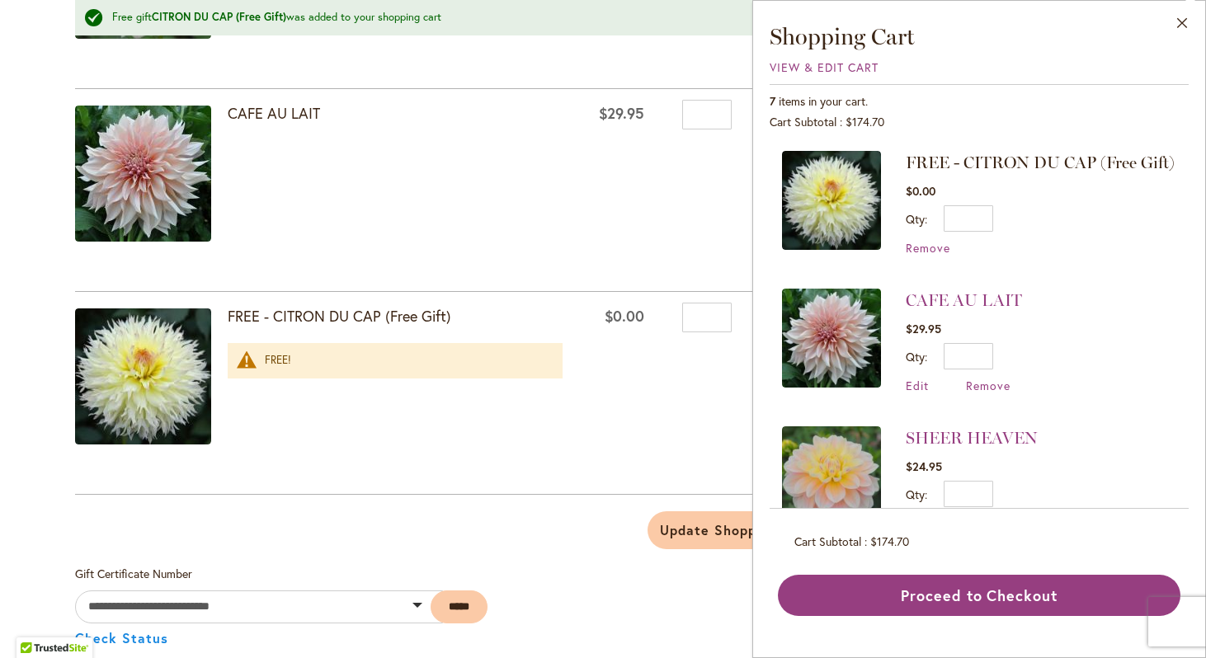
scroll to position [749, 0]
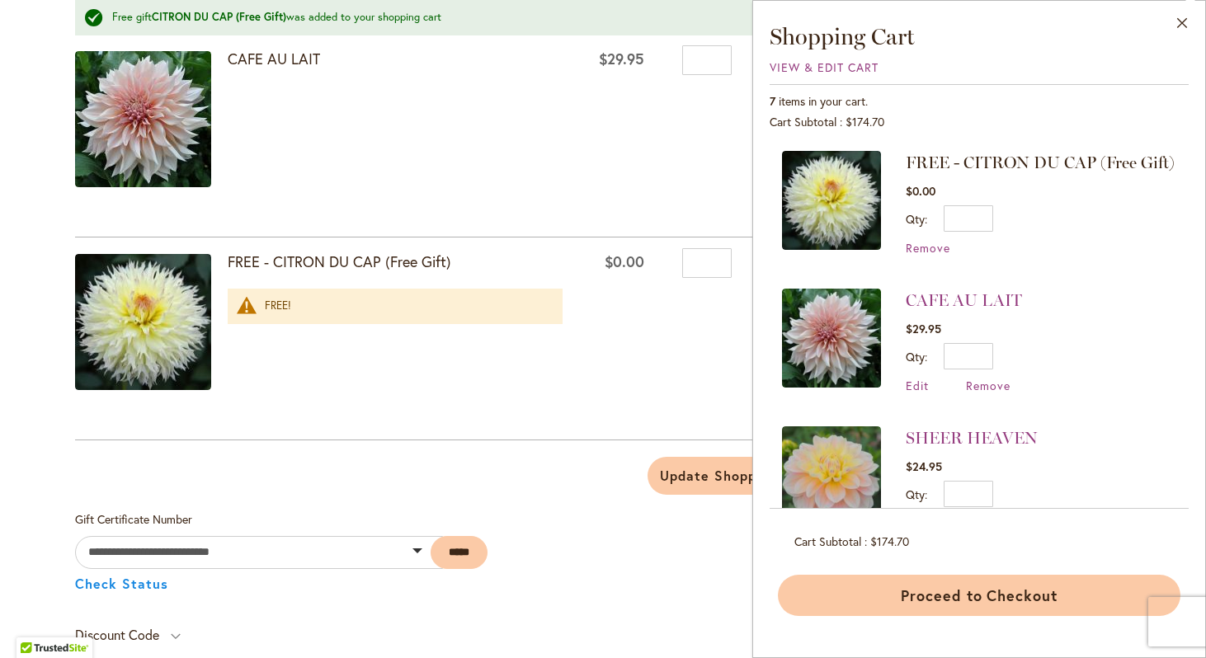
click at [943, 594] on button "Proceed to Checkout" at bounding box center [979, 595] width 403 height 41
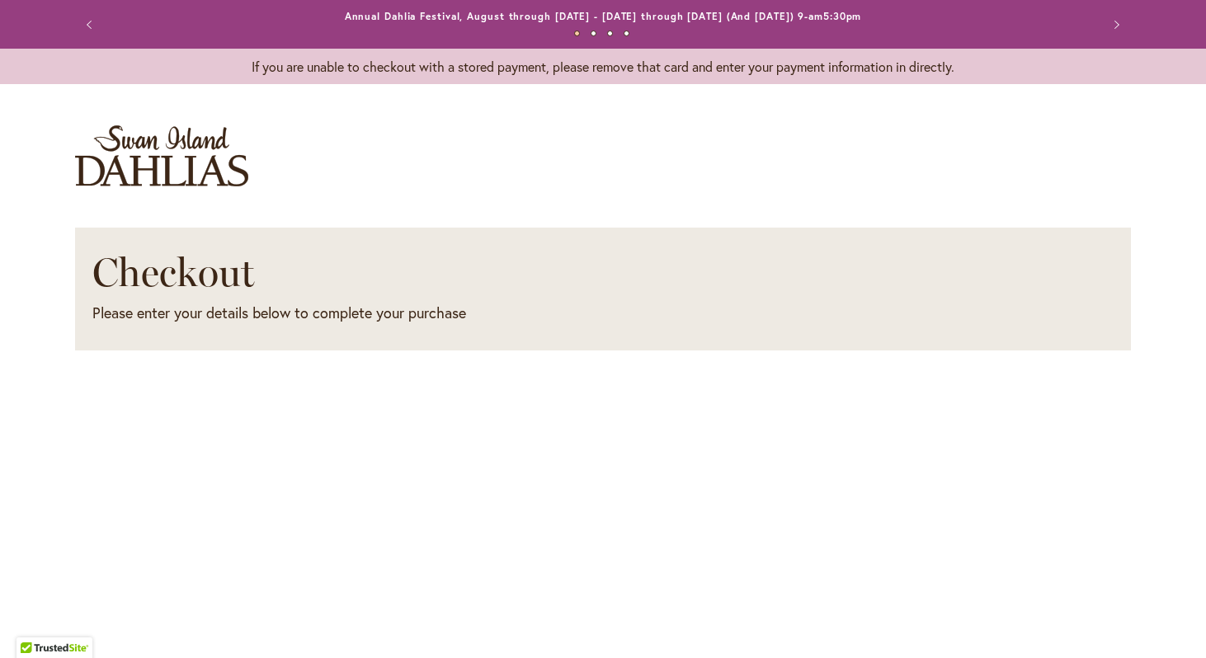
select select "**"
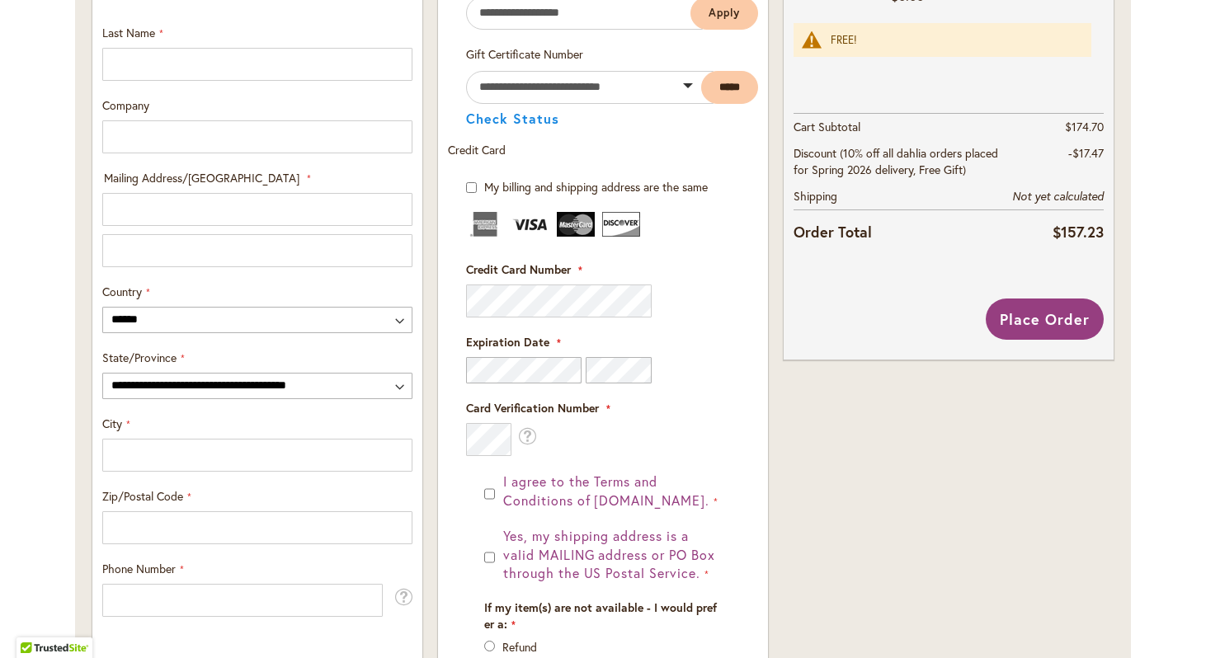
scroll to position [707, 0]
